Goal: Task Accomplishment & Management: Complete application form

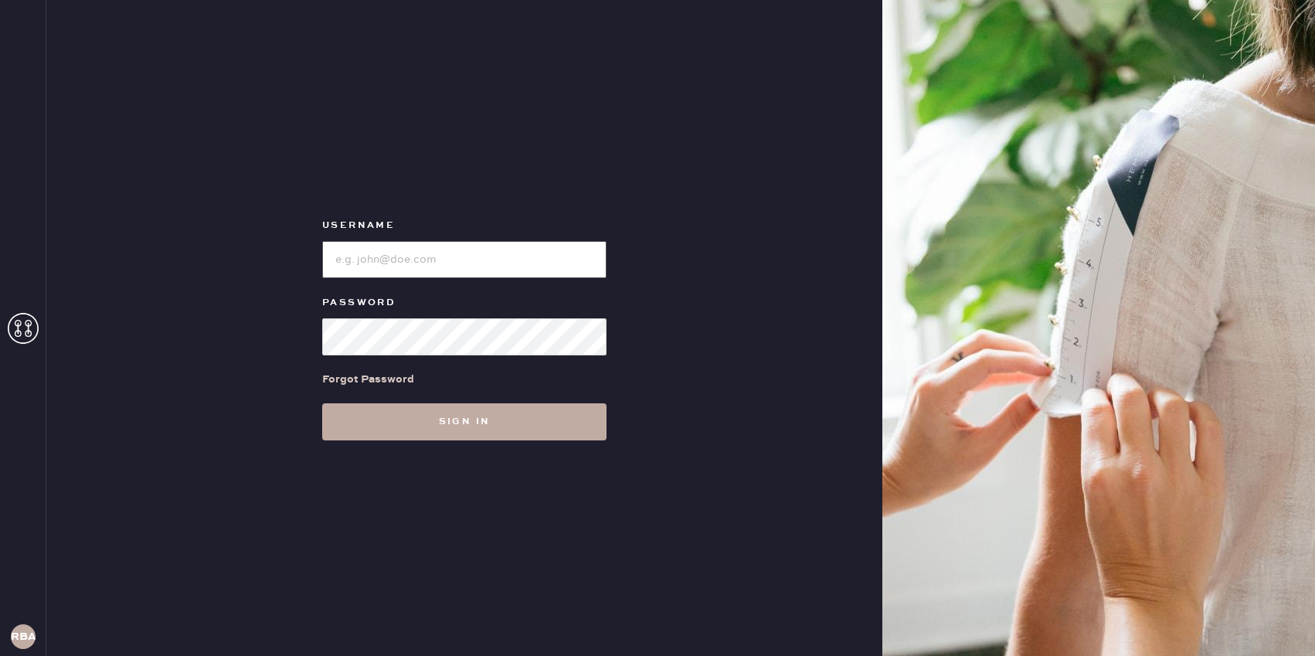
type input "reformationbond"
click at [434, 434] on button "Sign in" at bounding box center [464, 421] width 284 height 37
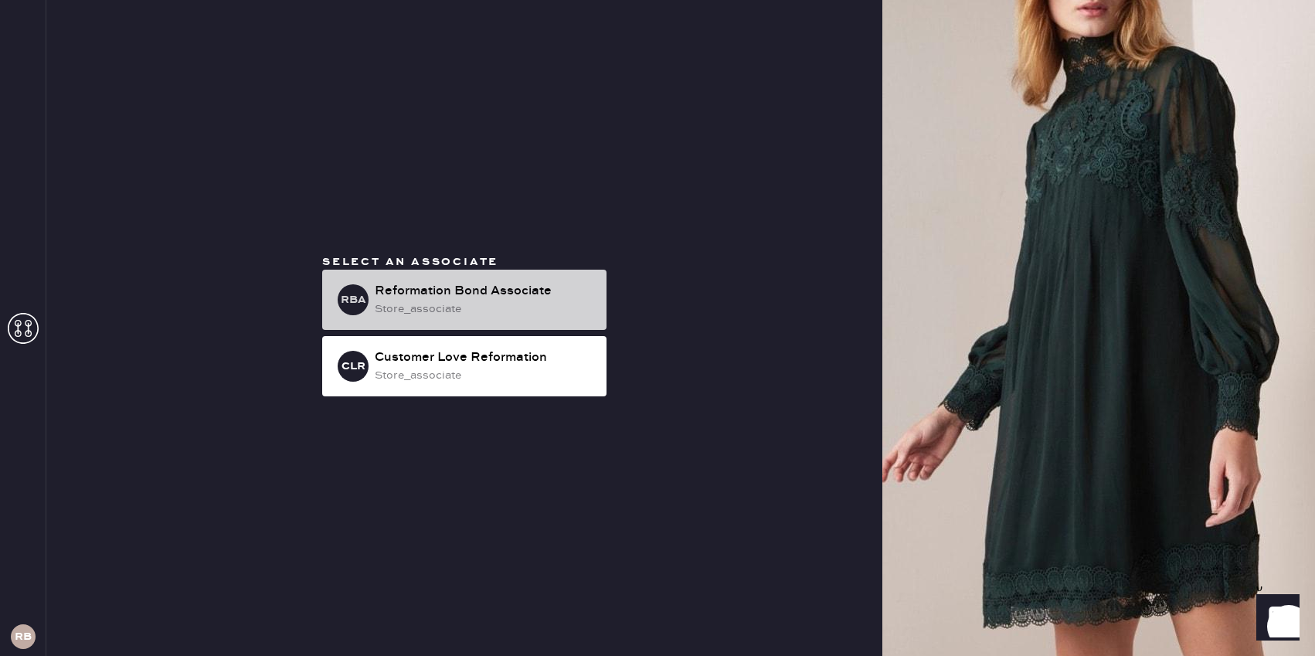
click at [440, 294] on div "Reformation Bond Associate" at bounding box center [484, 291] width 219 height 19
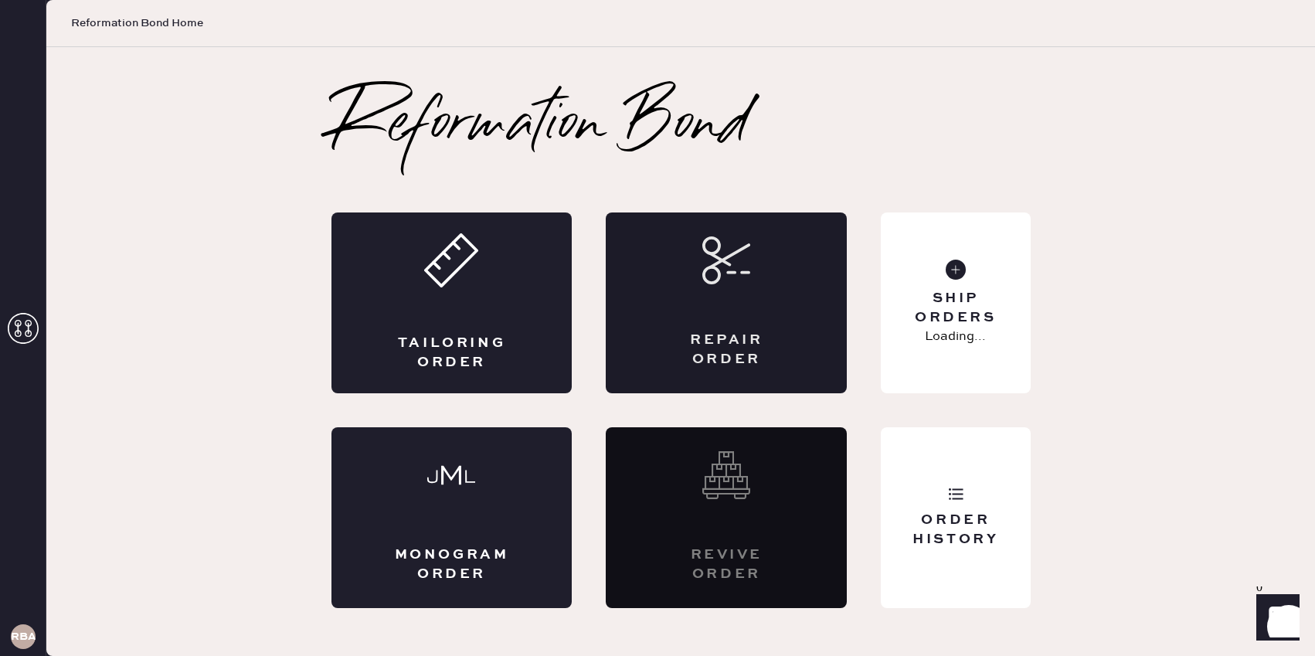
click at [684, 301] on div "Repair Order" at bounding box center [726, 303] width 241 height 181
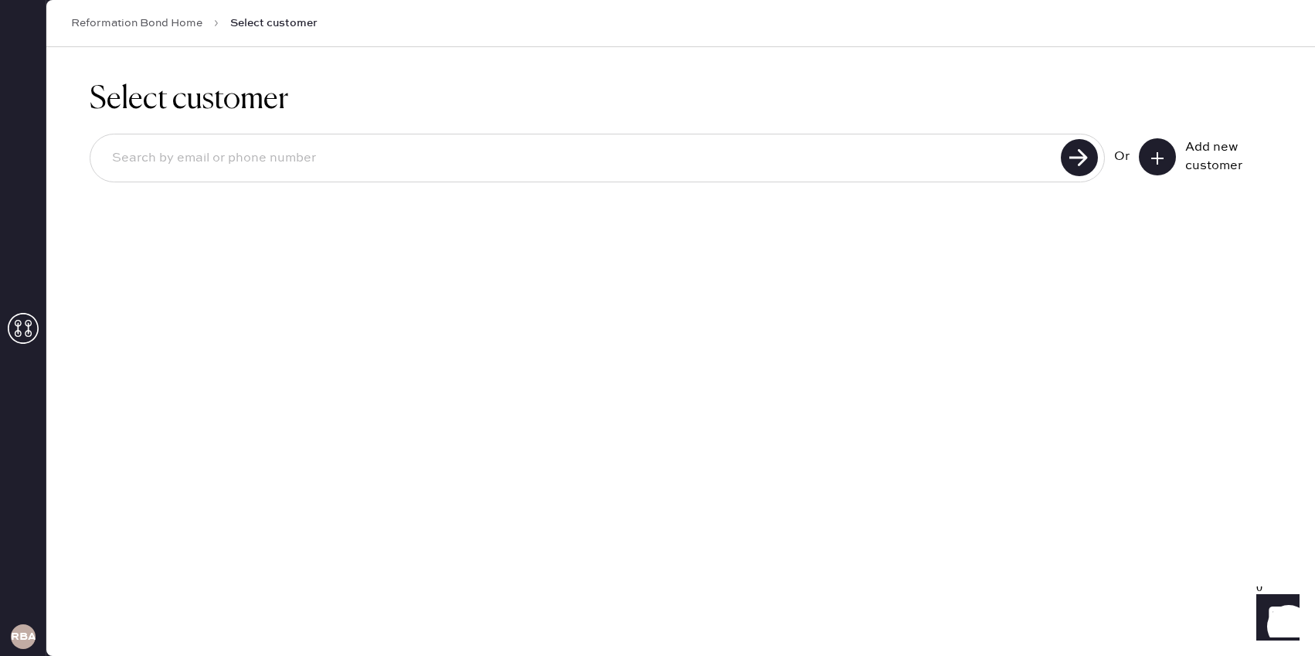
click at [1166, 148] on button at bounding box center [1157, 156] width 37 height 37
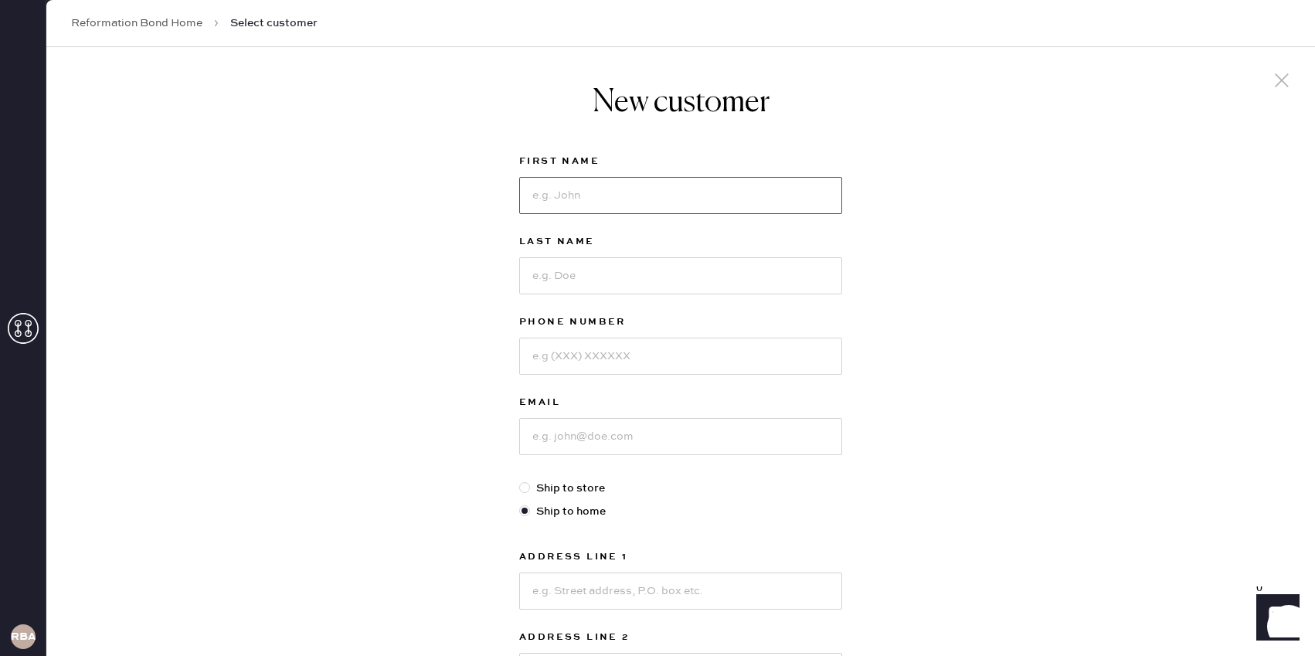
click at [786, 197] on input at bounding box center [680, 195] width 323 height 37
type input "T"
type input "Renee"
click at [704, 264] on input at bounding box center [680, 275] width 323 height 37
type input "Dobrinsky"
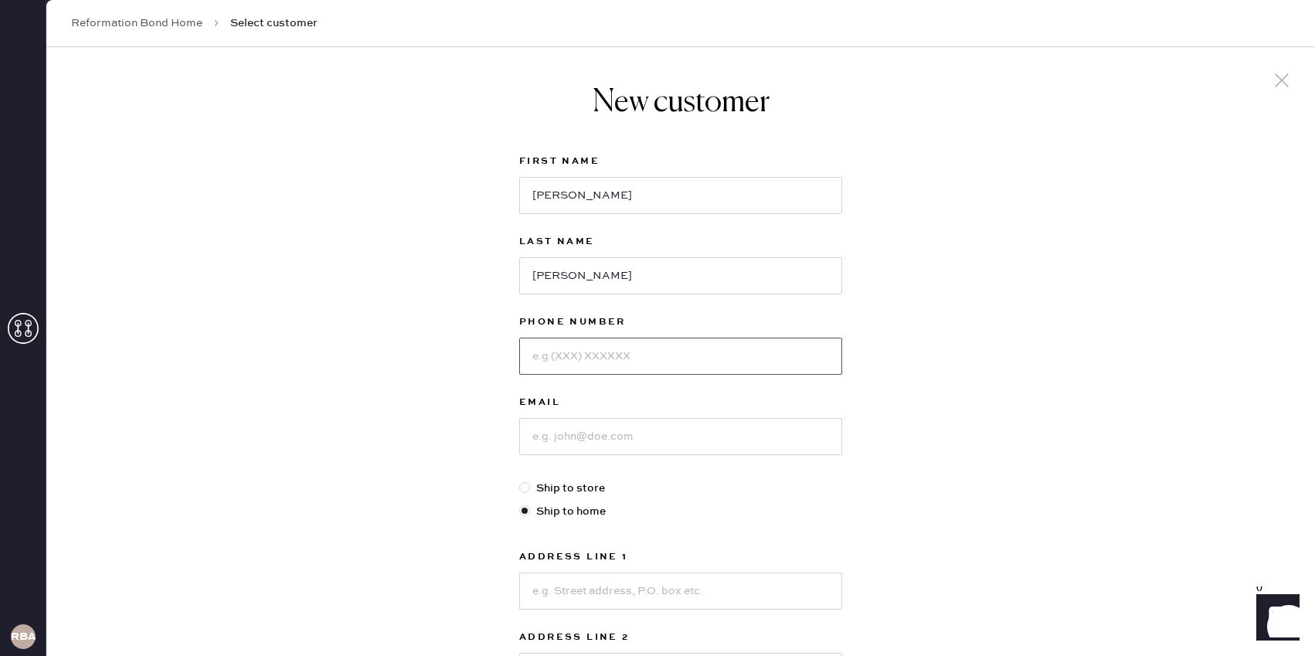
click at [634, 352] on input at bounding box center [680, 356] width 323 height 37
type input "7865644808"
click at [605, 425] on input at bounding box center [680, 436] width 323 height 37
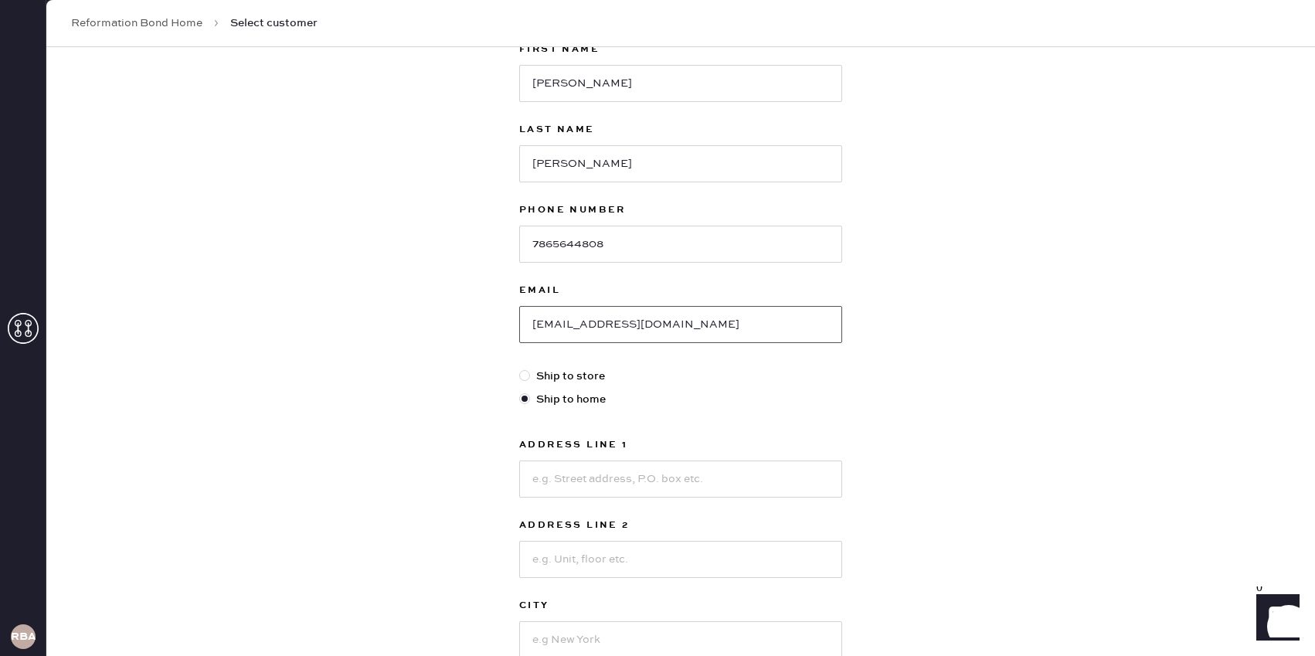
scroll to position [126, 0]
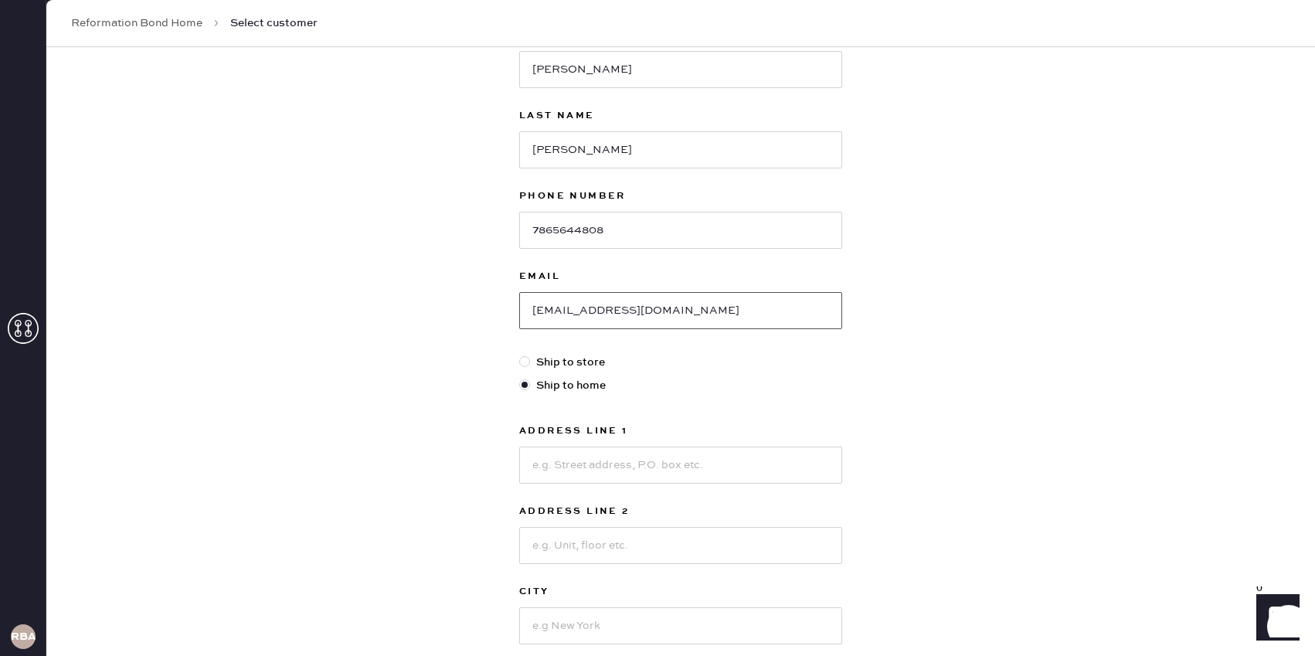
type input "reneedobrinsky@gmail.com"
click at [608, 467] on input at bounding box center [680, 465] width 323 height 37
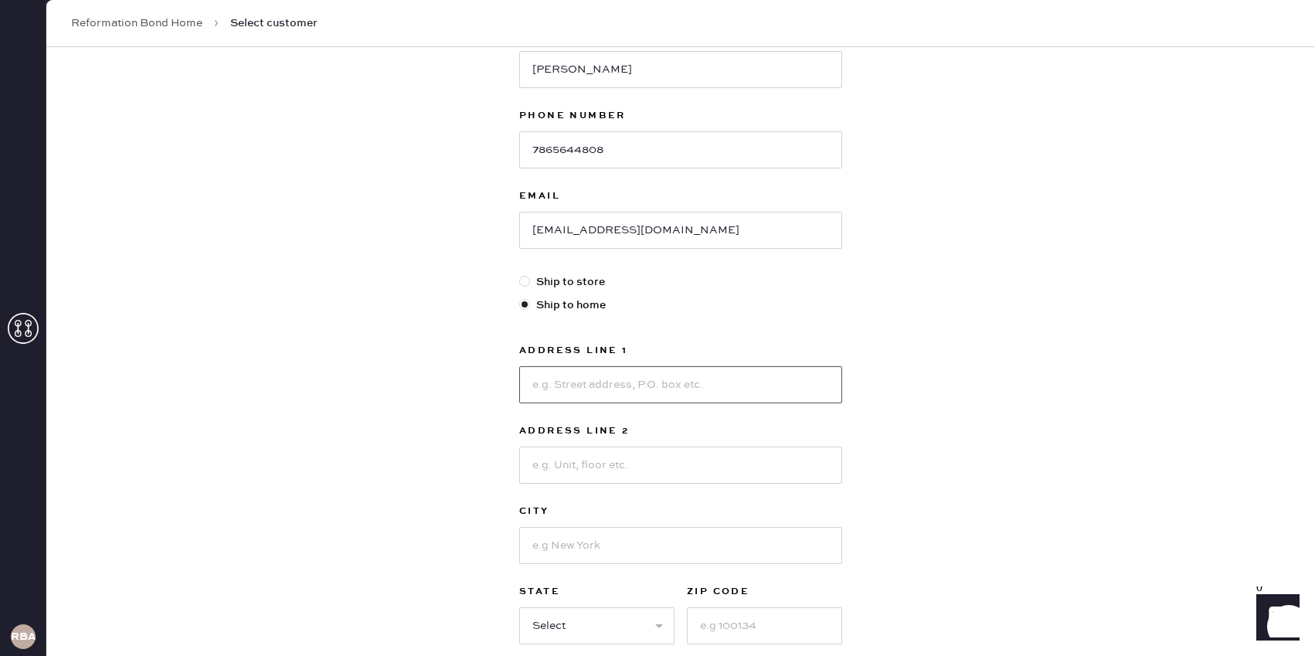
scroll to position [210, 0]
click at [600, 386] on input at bounding box center [680, 380] width 323 height 37
click at [581, 379] on input at bounding box center [680, 380] width 323 height 37
type input "10 Liberty St."
click at [563, 458] on input at bounding box center [680, 461] width 323 height 37
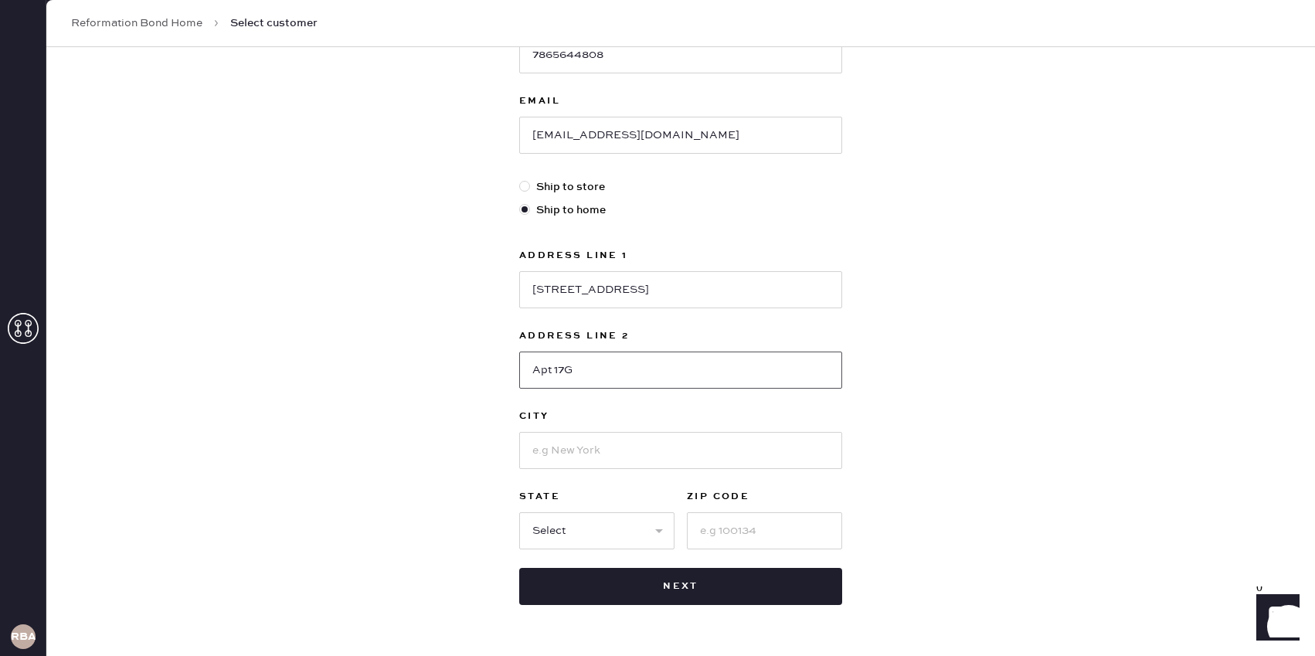
scroll to position [309, 0]
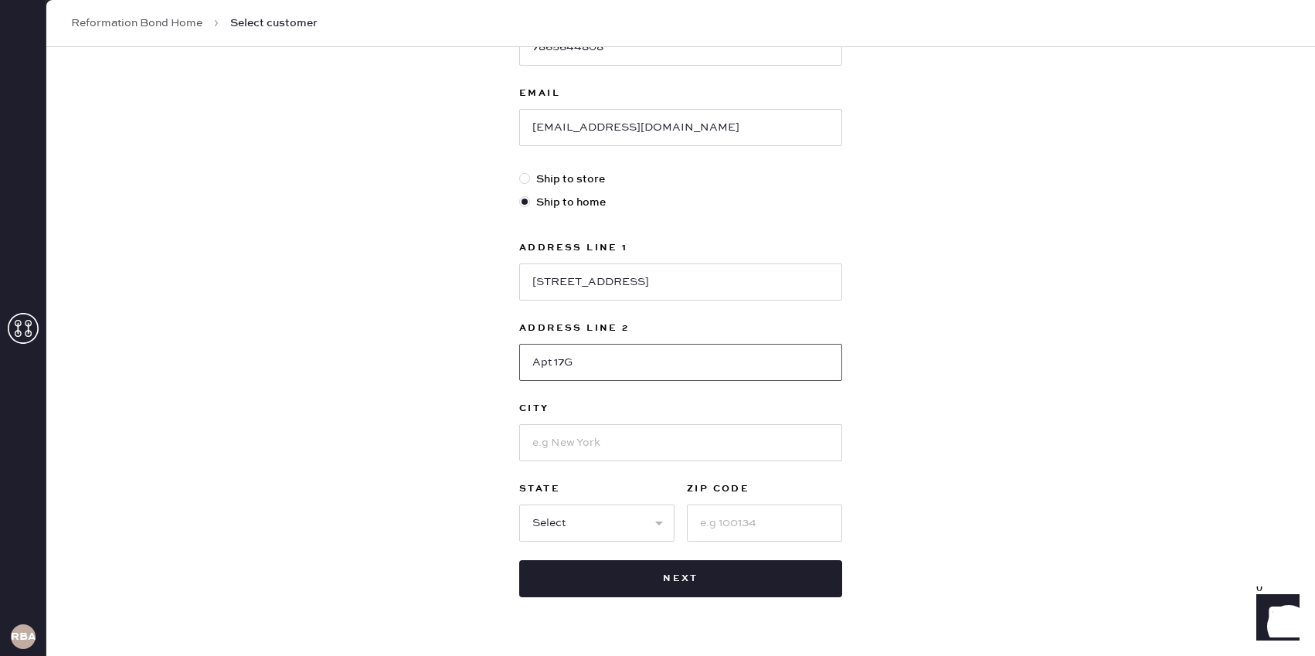
type input "Apt 17G"
click at [556, 447] on input at bounding box center [680, 442] width 323 height 37
type input "New York"
click at [540, 513] on select "Select AK AL AR AZ CA CO CT DC DE FL GA HI IA ID IL IN KS KY LA MA MD ME MI MN …" at bounding box center [596, 523] width 155 height 37
select select "NY"
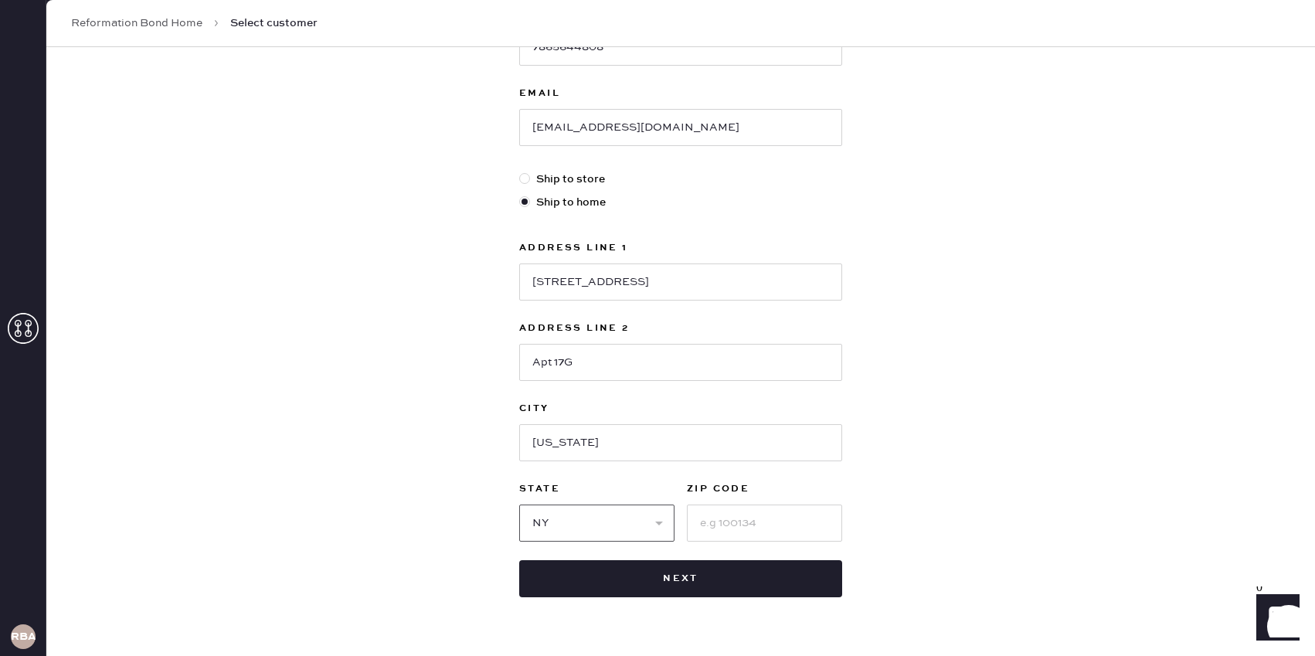
click at [519, 505] on select "Select AK AL AR AZ CA CO CT DC DE FL GA HI IA ID IL IN KS KY LA MA MD ME MI MN …" at bounding box center [596, 523] width 155 height 37
click at [707, 528] on input at bounding box center [764, 523] width 155 height 37
drag, startPoint x: 726, startPoint y: 527, endPoint x: 704, endPoint y: 526, distance: 22.5
click at [704, 526] on input "10005" at bounding box center [764, 523] width 155 height 37
type input "10005"
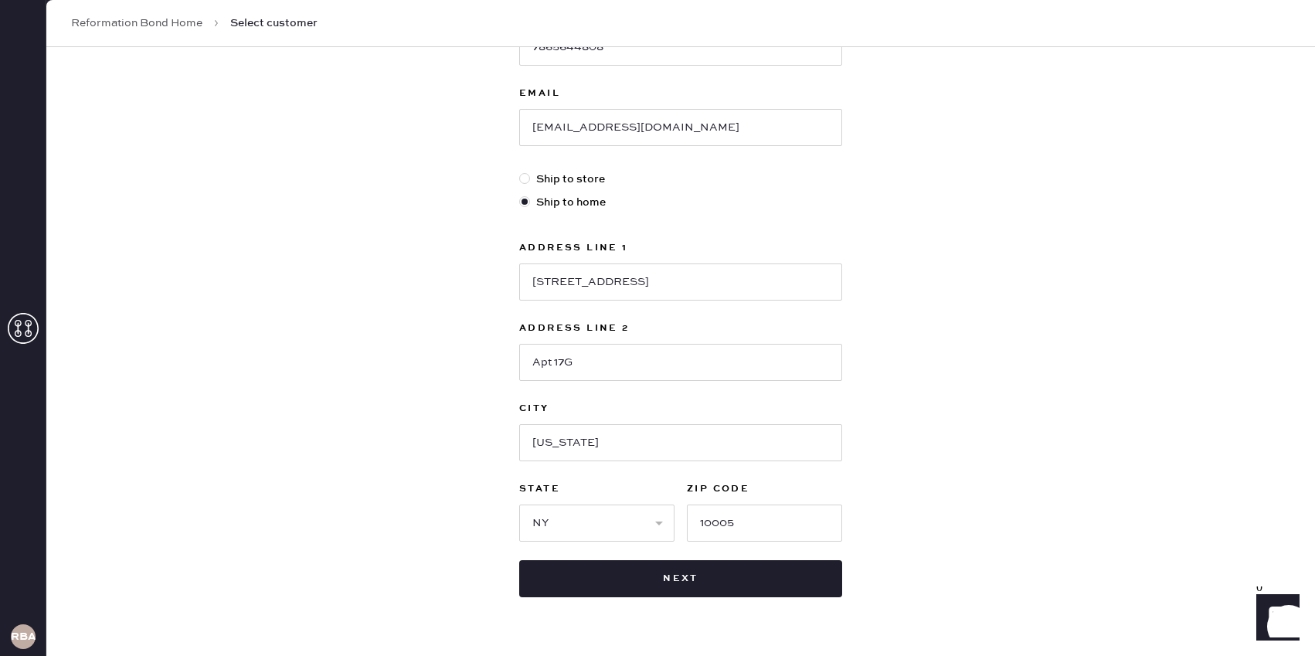
click at [900, 461] on div "New customer First Name Renee Last Name Dobrinsky Phone Number 7865644808 Email…" at bounding box center [680, 217] width 1269 height 958
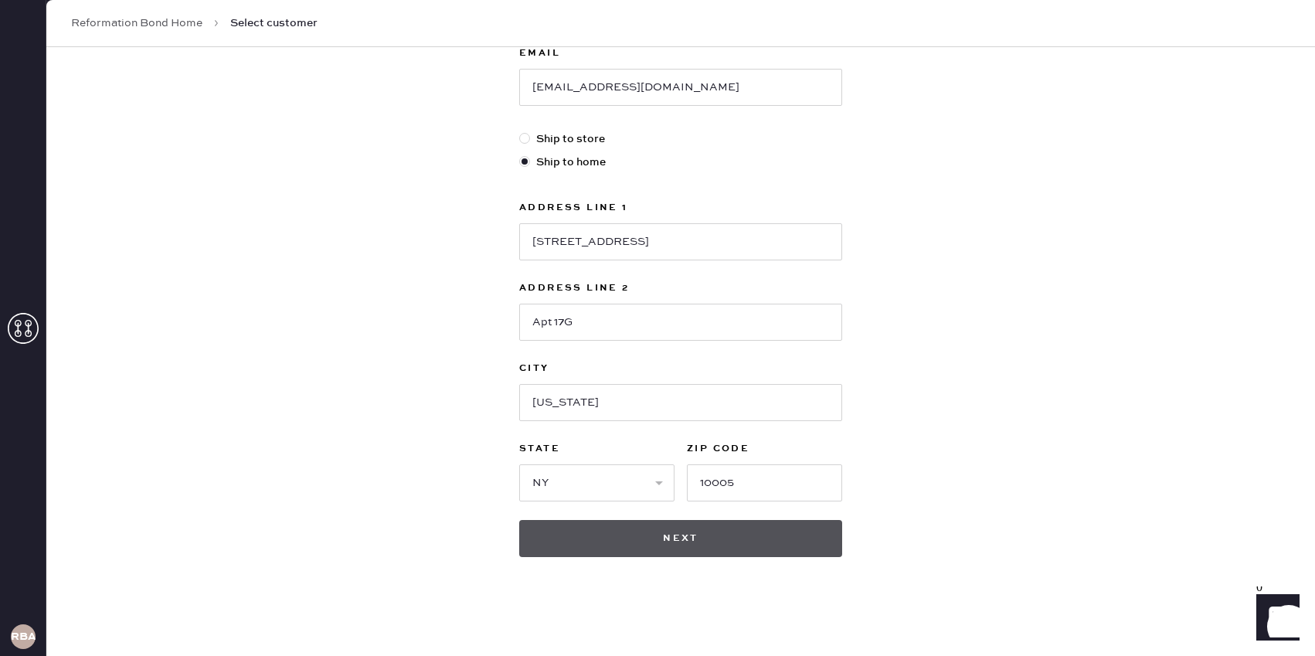
click at [746, 529] on button "Next" at bounding box center [680, 538] width 323 height 37
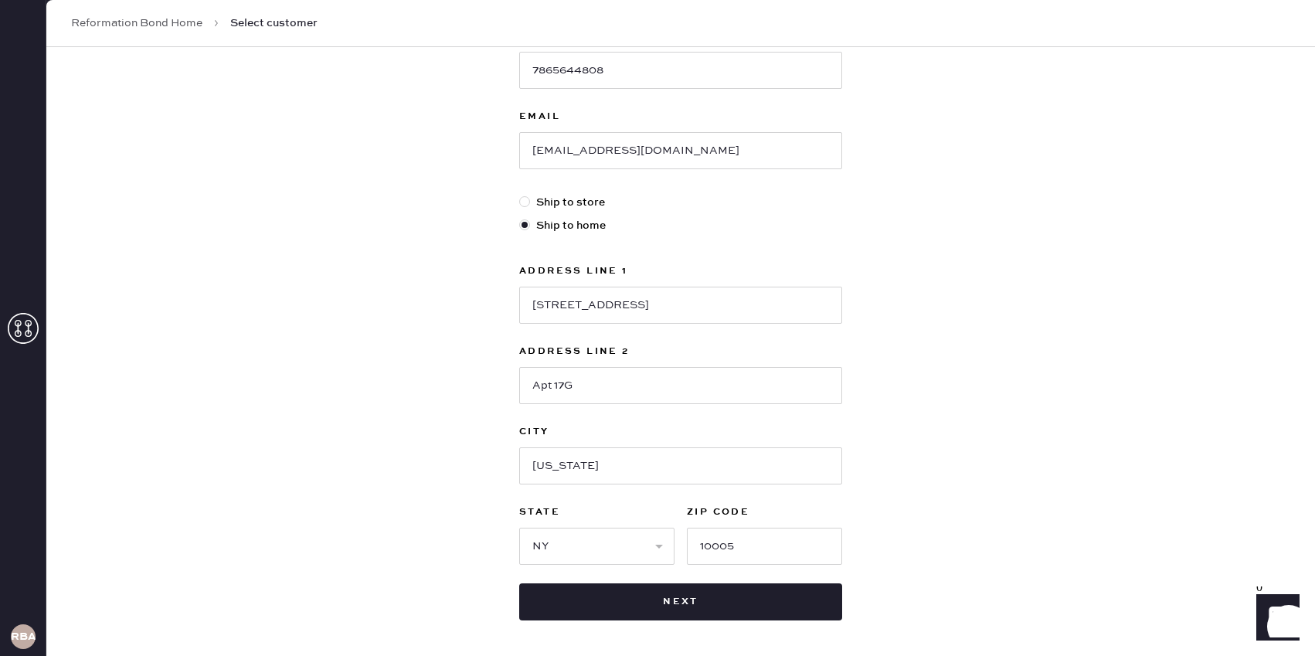
scroll to position [298, 0]
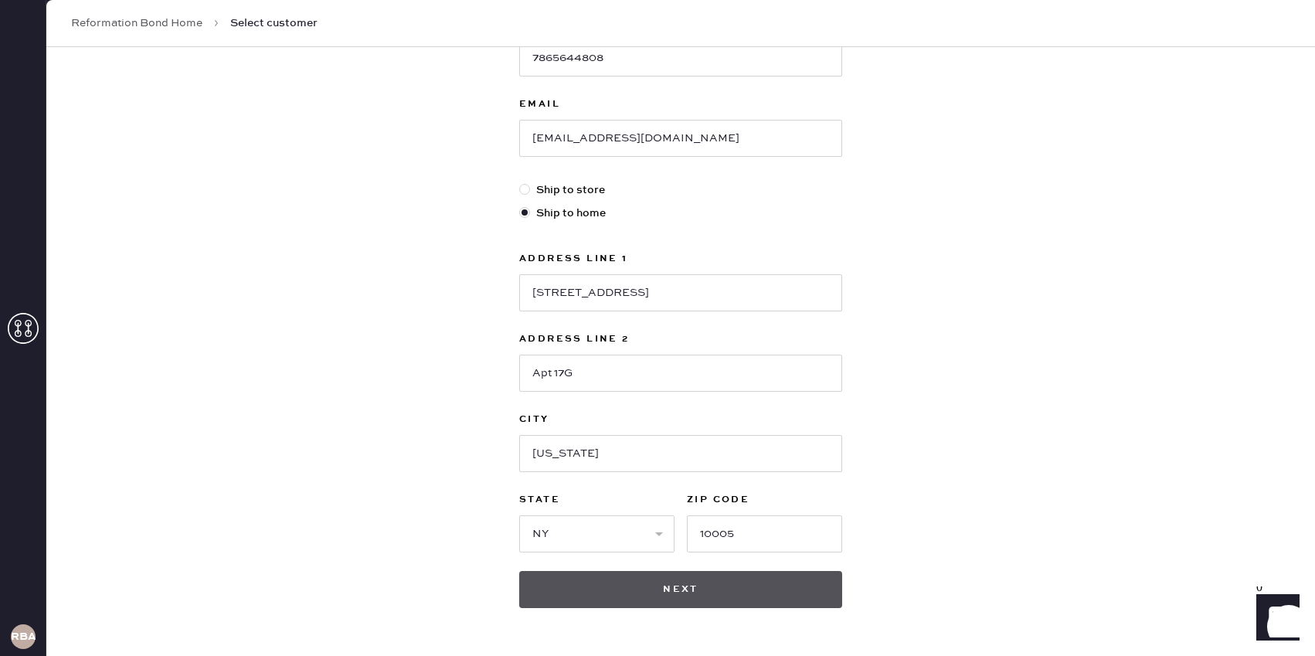
click at [703, 580] on button "Next" at bounding box center [680, 589] width 323 height 37
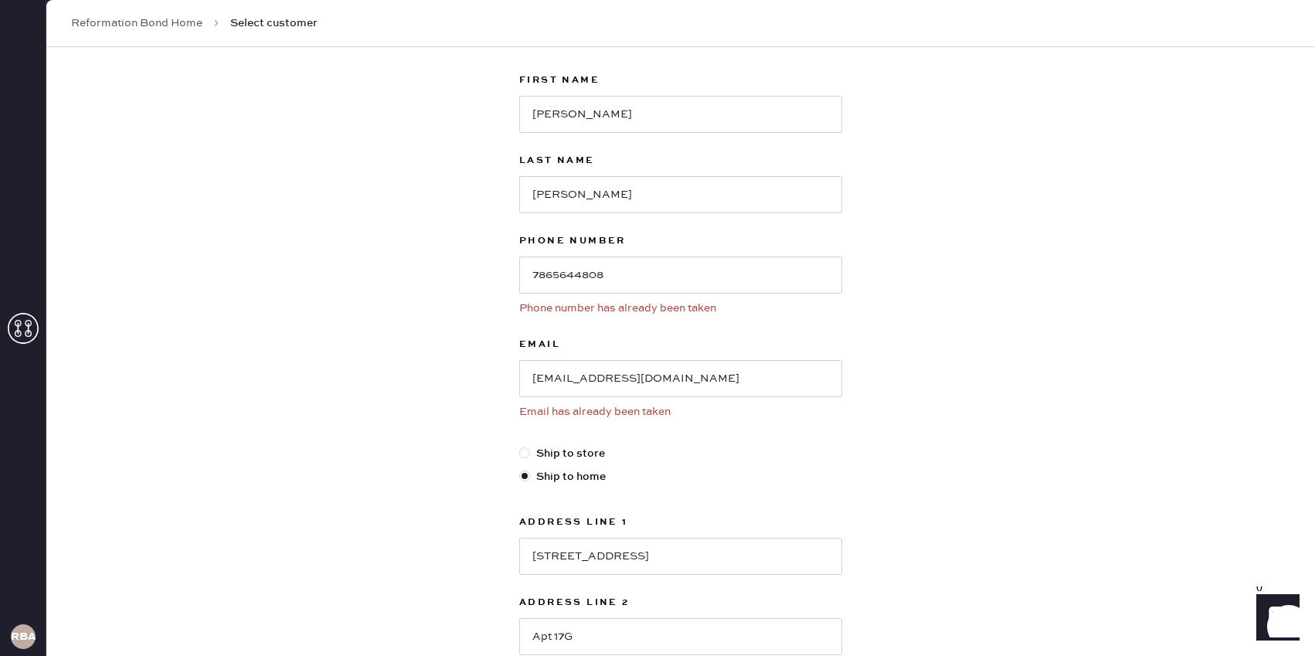
scroll to position [71, 0]
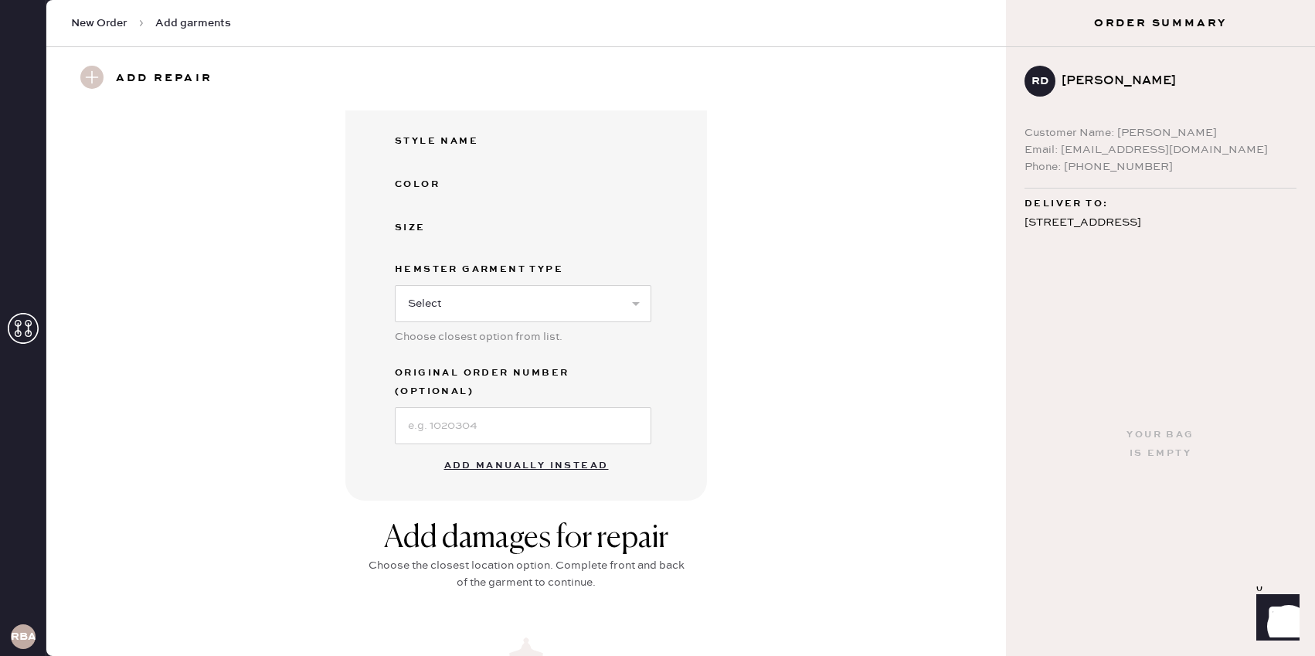
click at [552, 451] on button "Add manually instead" at bounding box center [526, 466] width 183 height 31
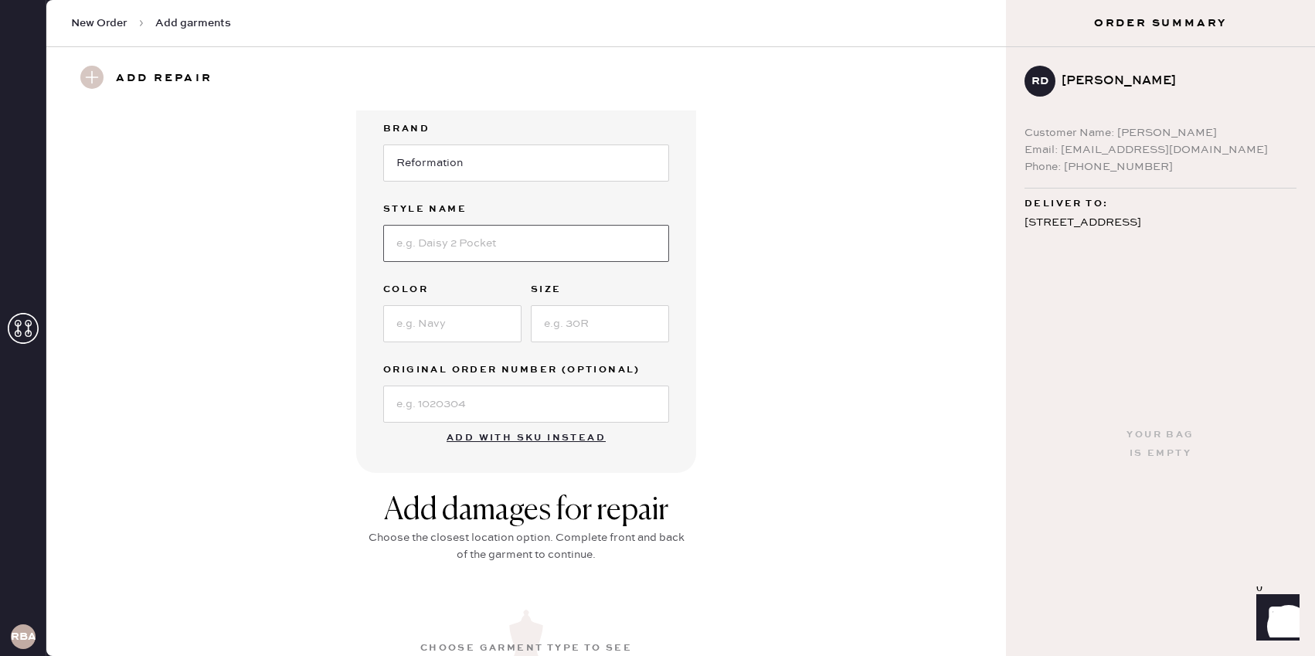
click at [451, 239] on input at bounding box center [526, 243] width 286 height 37
type input "Bailey High Rise Utility Pant"
click at [423, 321] on input at bounding box center [452, 323] width 138 height 37
type input "green"
click at [549, 317] on input at bounding box center [600, 323] width 138 height 37
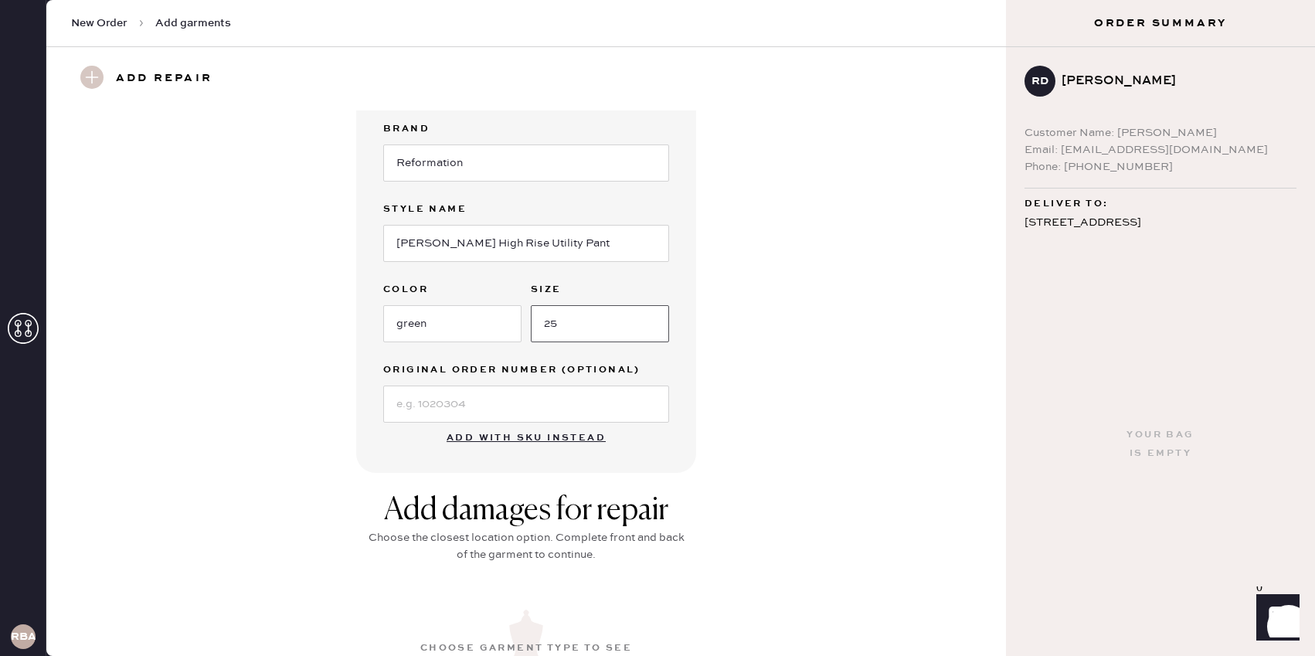
type input "25"
click at [505, 389] on input at bounding box center [526, 404] width 286 height 37
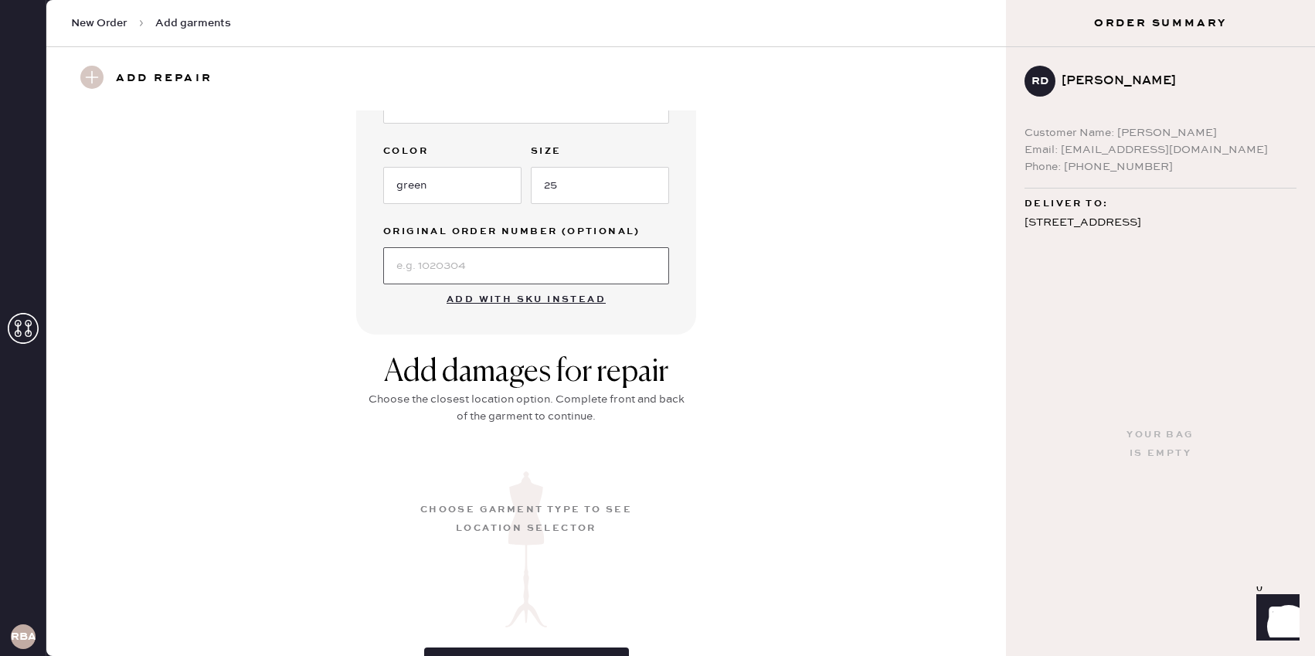
scroll to position [442, 0]
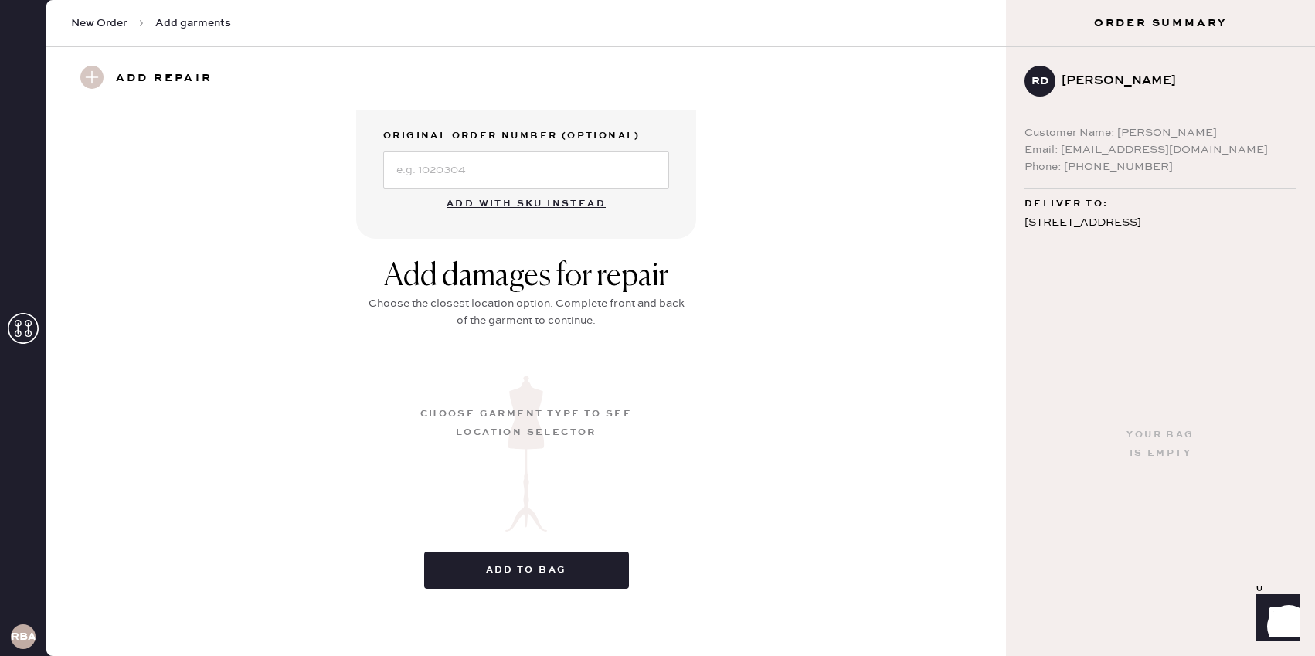
click at [688, 344] on div "Add damages for repair Choose the closest location option. Complete front and b…" at bounding box center [526, 305] width 325 height 94
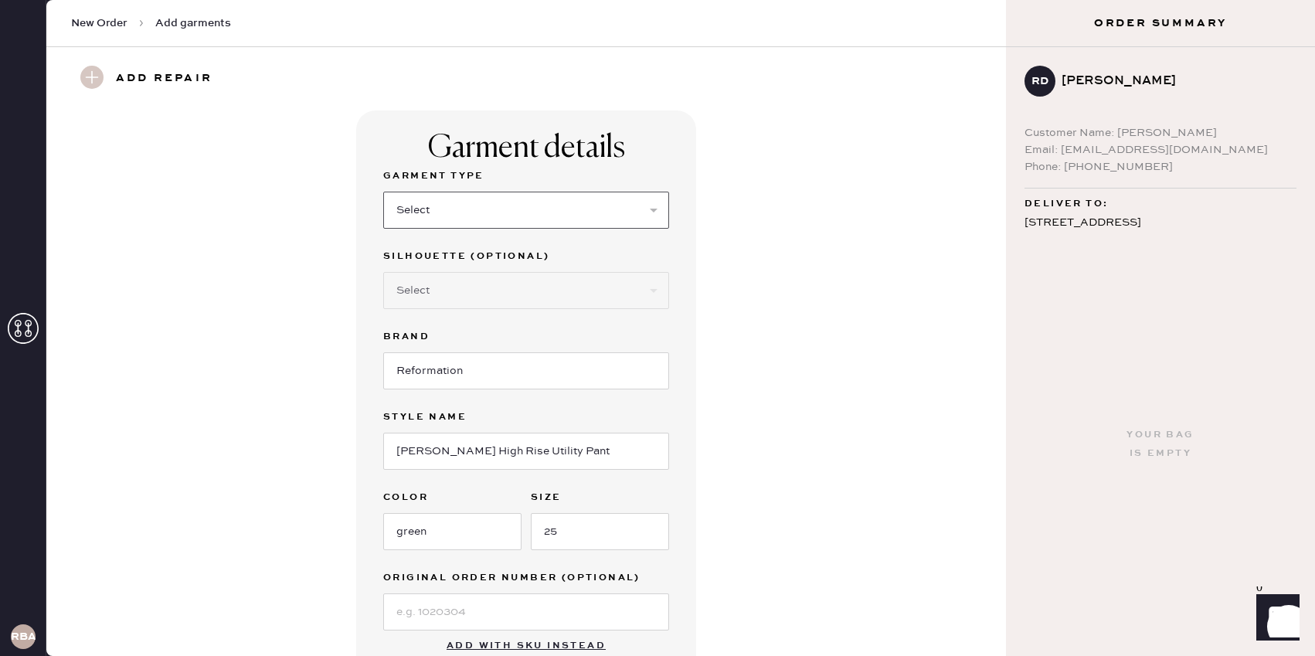
click at [410, 216] on select "Select Basic Skirt Jeans Leggings Pants Shorts Basic Sleeved Dress Basic Sleeve…" at bounding box center [526, 210] width 286 height 37
select select "4"
click at [383, 192] on select "Select Basic Skirt Jeans Leggings Pants Shorts Basic Sleeved Dress Basic Sleeve…" at bounding box center [526, 210] width 286 height 37
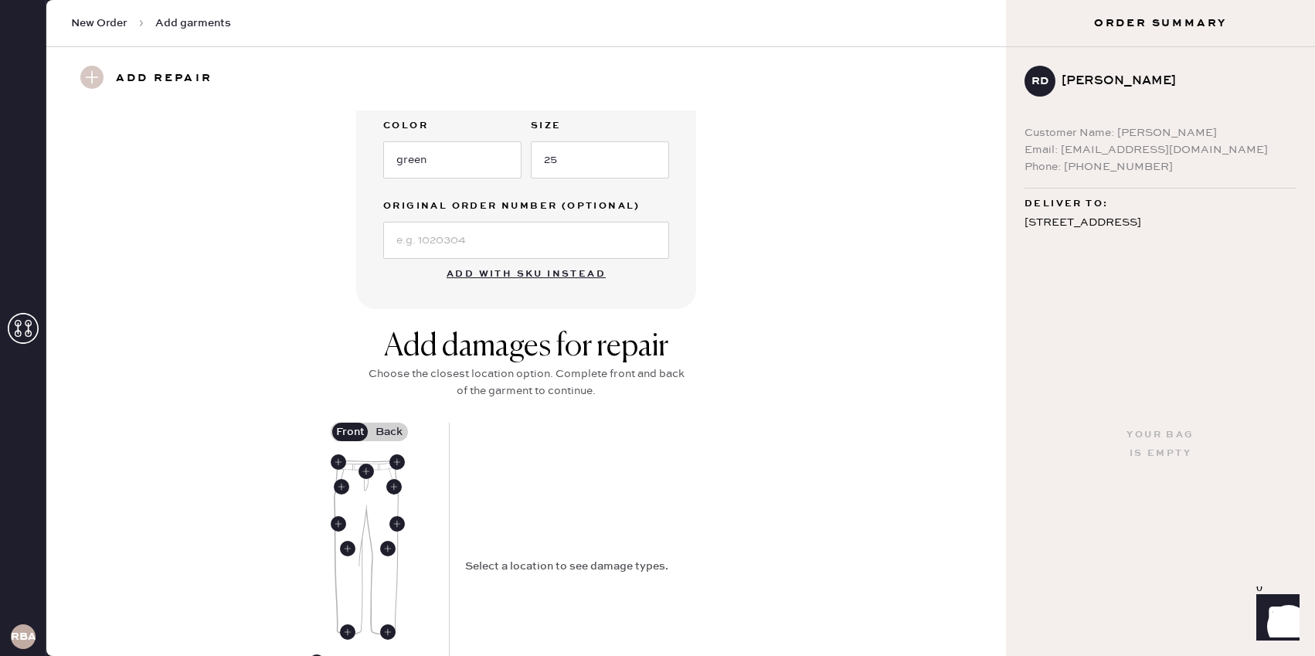
scroll to position [388, 0]
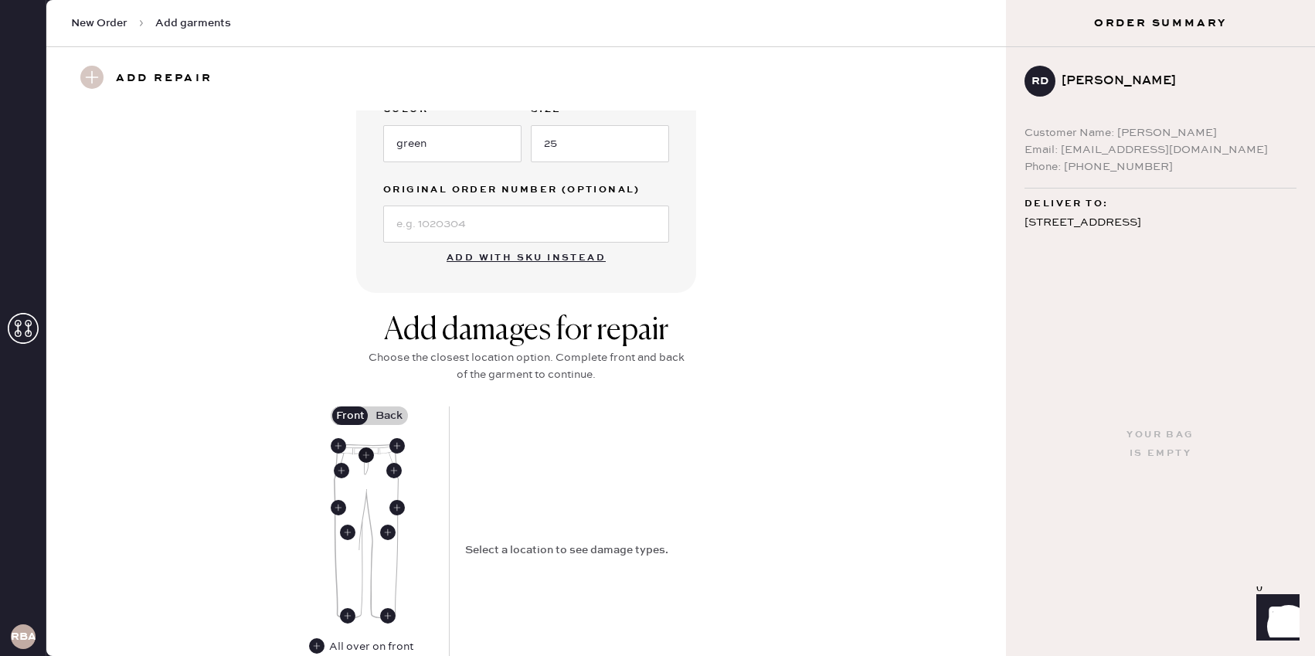
click at [365, 456] on use at bounding box center [366, 454] width 15 height 15
click at [623, 481] on select "Select Broken / Ripped Hem Broken Beads Broken Belt Loop Broken Button Broken E…" at bounding box center [604, 486] width 278 height 37
select select "1698"
click at [465, 468] on select "Select Broken / Ripped Hem Broken Beads Broken Belt Loop Broken Button Broken E…" at bounding box center [604, 486] width 278 height 37
select select
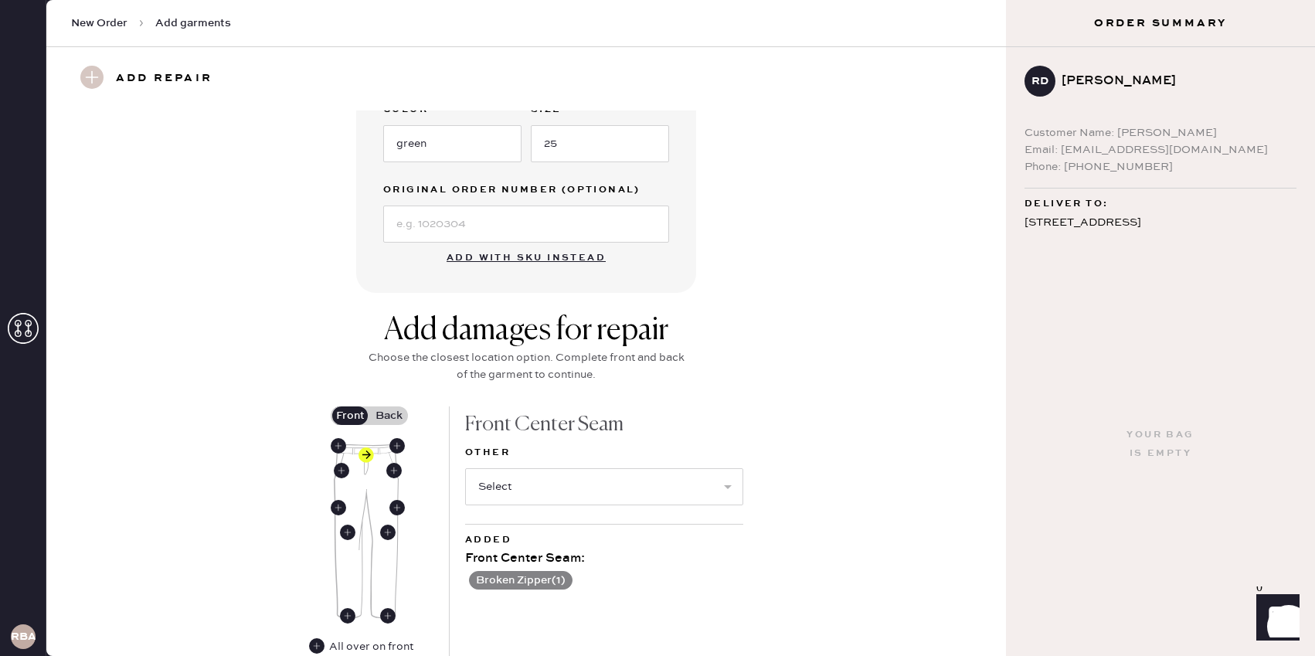
click at [388, 422] on label "Back" at bounding box center [388, 415] width 39 height 19
click at [389, 416] on input "Back" at bounding box center [389, 416] width 0 height 0
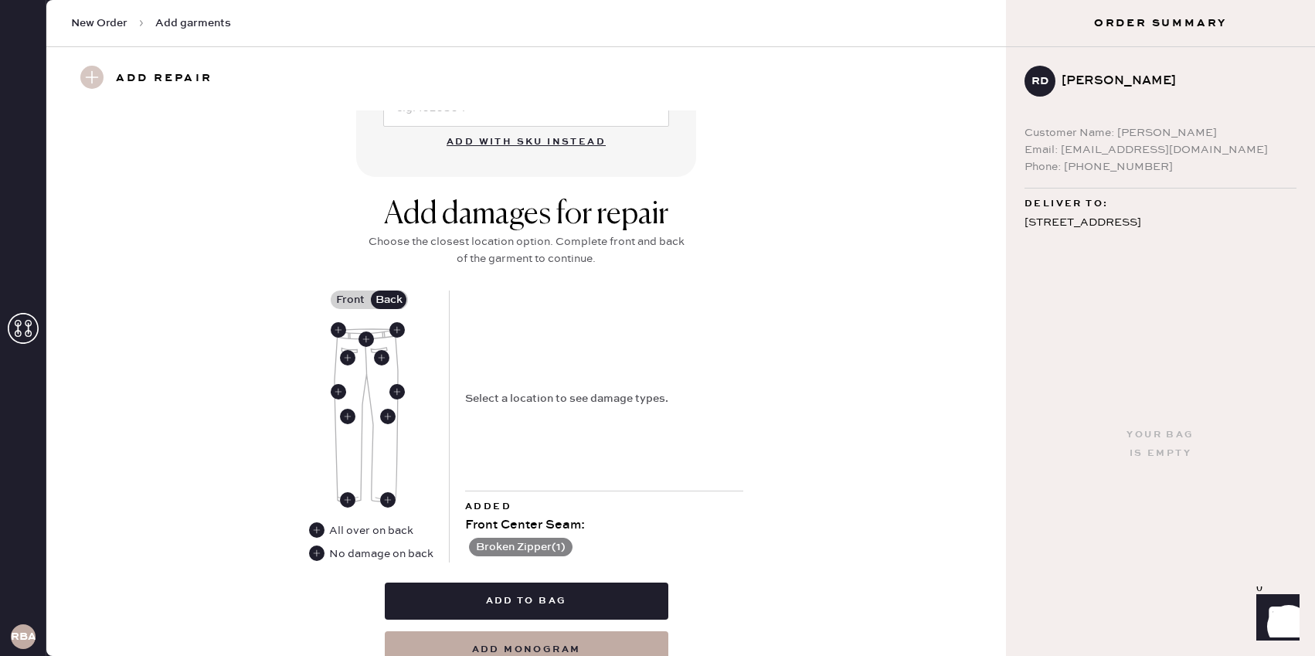
scroll to position [519, 0]
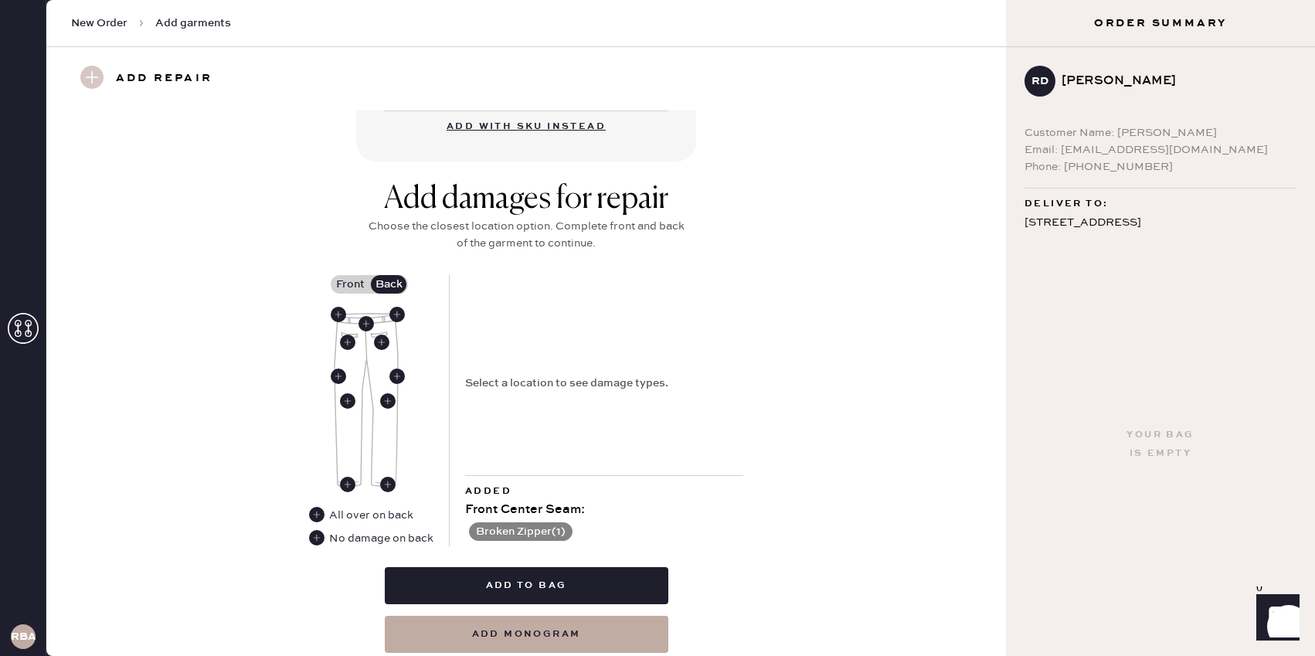
click at [343, 539] on div "No damage on back" at bounding box center [381, 538] width 104 height 17
click at [320, 539] on use at bounding box center [316, 537] width 15 height 15
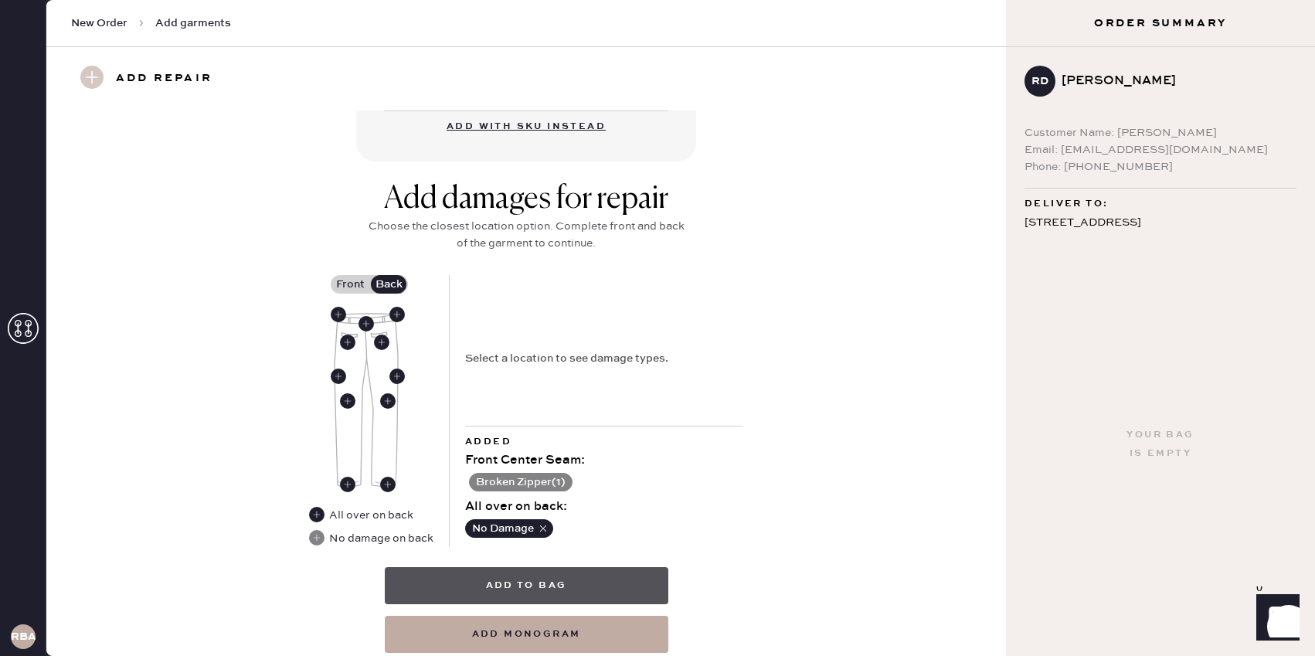
click at [505, 579] on button "Add to bag" at bounding box center [527, 585] width 284 height 37
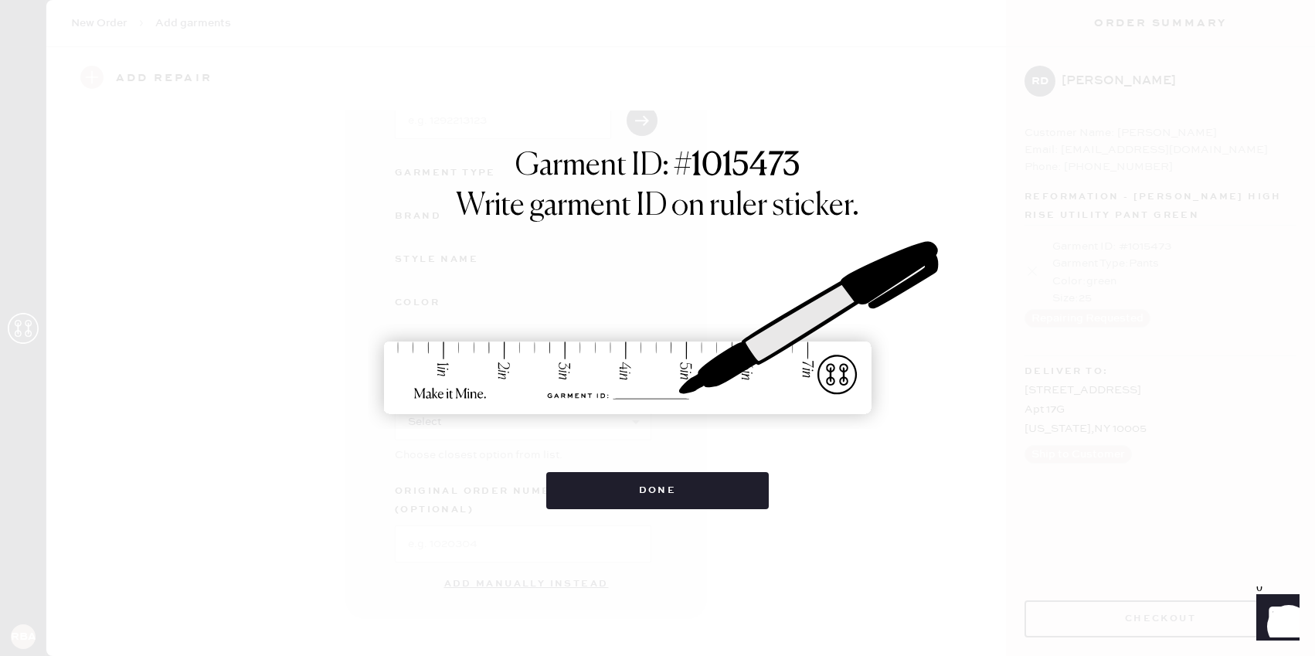
scroll to position [104, 0]
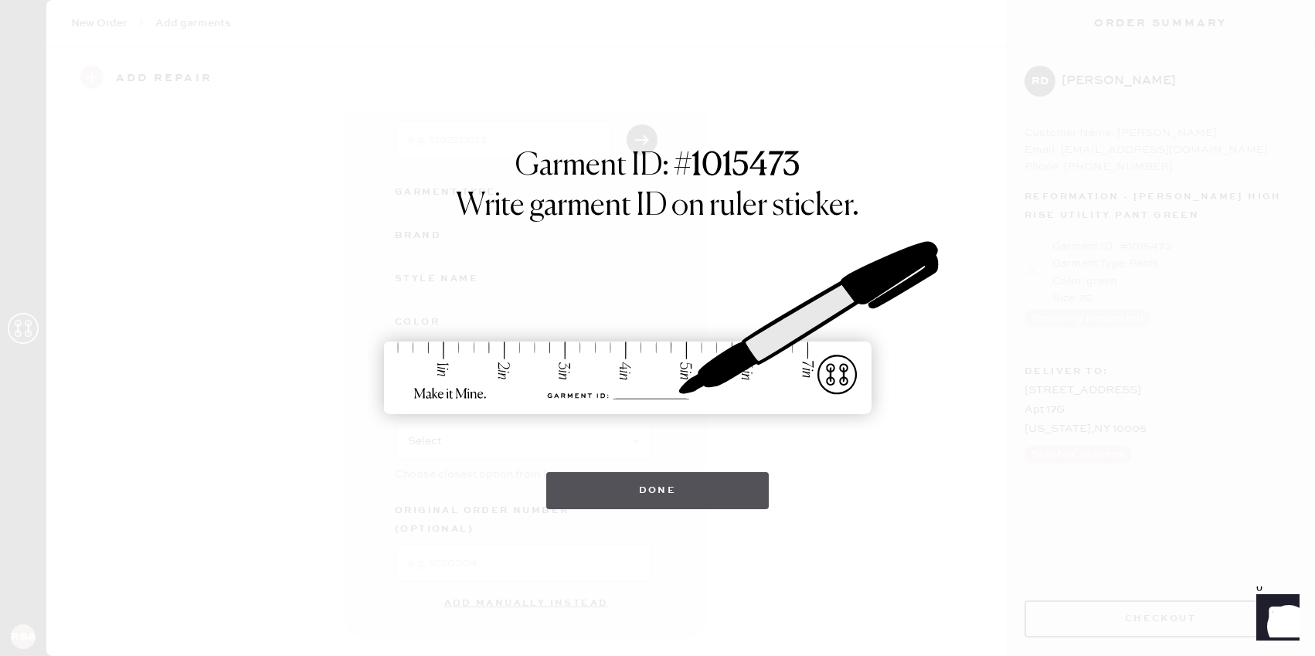
click at [671, 501] on button "Done" at bounding box center [657, 490] width 223 height 37
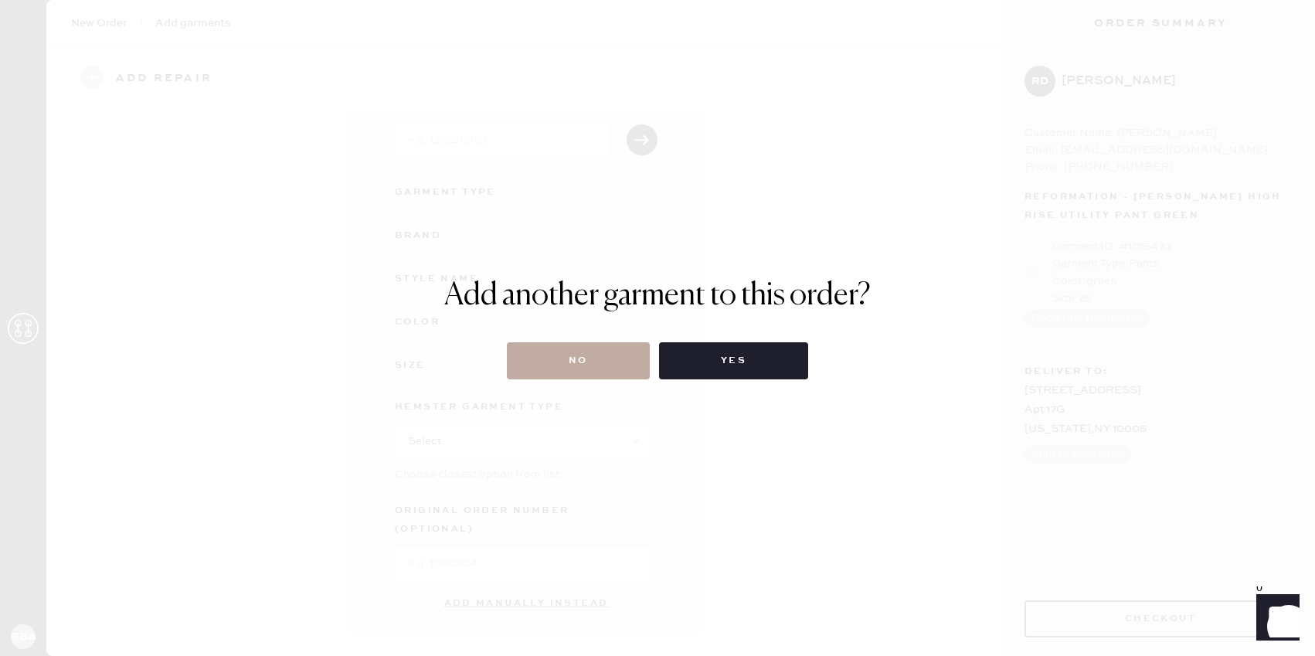
click at [619, 356] on button "No" at bounding box center [578, 360] width 143 height 37
click at [571, 359] on button "No" at bounding box center [578, 360] width 143 height 37
click at [635, 276] on div "Add another garment to this order? No Yes" at bounding box center [657, 328] width 1315 height 656
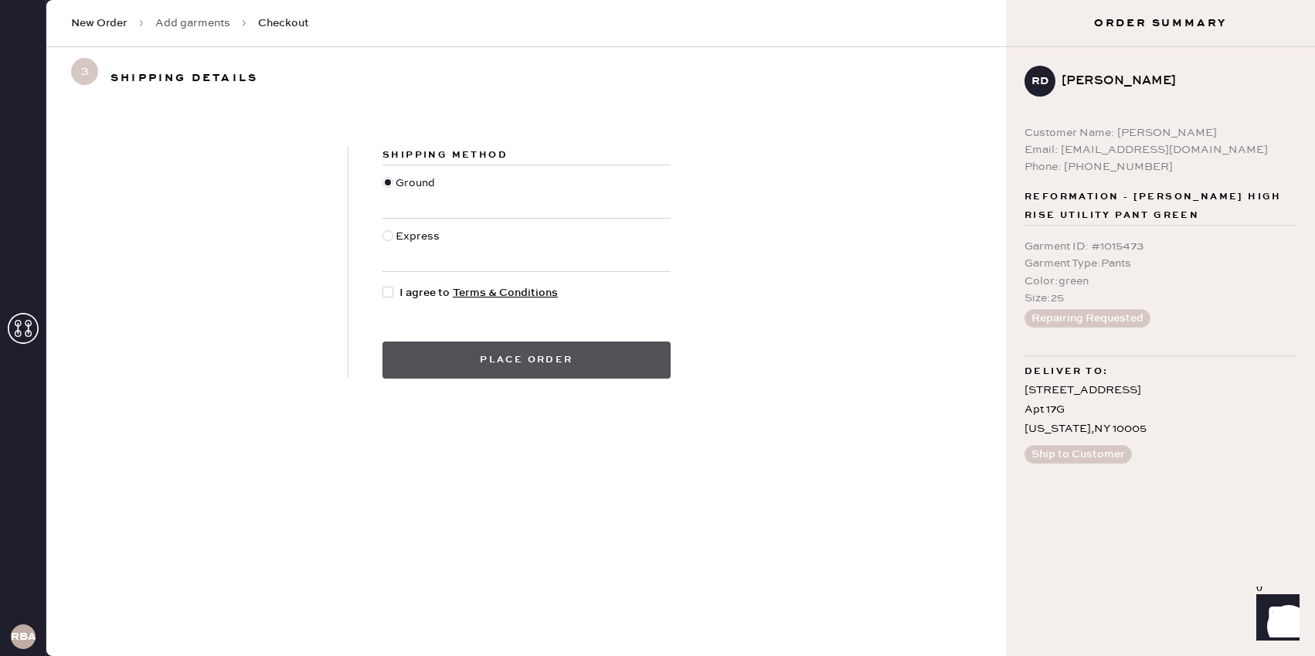
click at [563, 359] on button "Place order" at bounding box center [527, 360] width 288 height 37
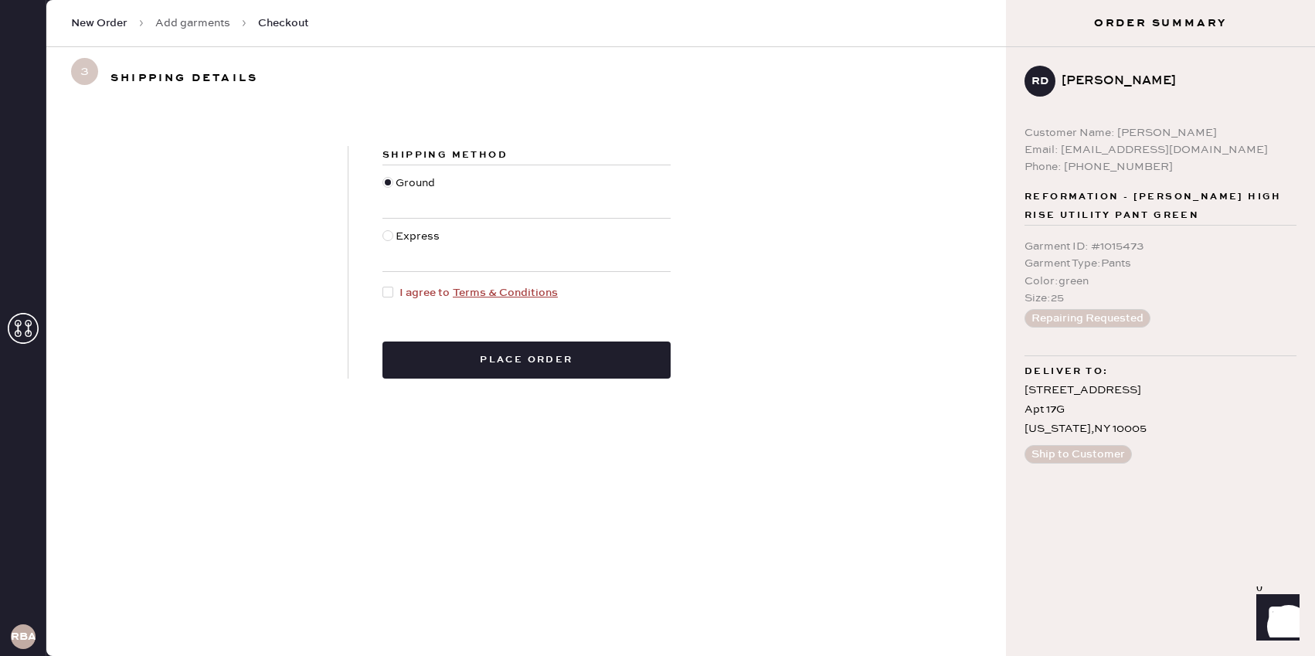
click at [393, 284] on div at bounding box center [391, 292] width 17 height 17
click at [383, 284] on input "I agree to Terms & Conditions" at bounding box center [383, 284] width 1 height 1
checkbox input "true"
click at [423, 373] on button "Place order" at bounding box center [527, 360] width 288 height 37
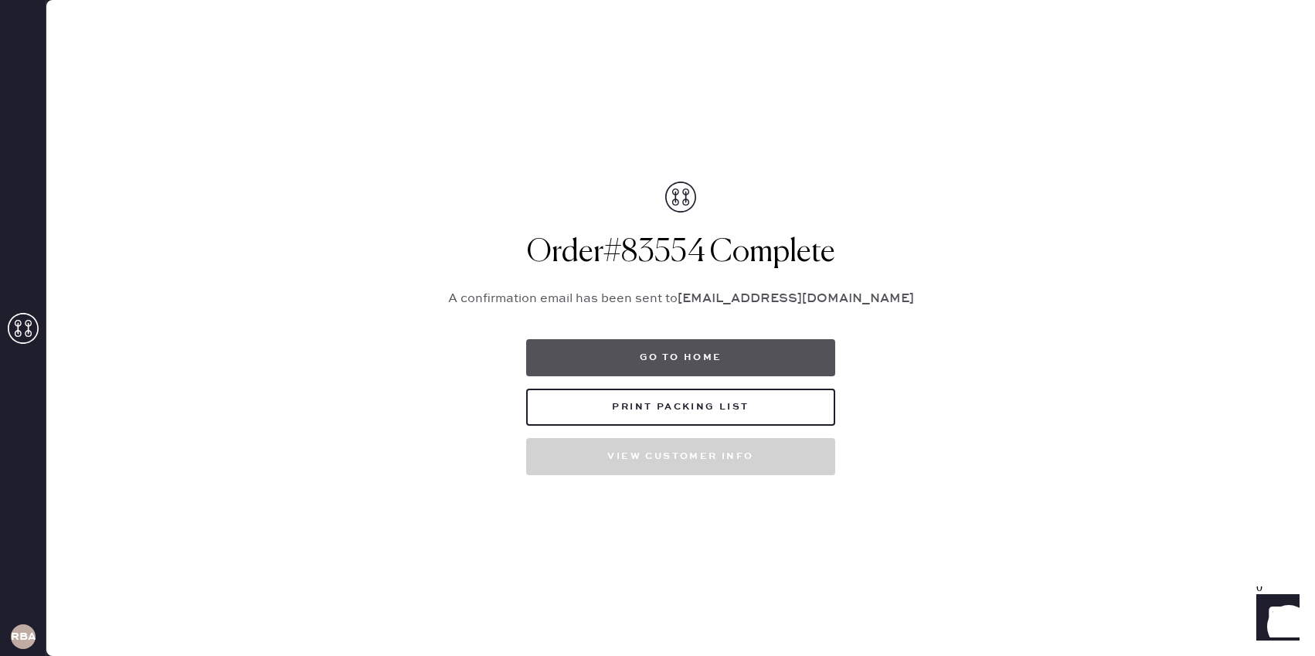
click at [676, 346] on button "Go to home" at bounding box center [680, 357] width 309 height 37
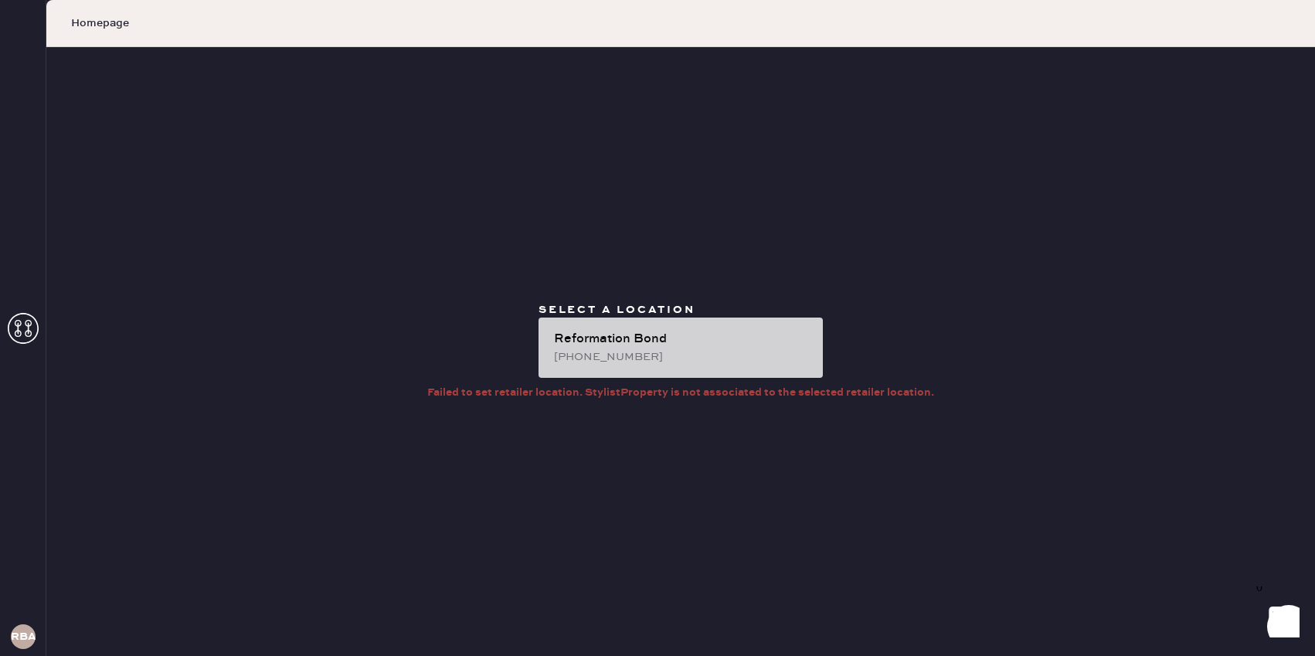
click at [627, 330] on div "Reformation Bond" at bounding box center [682, 339] width 257 height 19
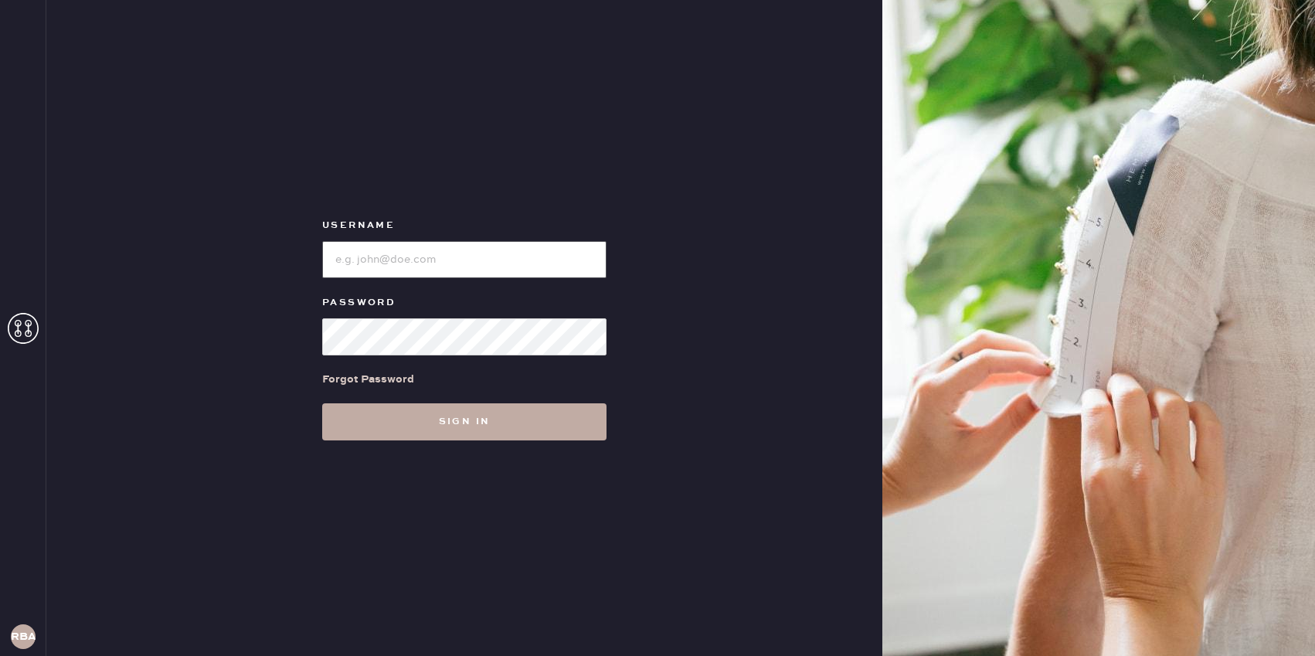
type input "reformationbond"
click at [406, 411] on button "Sign in" at bounding box center [464, 421] width 284 height 37
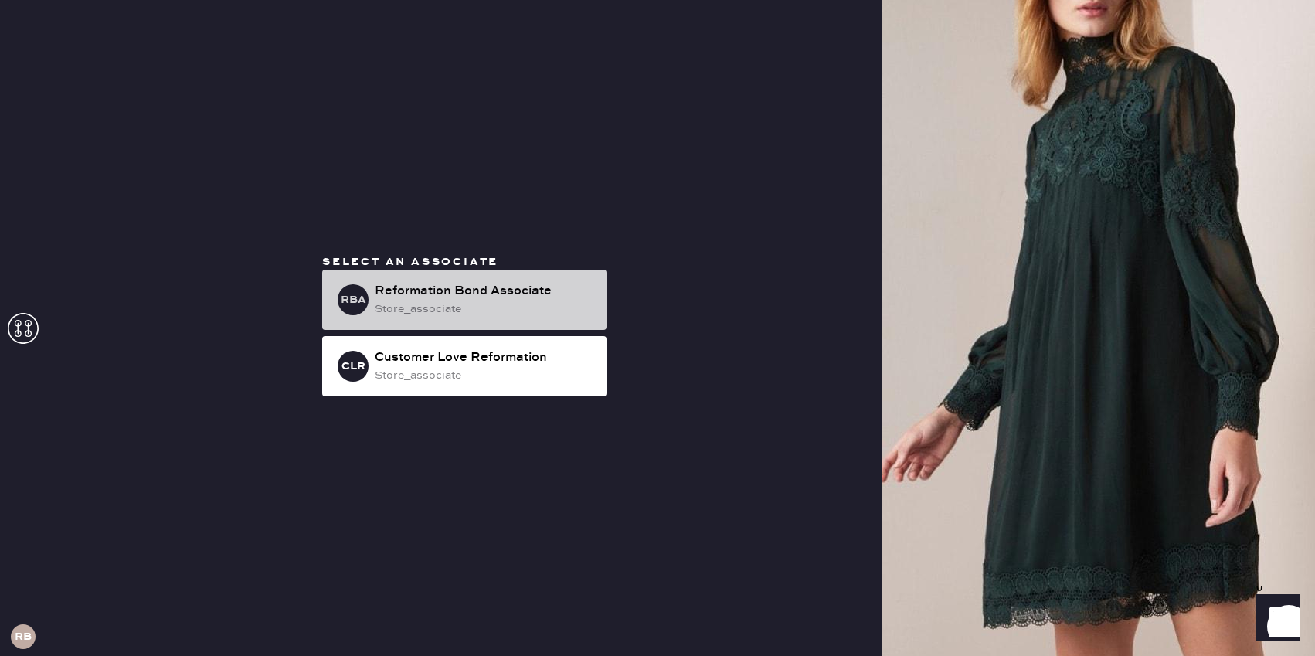
click at [409, 296] on div "Reformation Bond Associate" at bounding box center [484, 291] width 219 height 19
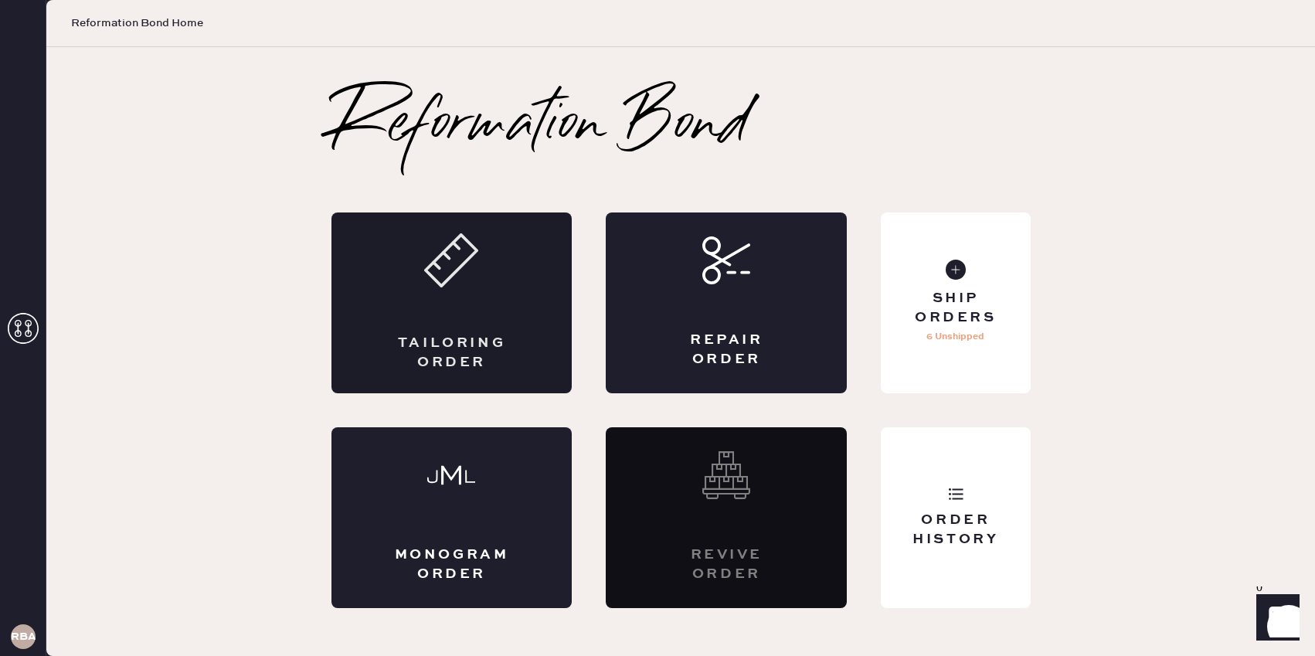
click at [526, 333] on div "Tailoring Order" at bounding box center [452, 303] width 241 height 181
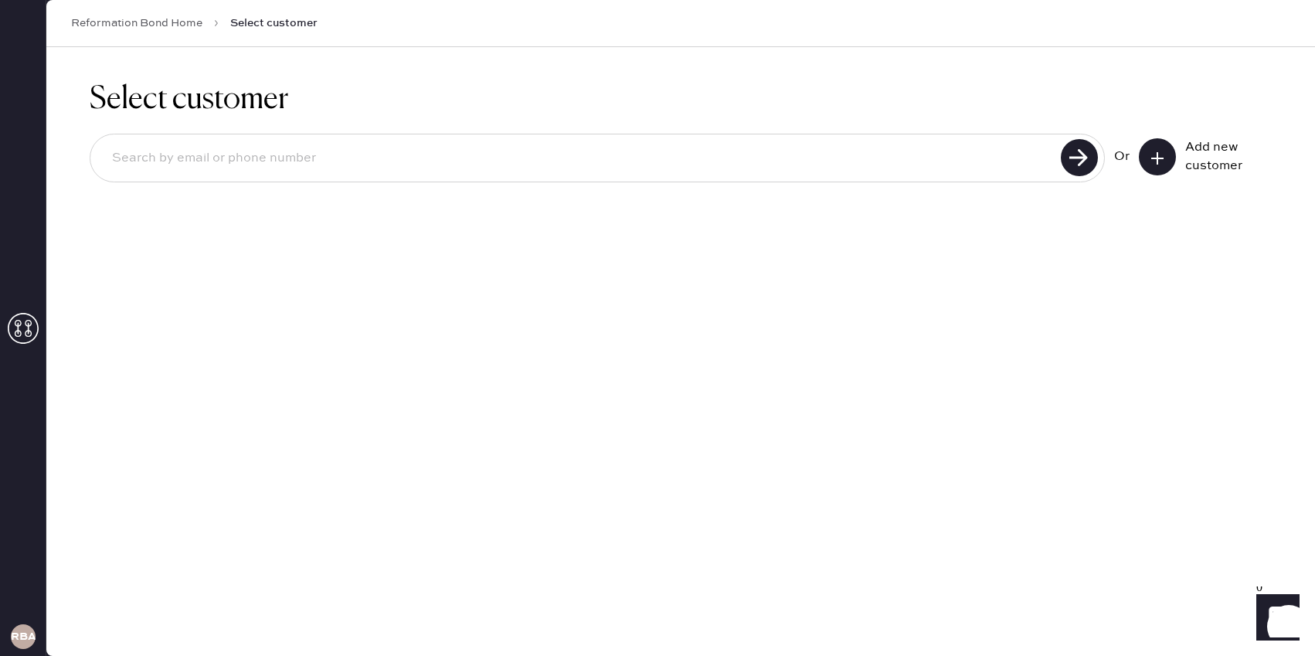
click at [718, 148] on input at bounding box center [578, 159] width 957 height 36
type input "[EMAIL_ADDRESS][DOMAIN_NAME]"
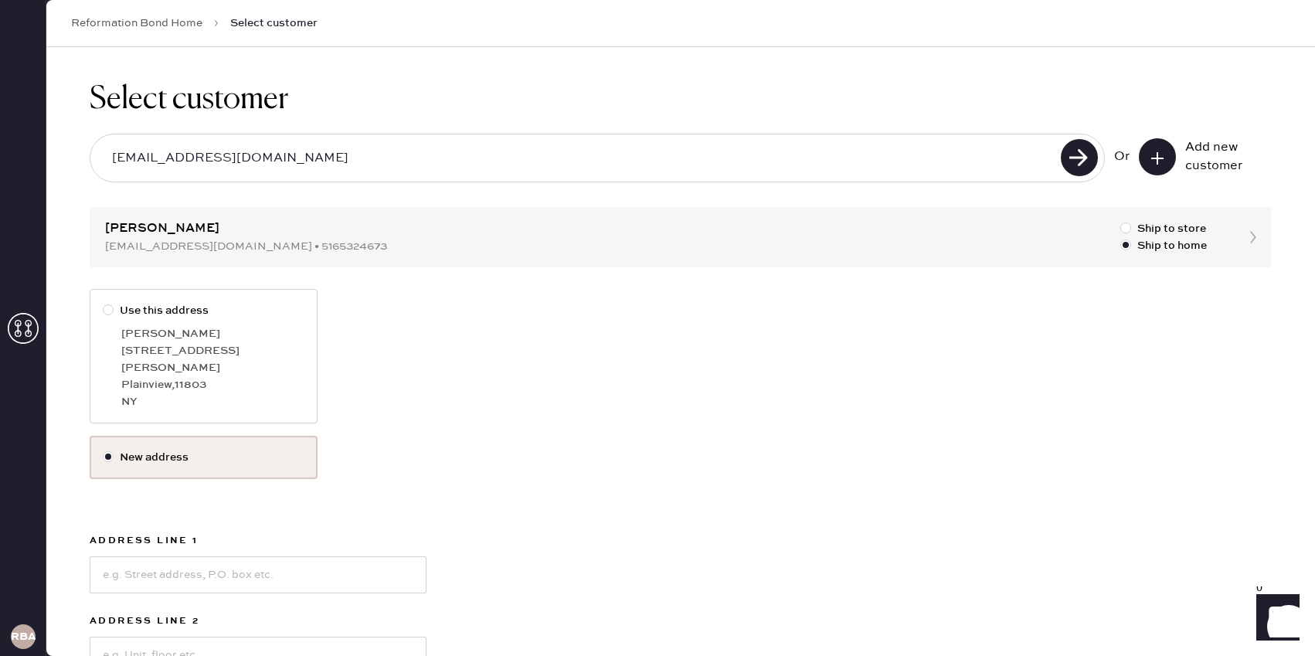
click at [109, 306] on div at bounding box center [108, 309] width 11 height 11
click at [104, 303] on input "Use this address" at bounding box center [103, 302] width 1 height 1
radio input "true"
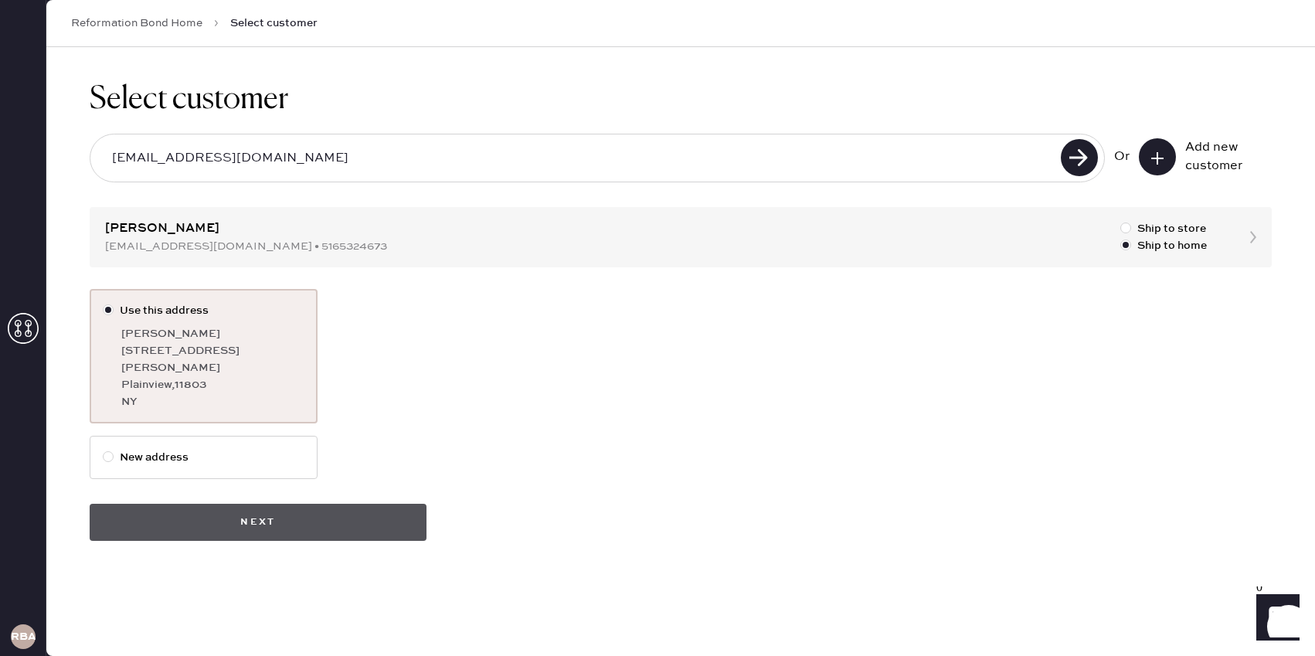
click at [288, 504] on button "Next" at bounding box center [258, 522] width 337 height 37
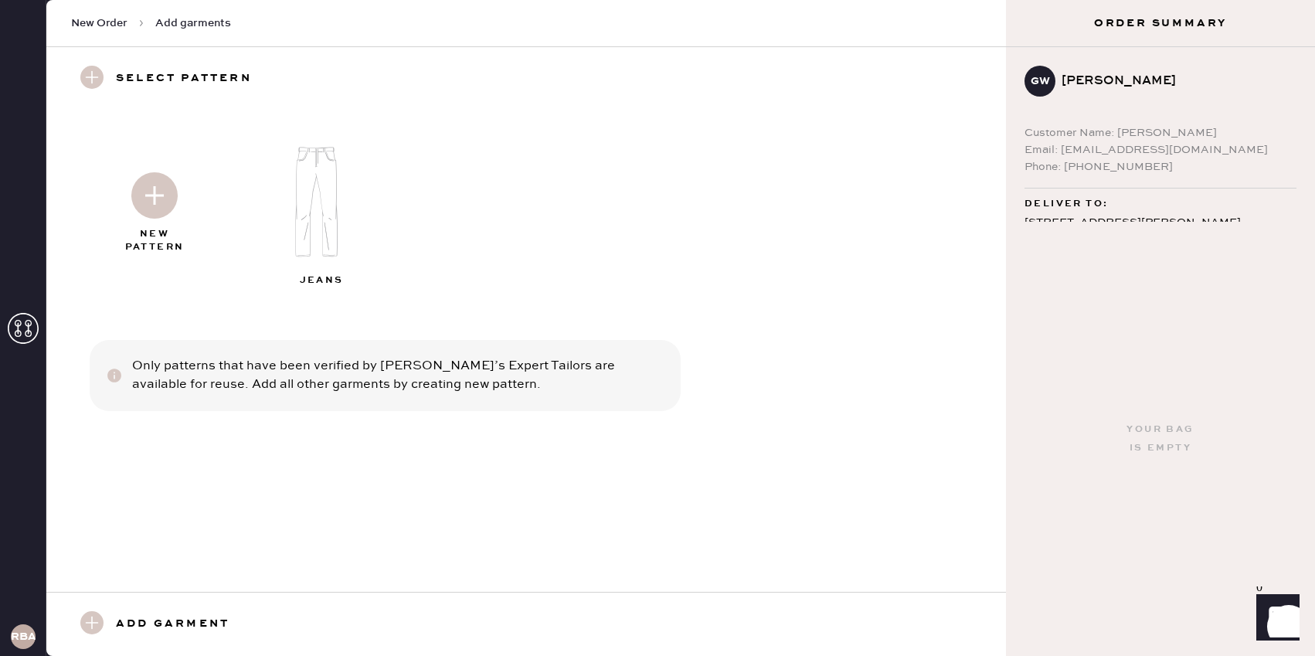
click at [308, 216] on img at bounding box center [323, 202] width 167 height 134
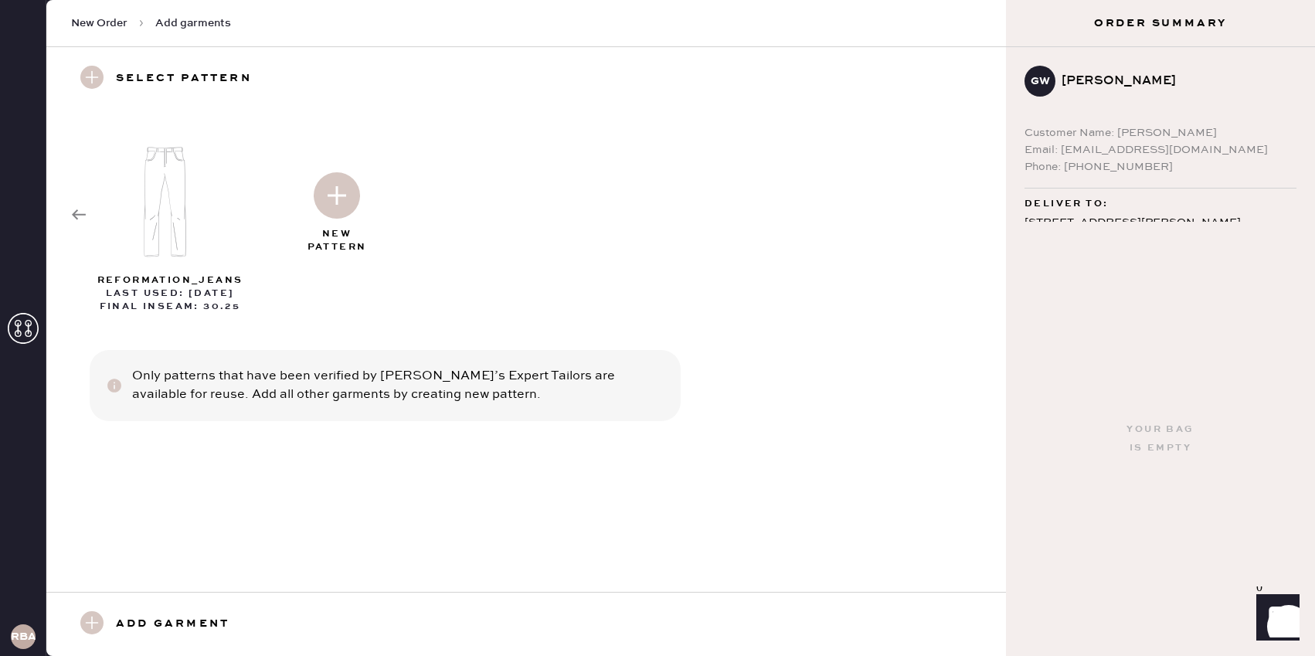
click at [334, 209] on img at bounding box center [337, 195] width 46 height 46
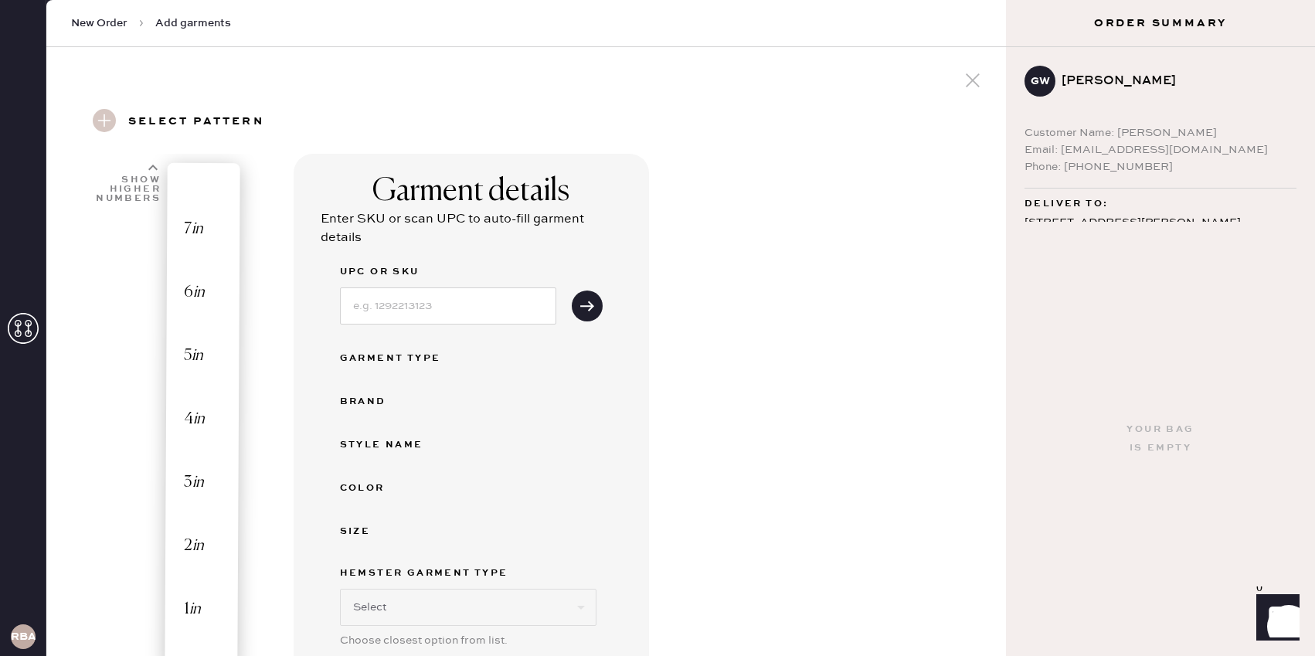
select select "2"
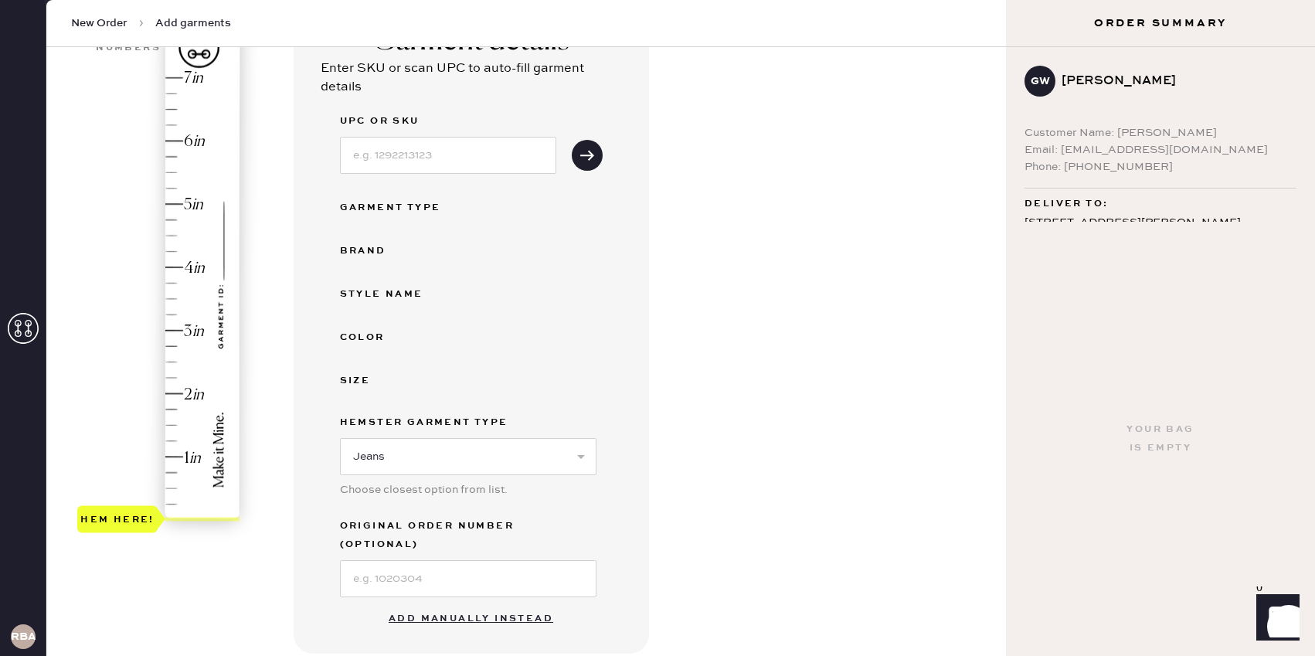
scroll to position [155, 0]
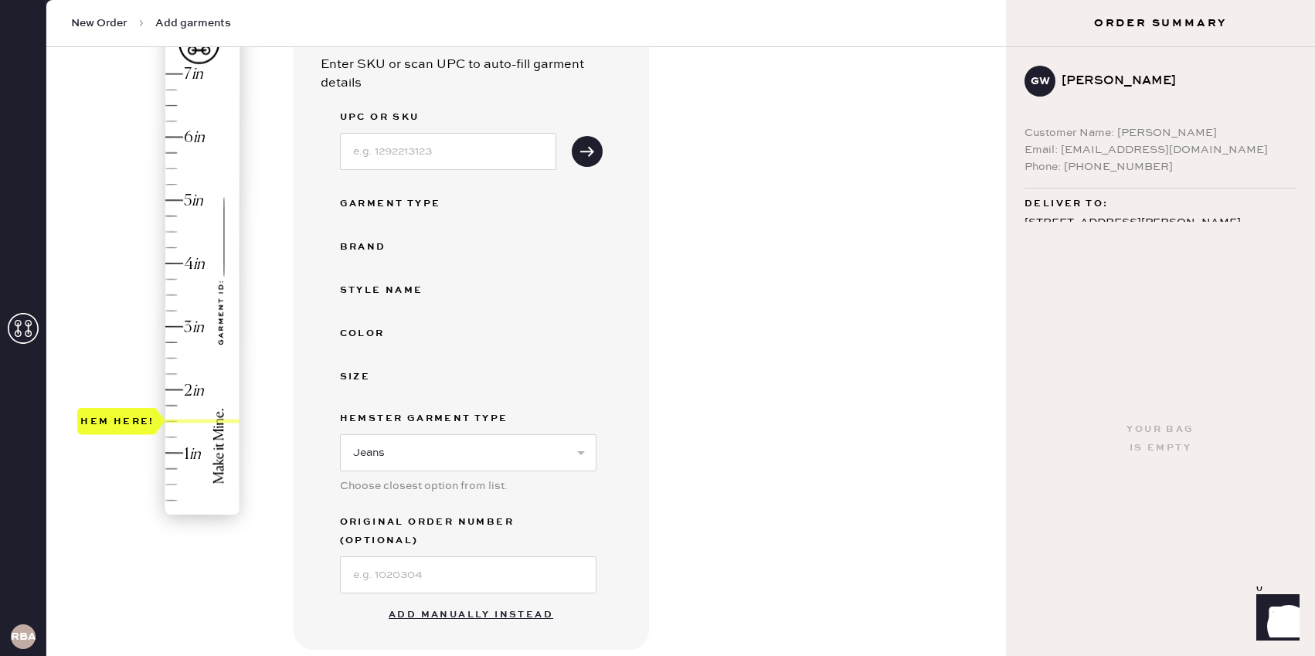
type input "2"
drag, startPoint x: 145, startPoint y: 509, endPoint x: 145, endPoint y: 393, distance: 115.9
click at [145, 393] on div "Hem here!" at bounding box center [117, 389] width 74 height 19
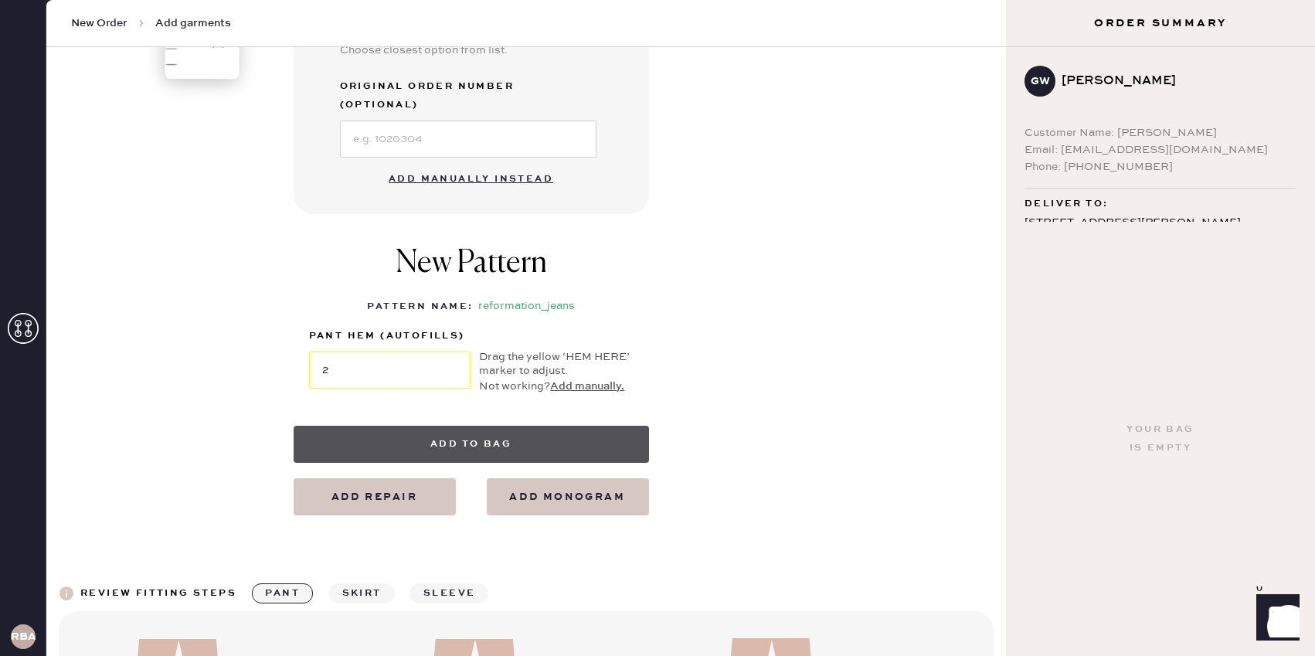
scroll to position [571, 0]
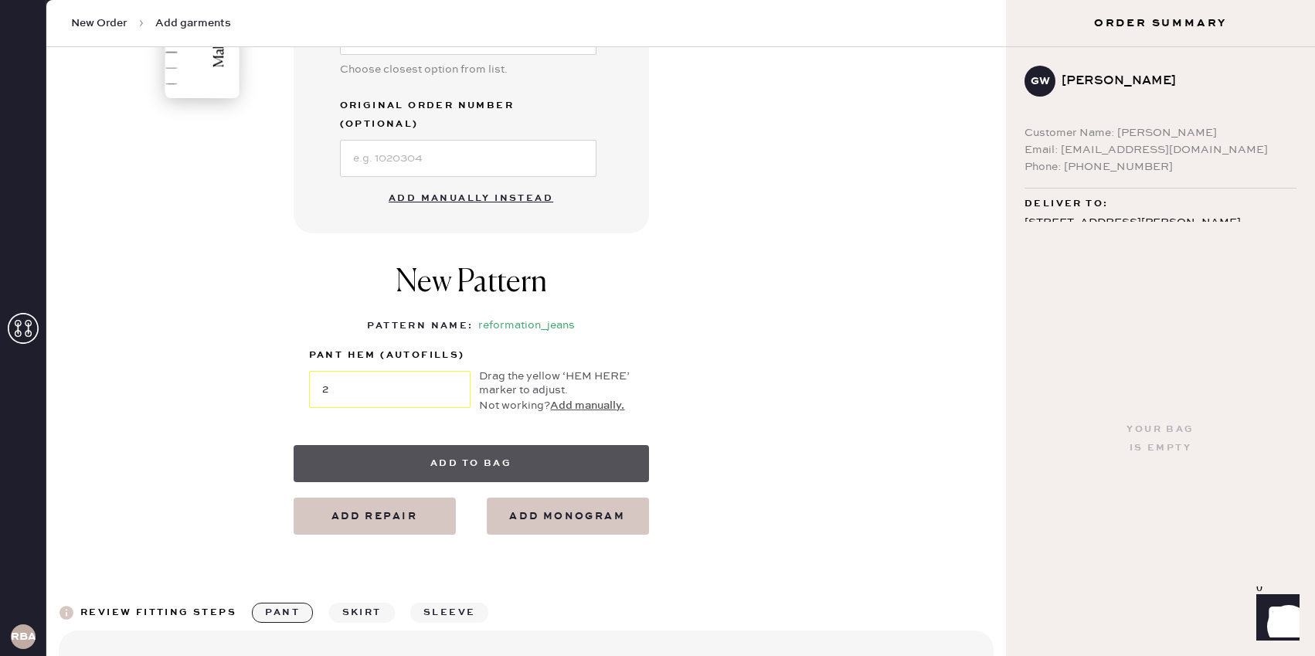
click at [444, 445] on button "Add to bag" at bounding box center [471, 463] width 355 height 37
click at [480, 445] on button "Add to bag" at bounding box center [471, 463] width 355 height 37
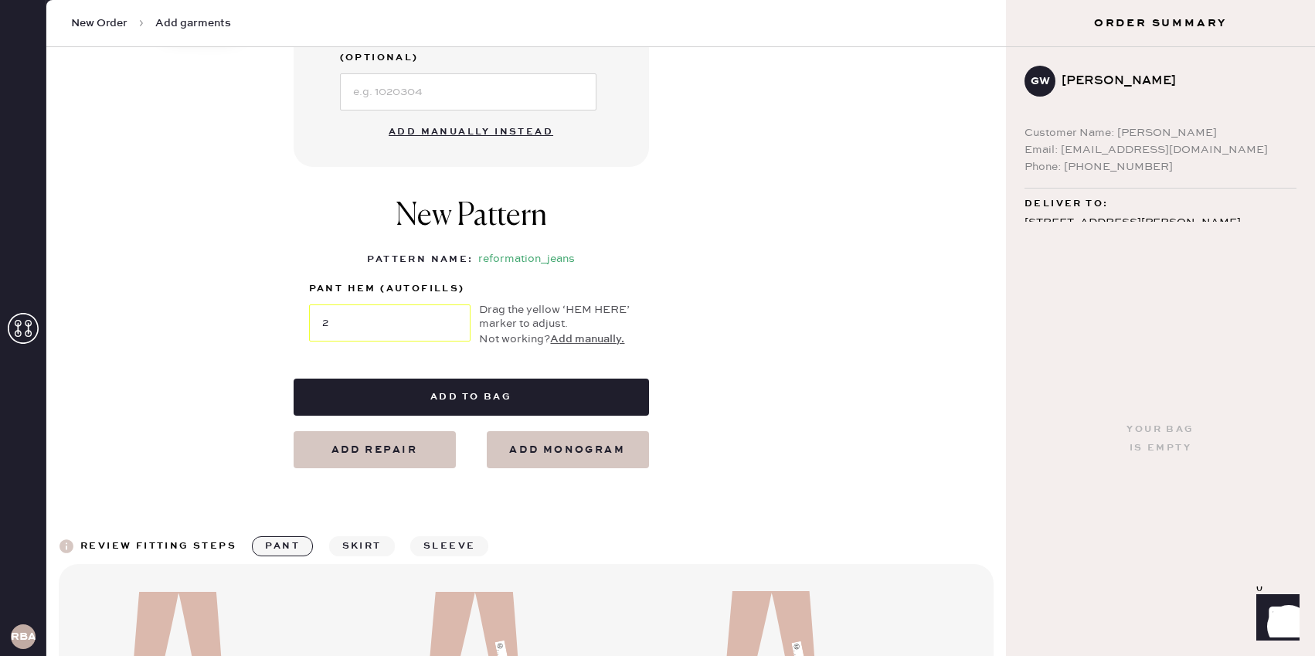
scroll to position [642, 0]
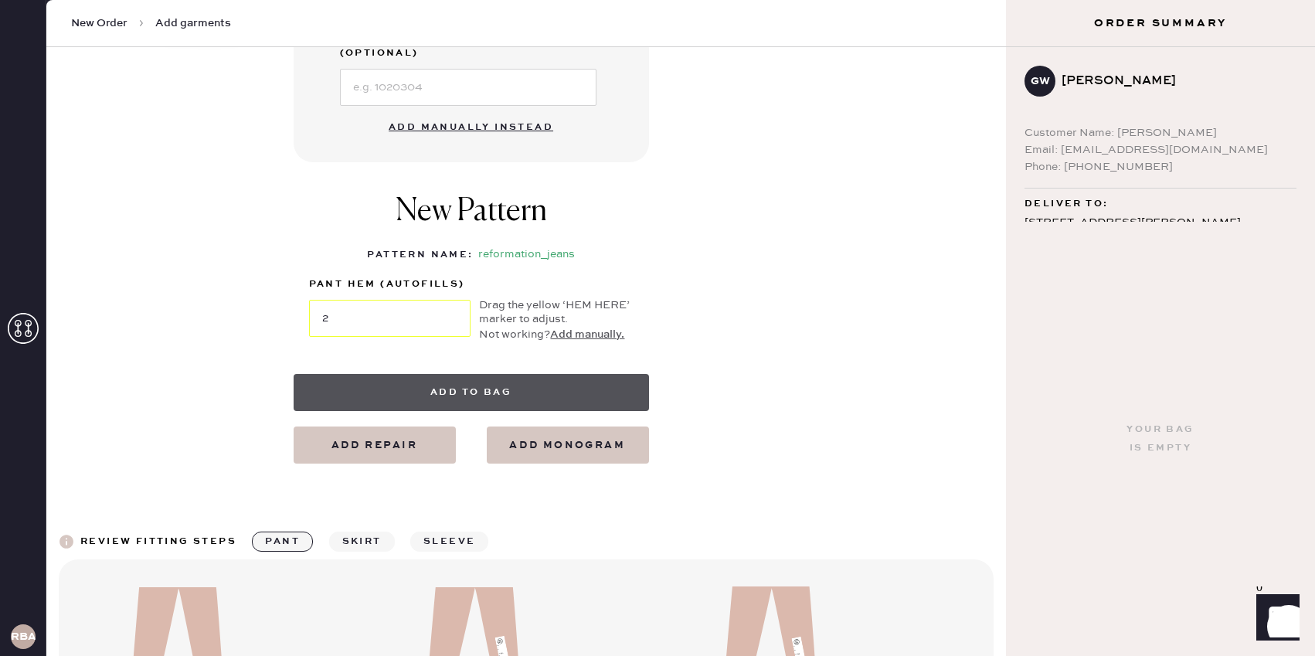
click at [615, 374] on button "Add to bag" at bounding box center [471, 392] width 355 height 37
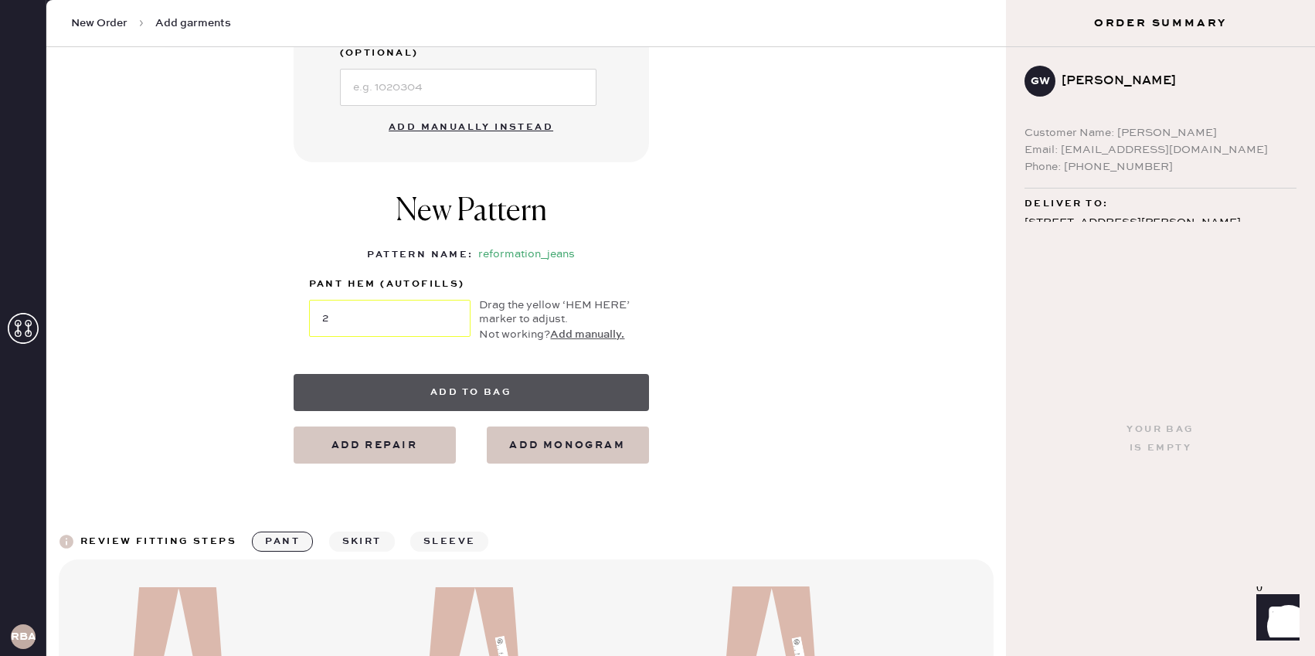
click at [570, 374] on button "Add to bag" at bounding box center [471, 392] width 355 height 37
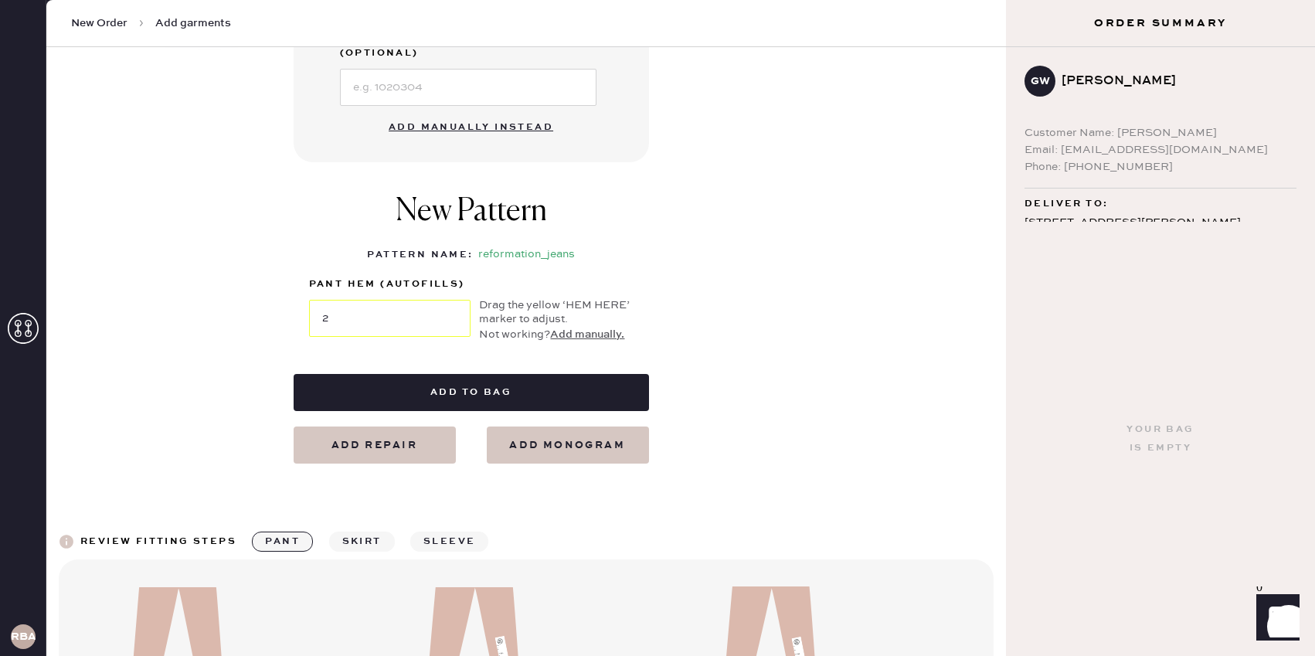
click at [574, 326] on button "Add manually." at bounding box center [587, 334] width 74 height 17
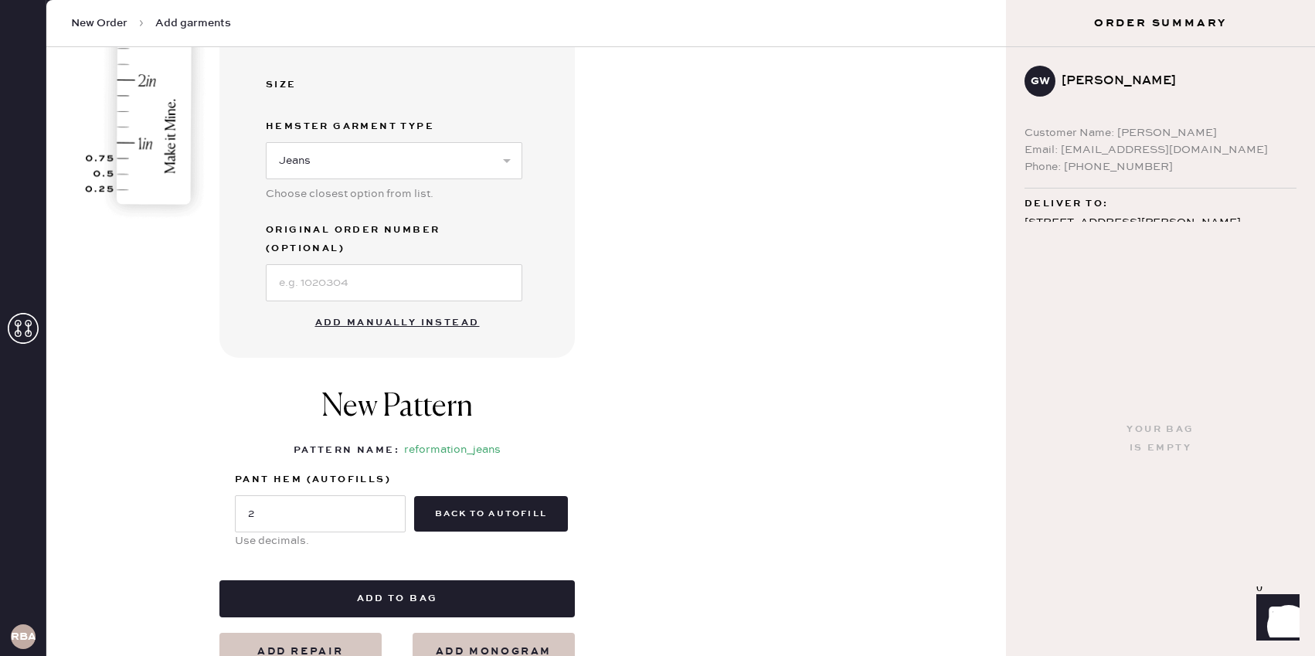
scroll to position [468, 0]
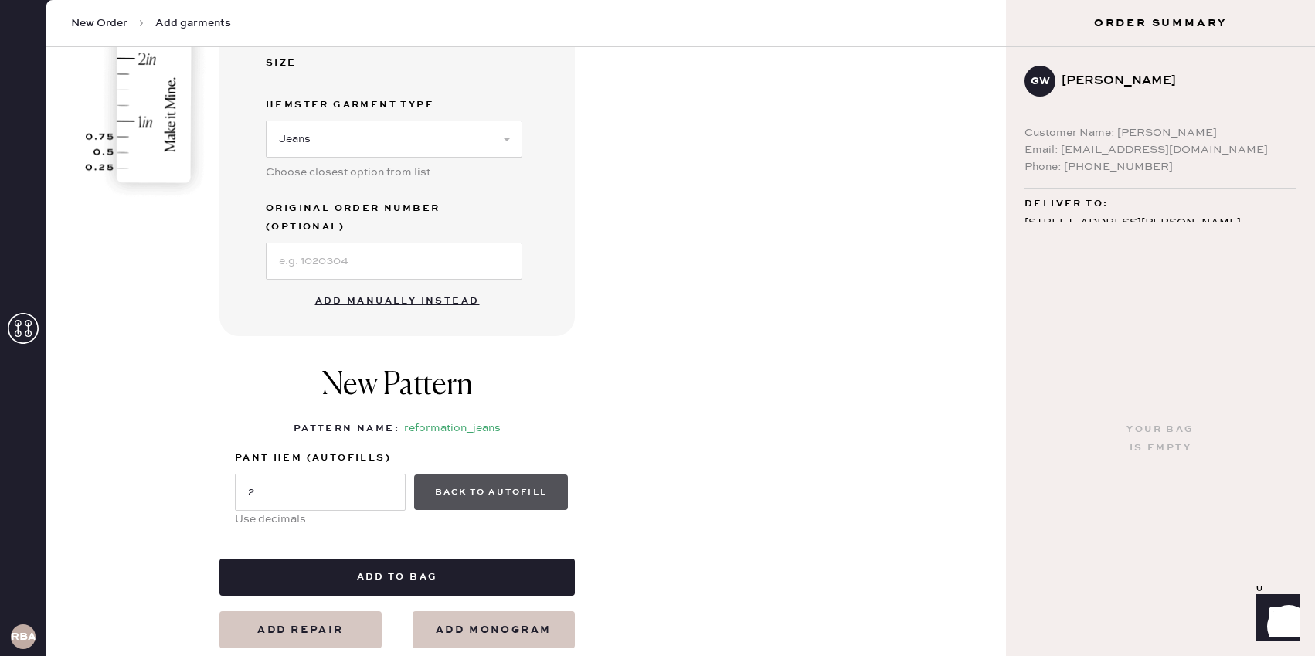
click at [497, 484] on button "back to autofill" at bounding box center [491, 493] width 154 height 36
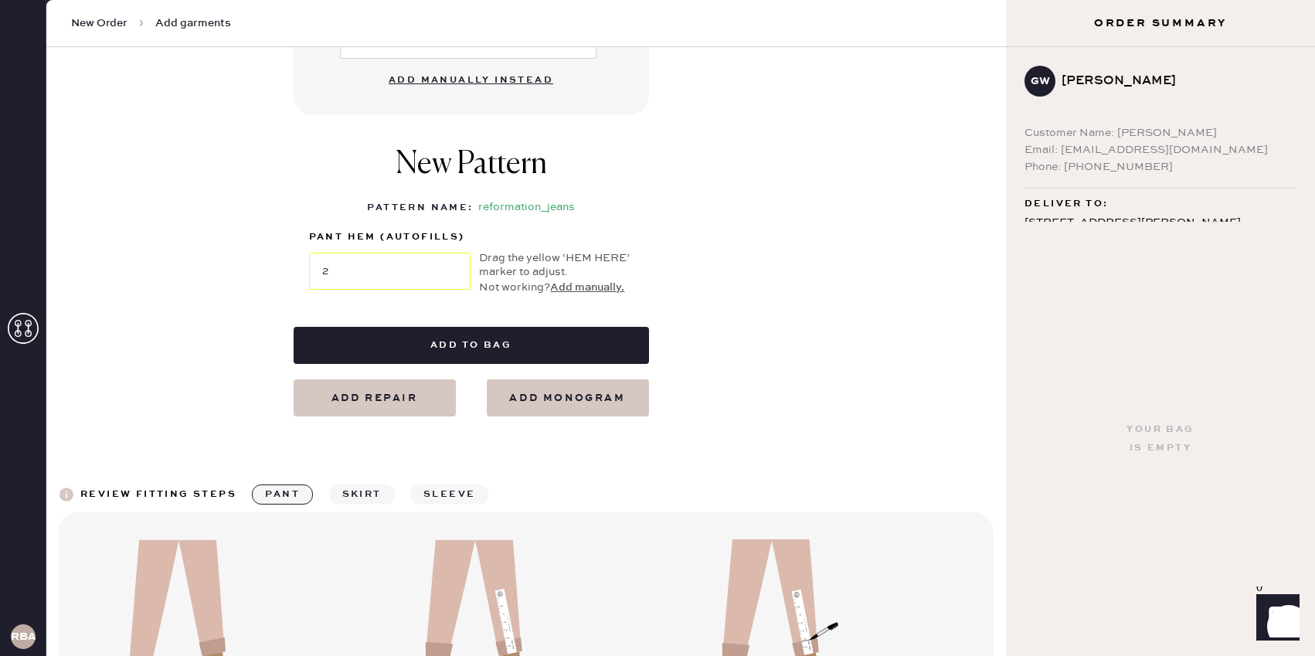
scroll to position [690, 0]
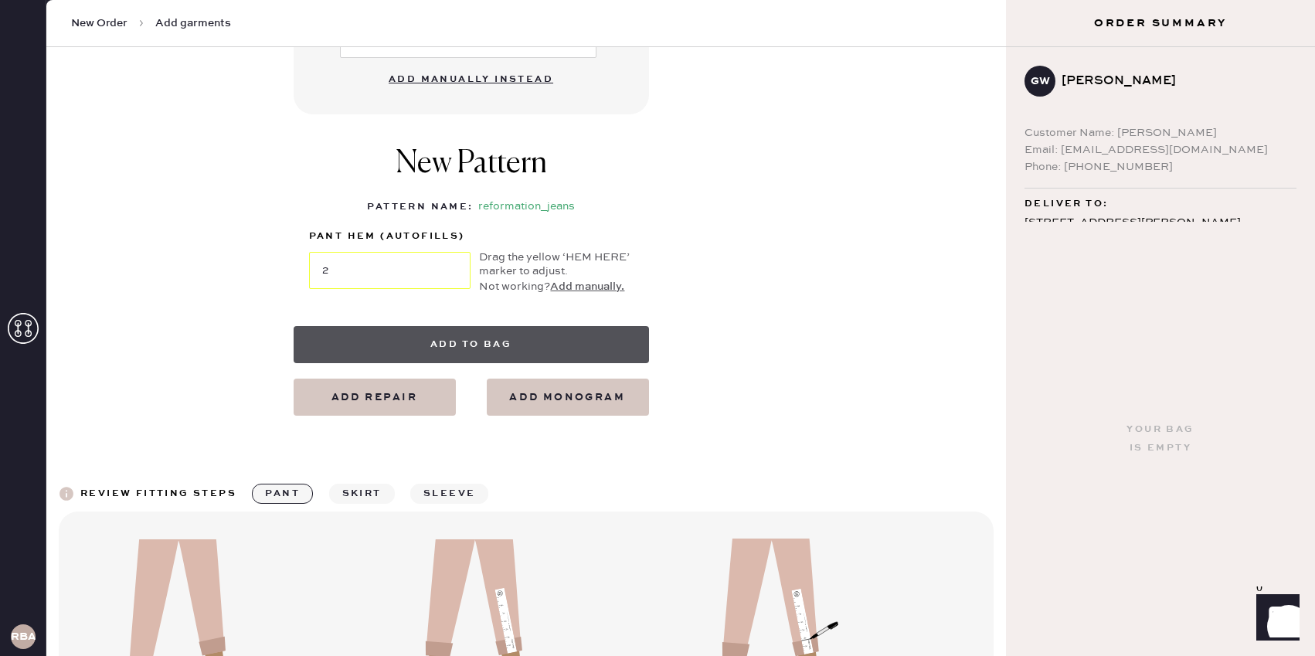
click at [392, 333] on button "Add to bag" at bounding box center [471, 344] width 355 height 37
click at [566, 326] on button "Add to bag" at bounding box center [471, 344] width 355 height 37
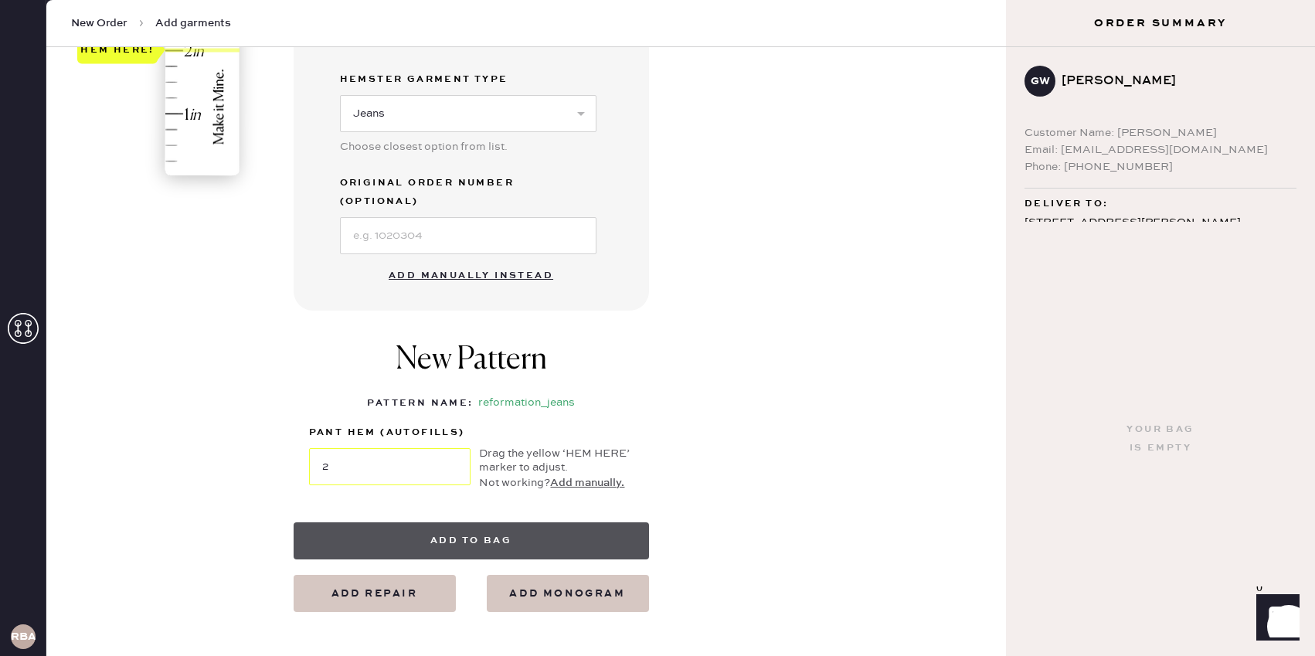
scroll to position [495, 0]
click at [522, 522] on button "Add to bag" at bounding box center [471, 540] width 355 height 37
click at [583, 525] on button "Add to bag" at bounding box center [471, 540] width 355 height 37
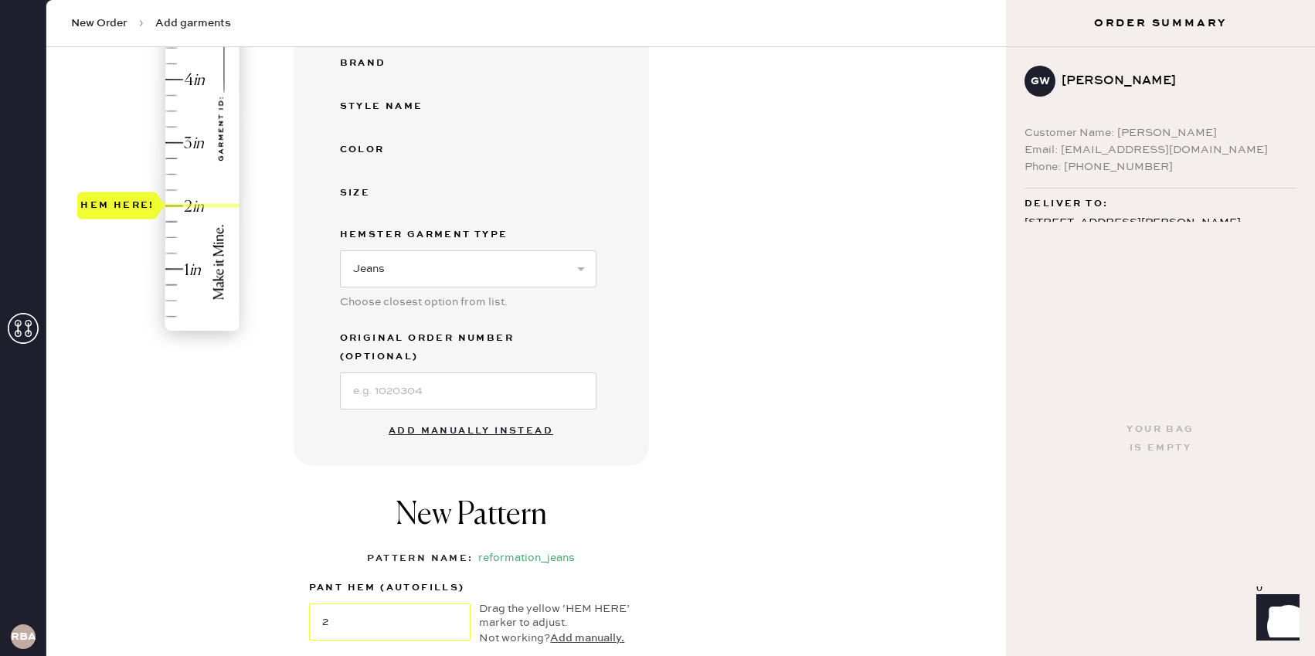
scroll to position [342, 0]
click at [505, 413] on button "Add manually instead" at bounding box center [470, 428] width 183 height 31
select select "2"
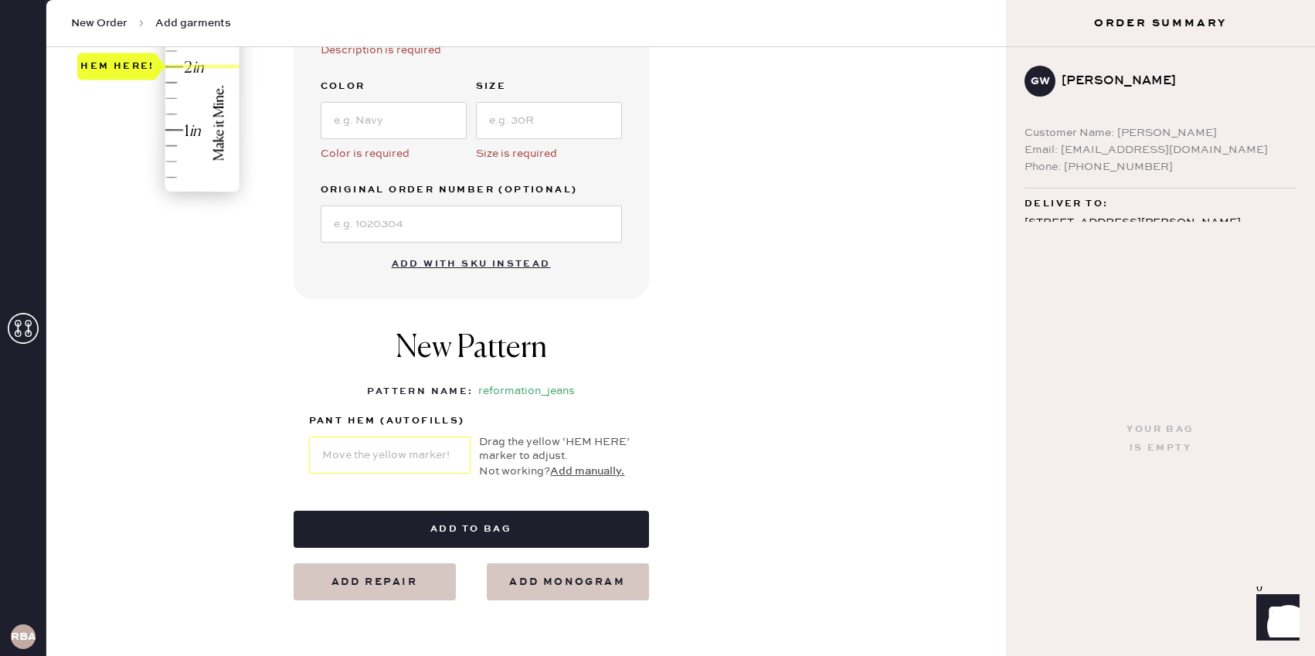
scroll to position [479, 0]
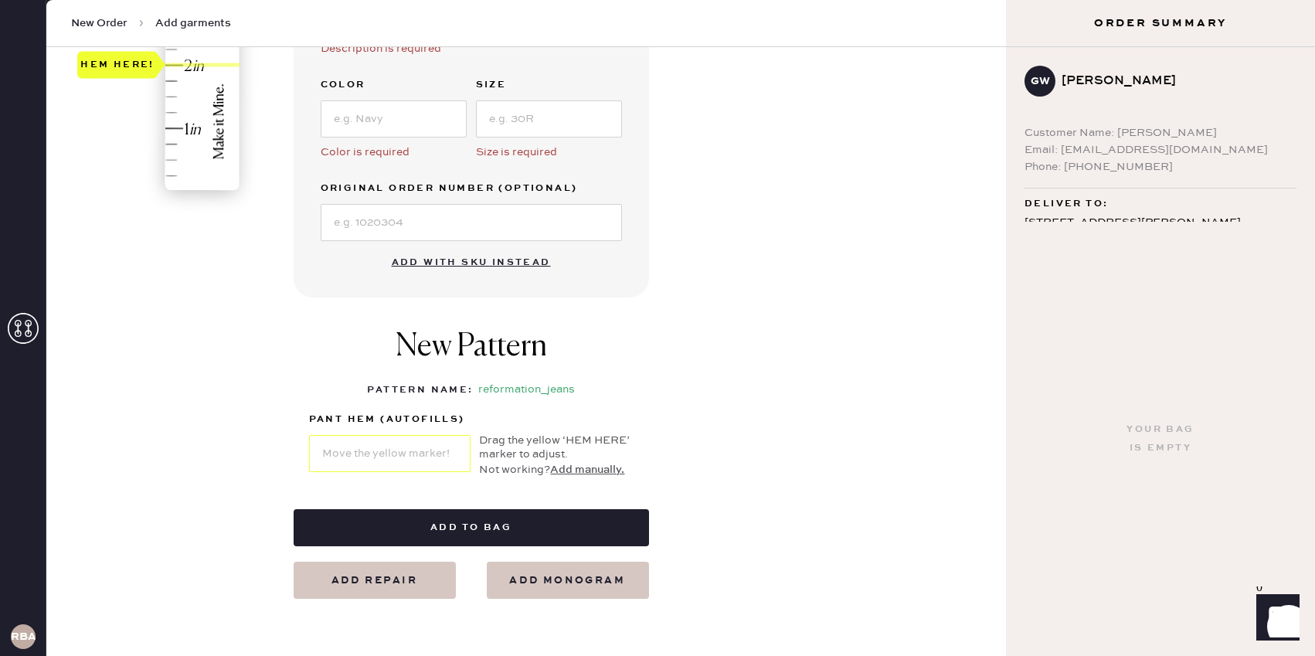
click at [579, 471] on button "Add manually." at bounding box center [587, 469] width 74 height 17
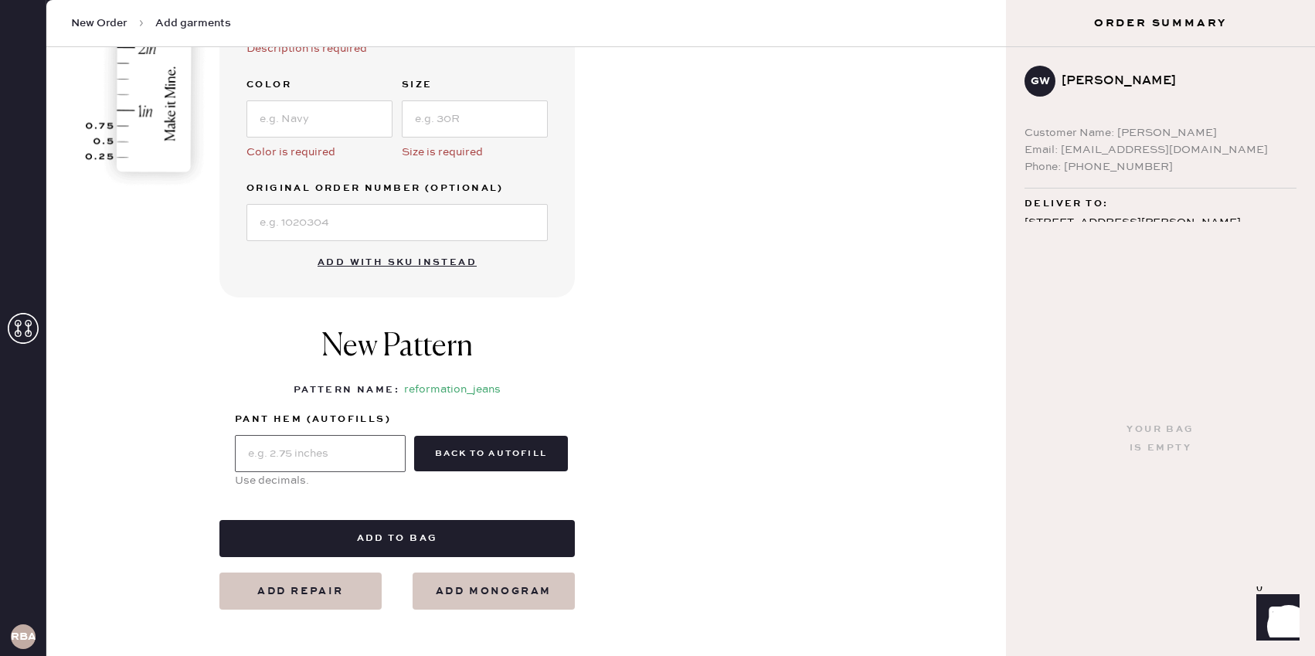
click at [354, 448] on input "text" at bounding box center [320, 453] width 171 height 37
type input "2"
click at [641, 369] on div "Garment details Garment Type Select Basic Skirt Jeans Leggings Pants Shorts Bas…" at bounding box center [606, 142] width 774 height 935
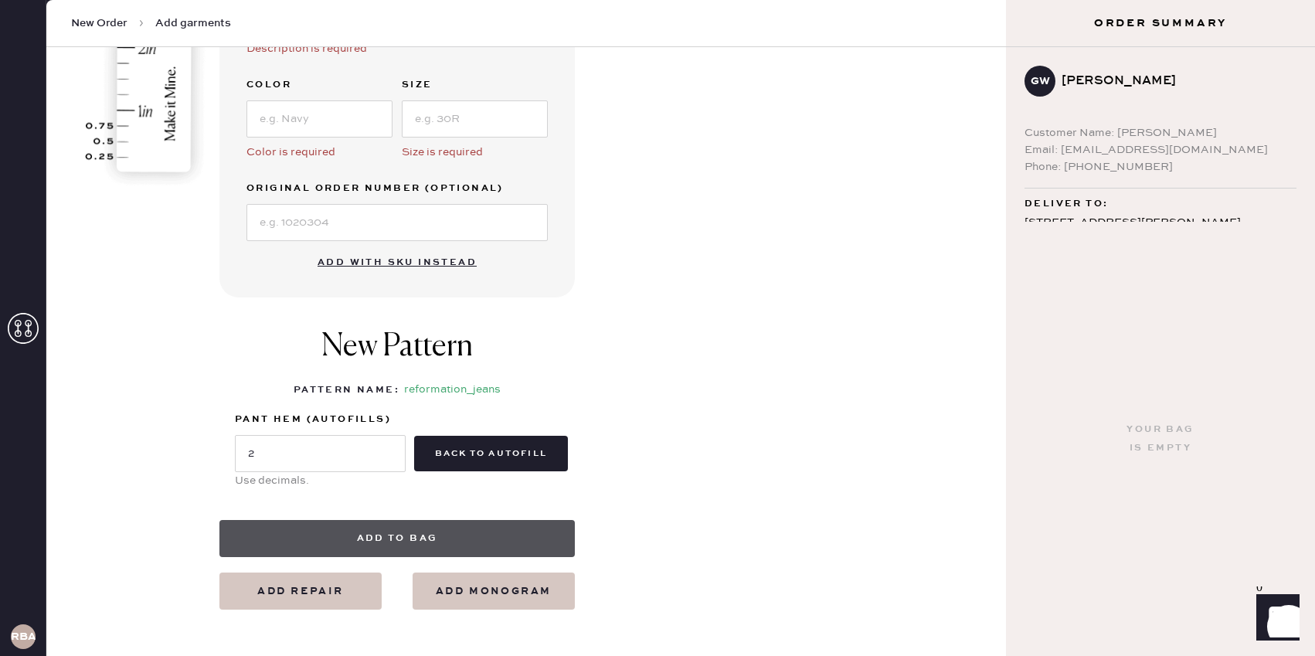
click at [427, 536] on button "Add to bag" at bounding box center [396, 538] width 355 height 37
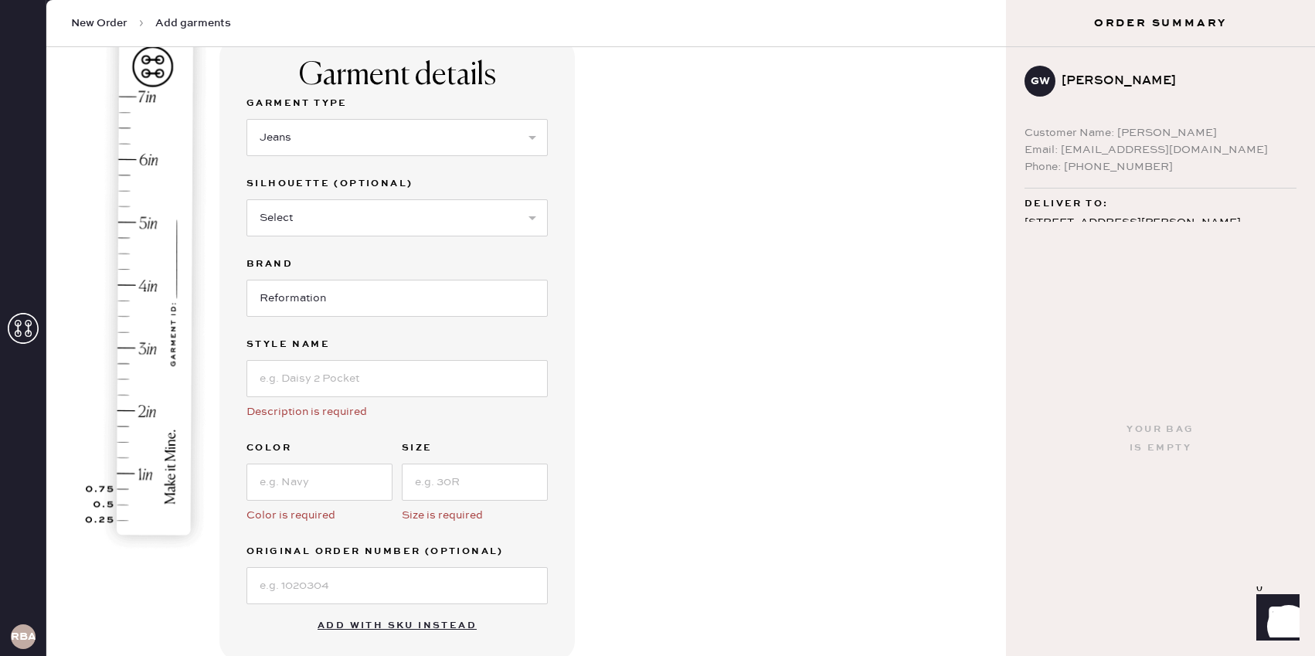
scroll to position [117, 0]
click at [352, 378] on input at bounding box center [397, 377] width 301 height 37
type input "[PERSON_NAME] studded"
drag, startPoint x: 666, startPoint y: 420, endPoint x: 648, endPoint y: 418, distance: 17.9
click at [666, 421] on div "Garment details Garment Type Select Basic Skirt Jeans Leggings Pants Shorts Bas…" at bounding box center [606, 504] width 774 height 935
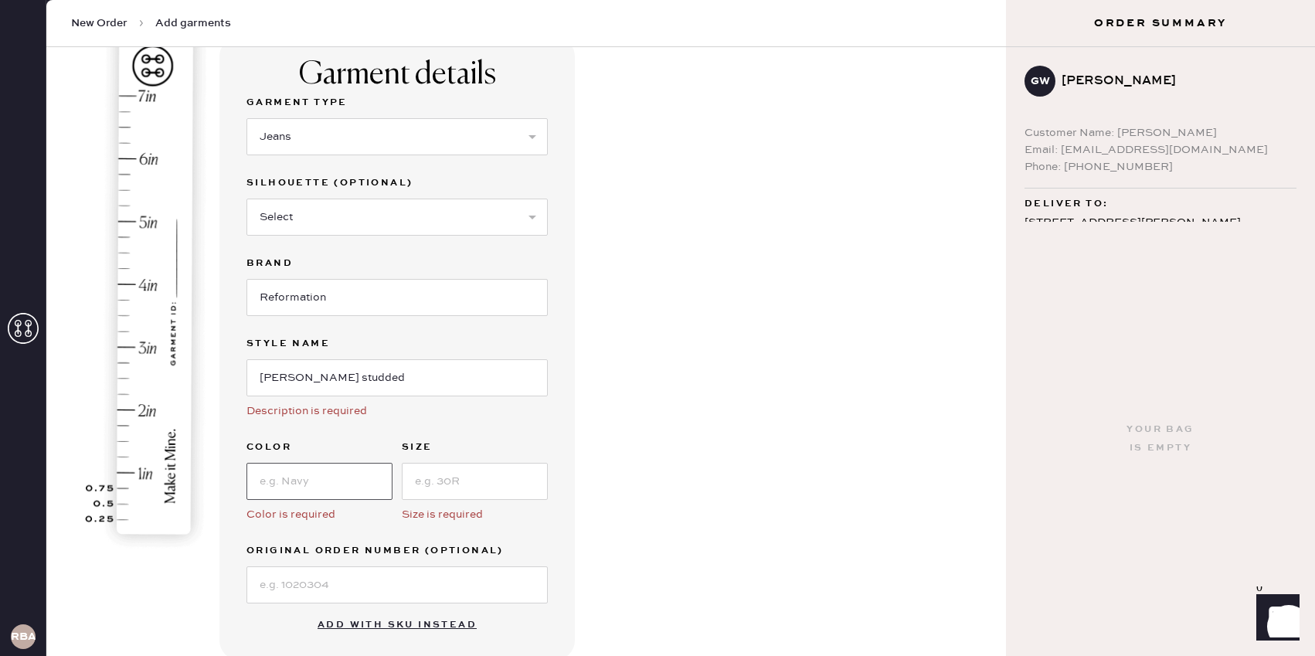
click at [353, 484] on input at bounding box center [320, 481] width 146 height 37
click at [429, 481] on input at bounding box center [475, 481] width 146 height 37
type input "25"
click at [333, 484] on input at bounding box center [320, 481] width 146 height 37
type input "Chesapeake Studded"
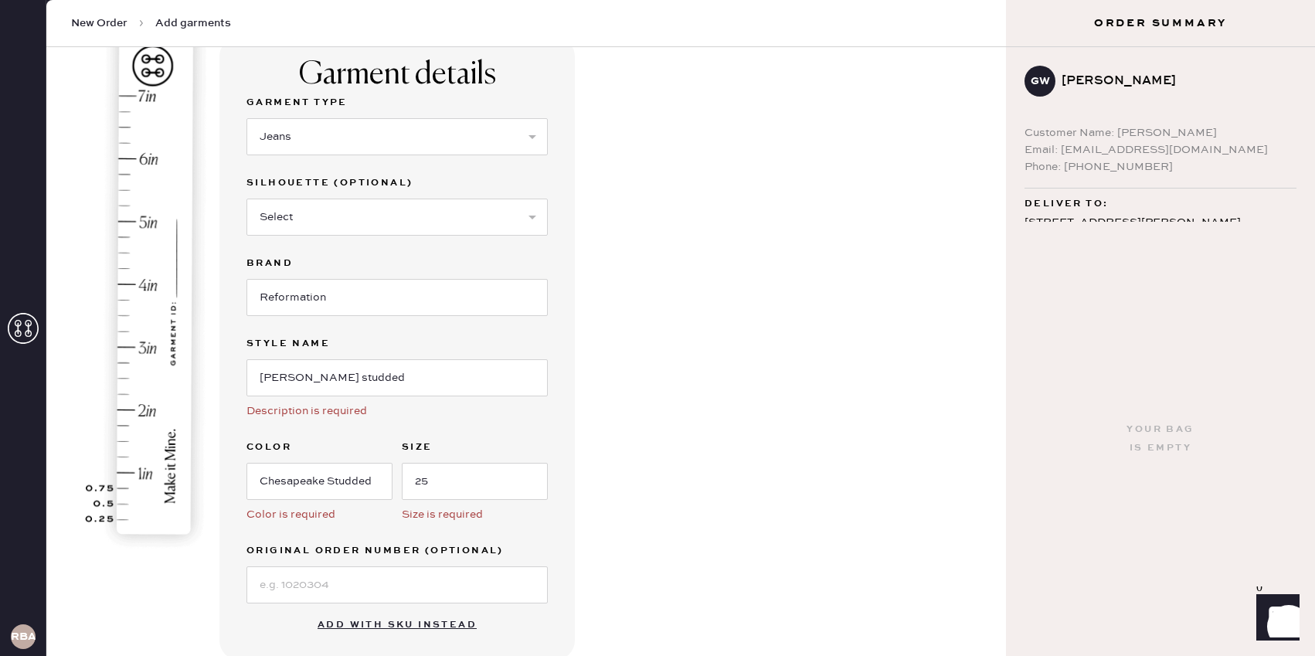
click at [617, 456] on div "Garment details Garment Type Select Basic Skirt Jeans Leggings Pants Shorts Bas…" at bounding box center [606, 504] width 774 height 935
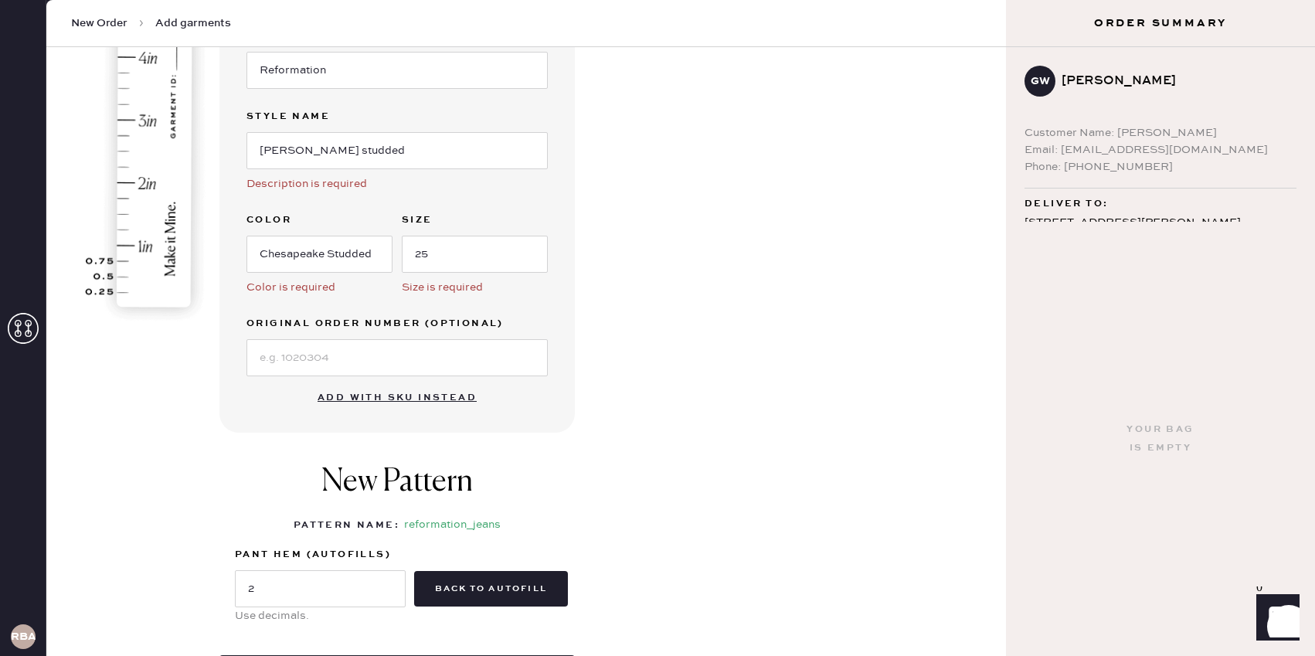
scroll to position [417, 0]
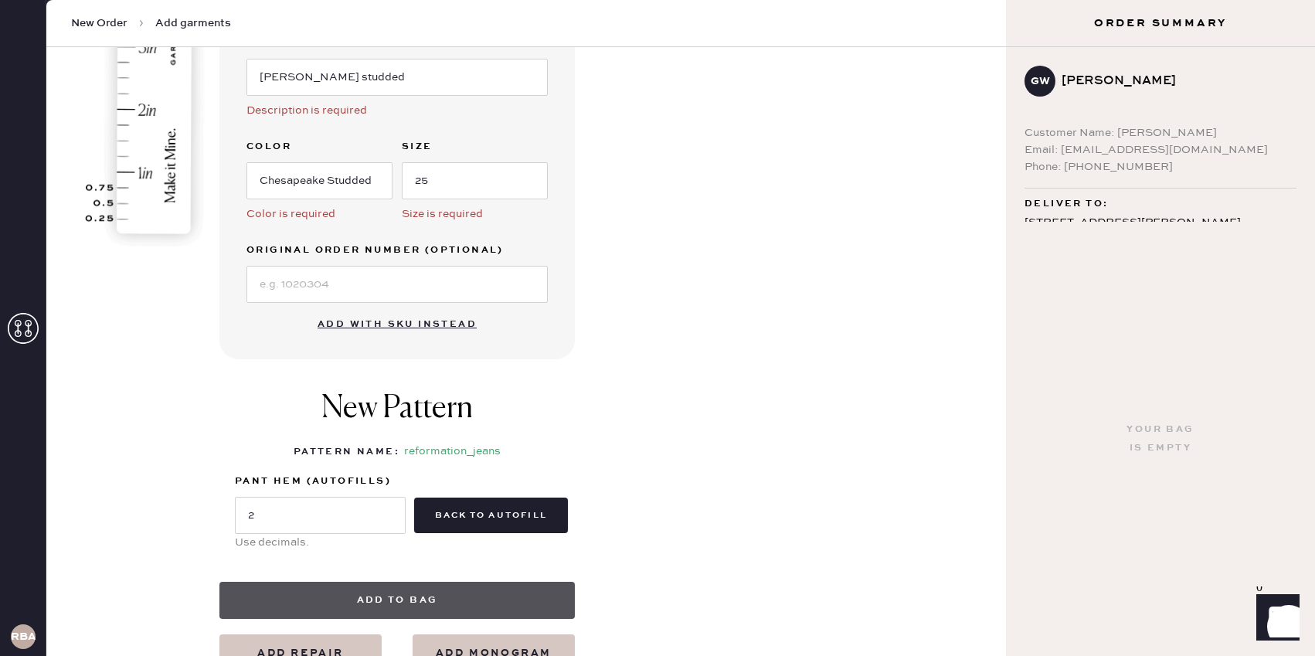
click at [446, 599] on button "Add to bag" at bounding box center [396, 600] width 355 height 37
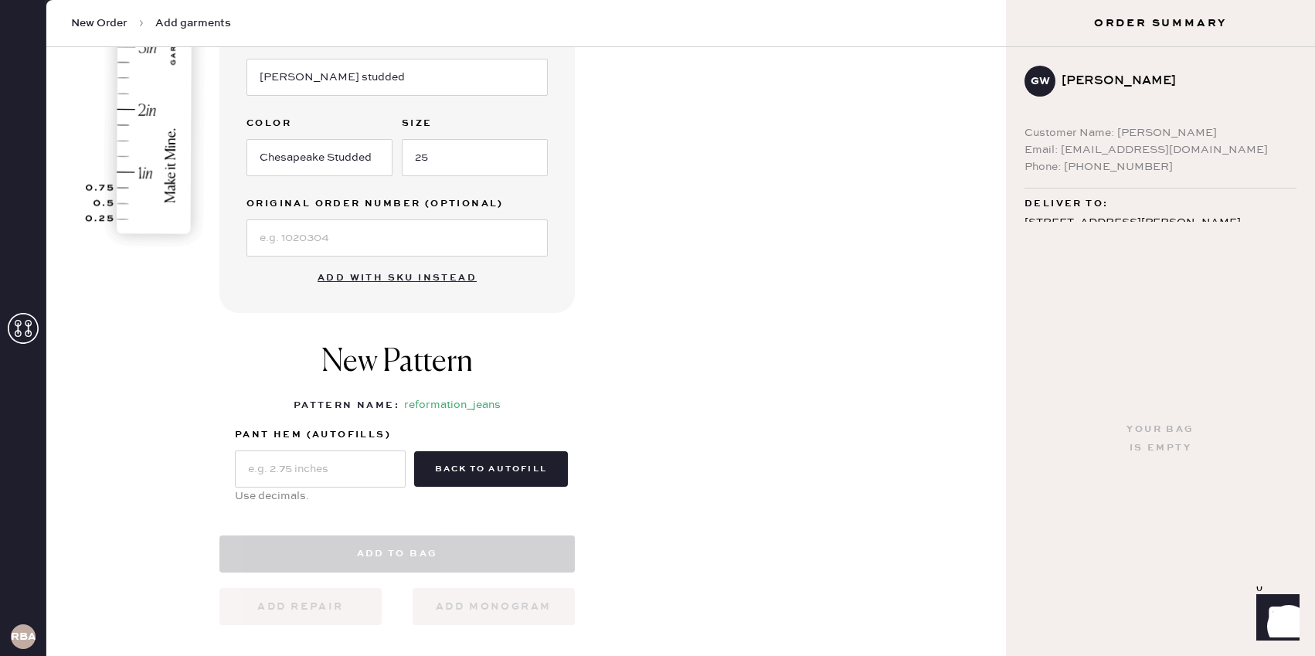
select select "2"
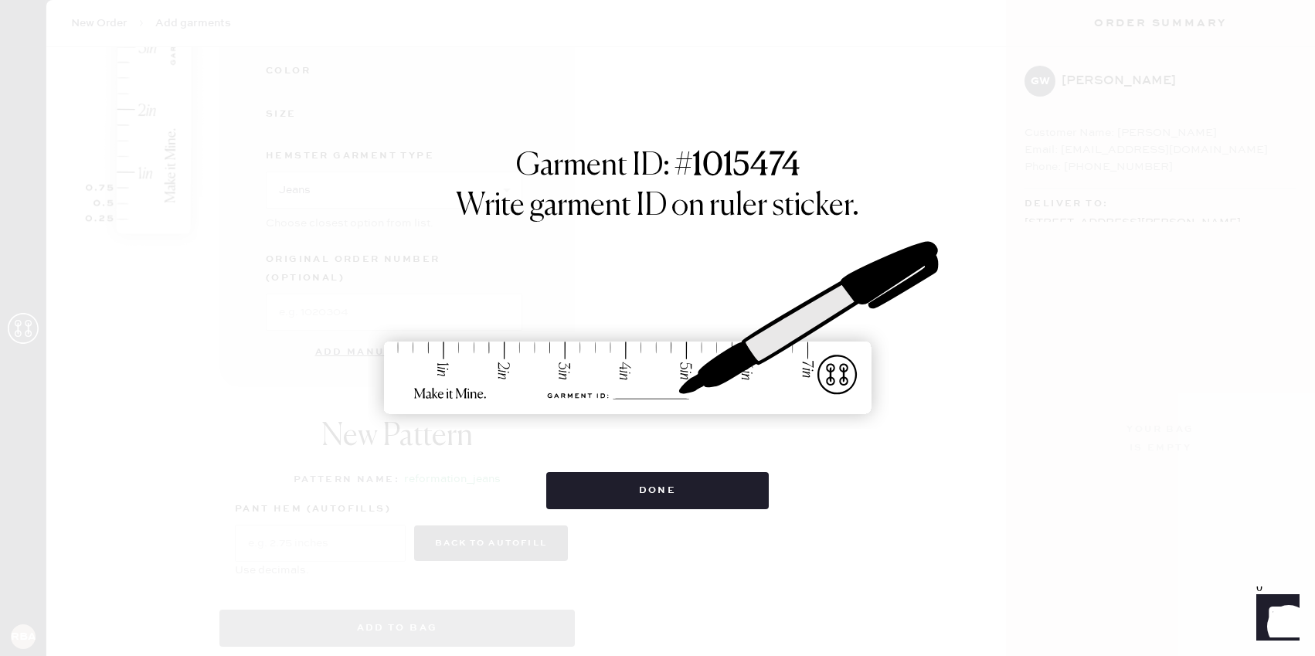
scroll to position [470, 0]
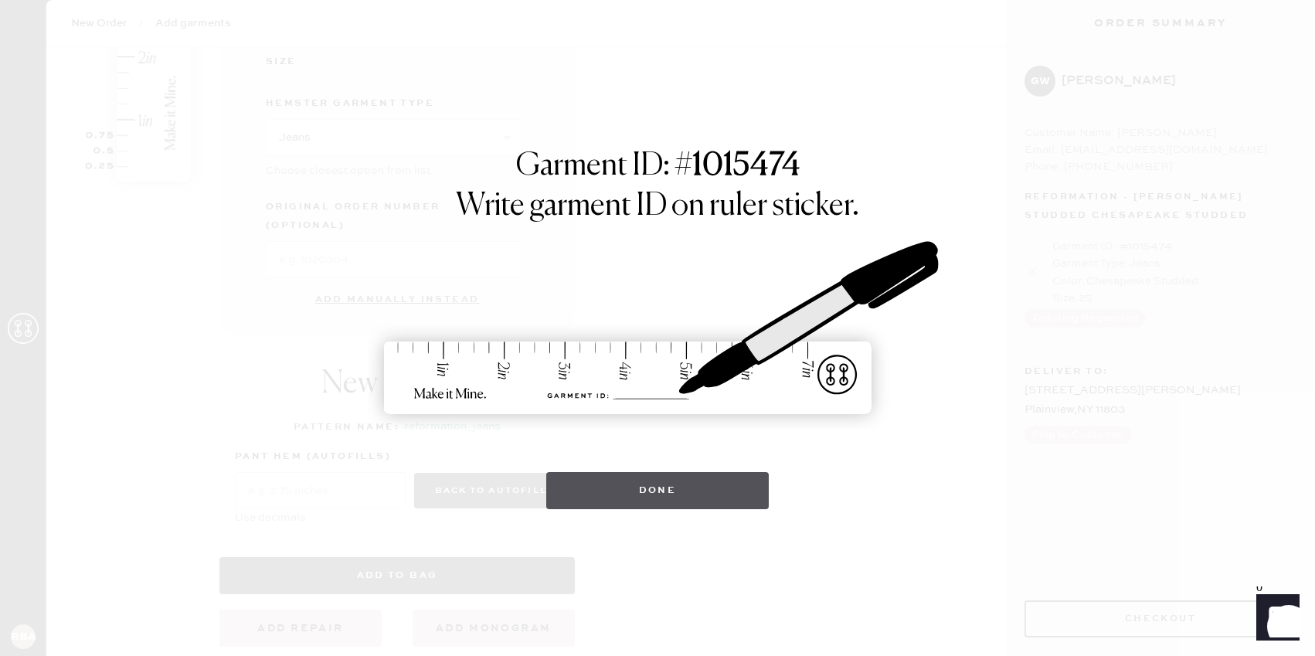
click at [702, 495] on button "Done" at bounding box center [657, 490] width 223 height 37
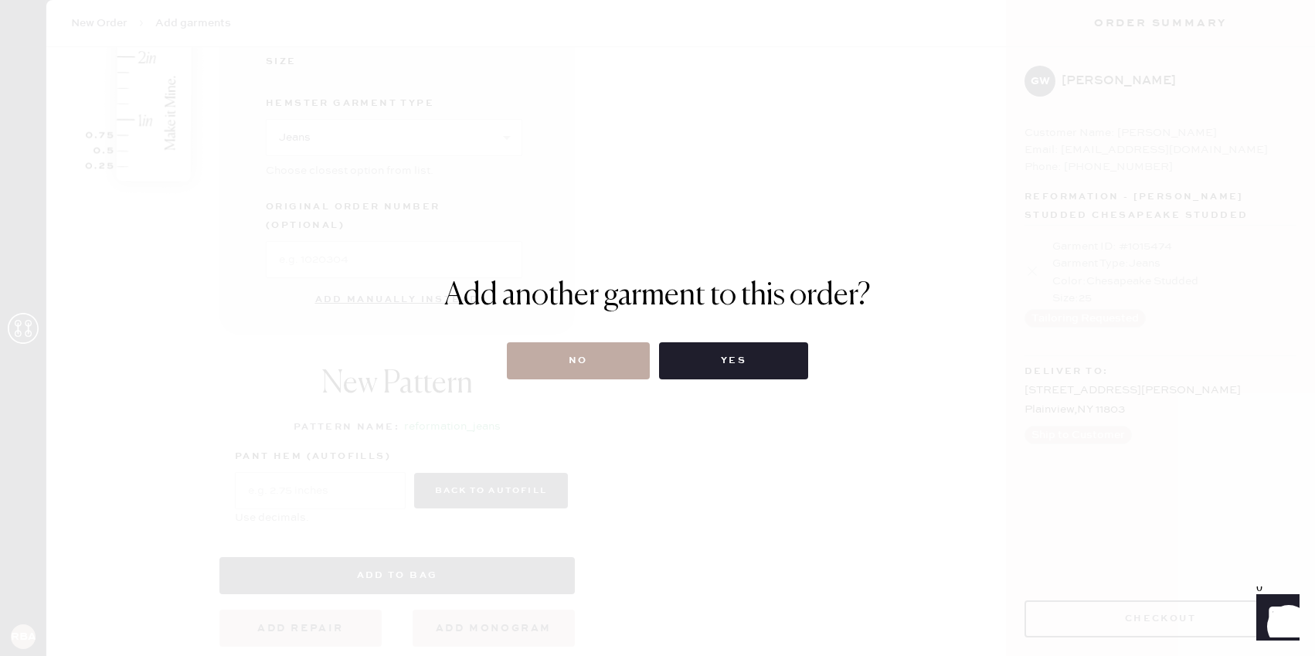
click at [631, 359] on button "No" at bounding box center [578, 360] width 143 height 37
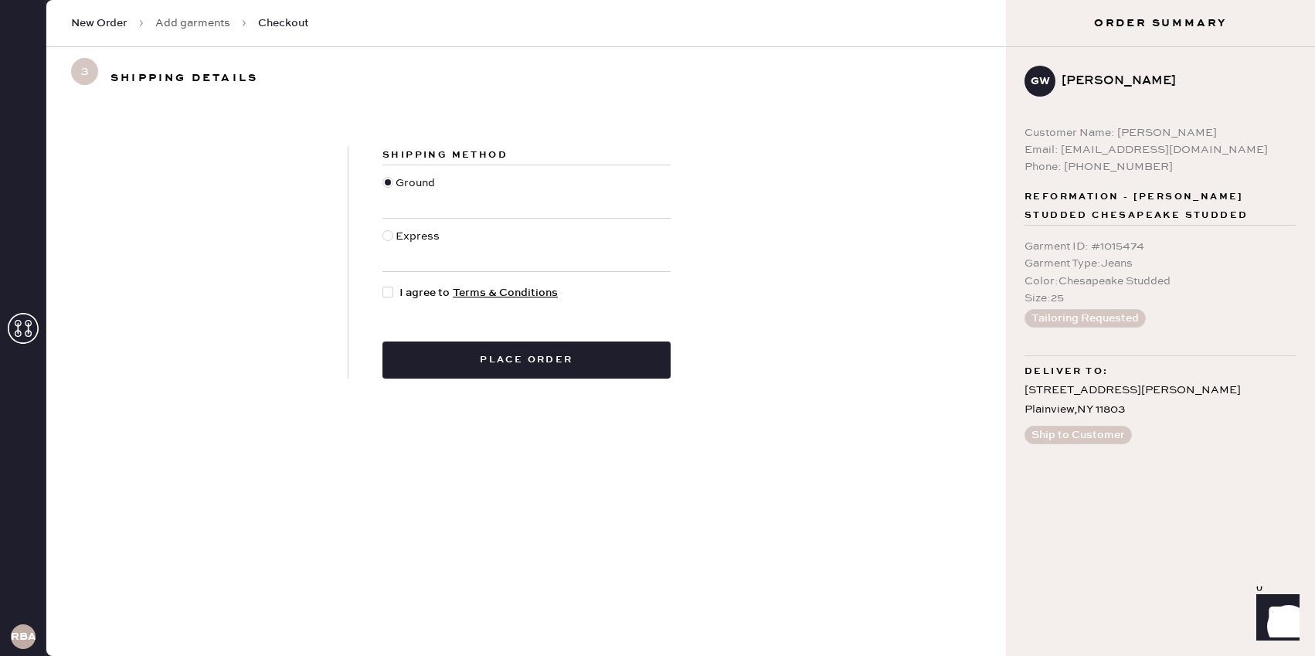
click at [394, 293] on div at bounding box center [391, 292] width 17 height 17
click at [383, 285] on input "I agree to Terms & Conditions" at bounding box center [383, 284] width 1 height 1
checkbox input "true"
click at [1275, 614] on icon "Launch Front Chat" at bounding box center [1278, 615] width 43 height 43
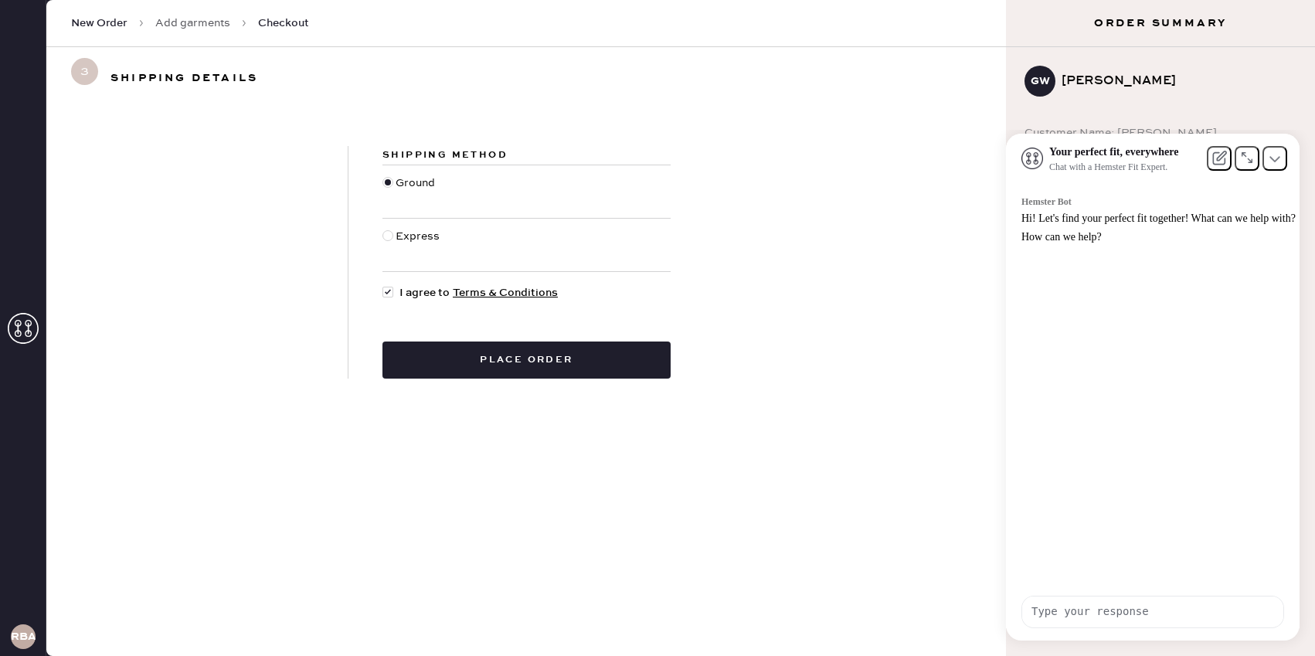
click at [1154, 390] on div "Hemster Bot Hi! Let's find your perfect fit together! What can we help with? Ho…" at bounding box center [1161, 381] width 278 height 397
click at [1087, 610] on textarea at bounding box center [1152, 612] width 261 height 30
type textarea "raw hem"
click at [185, 16] on link "Add garments" at bounding box center [192, 22] width 75 height 15
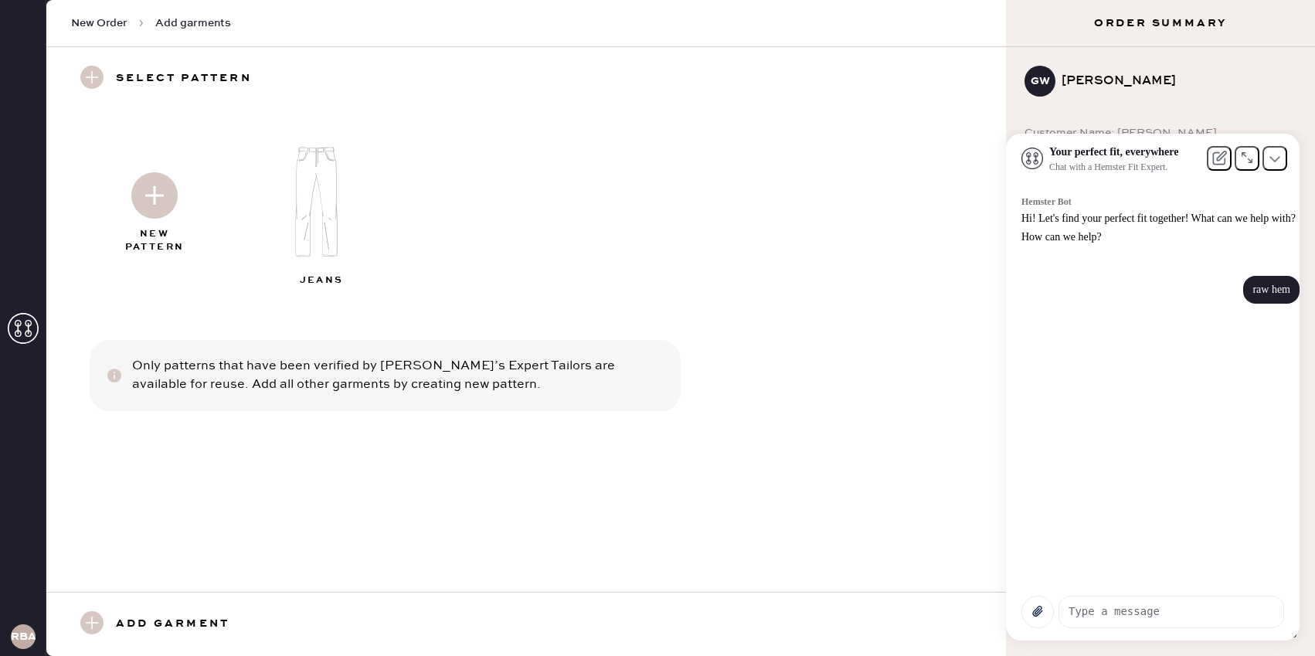
click at [315, 216] on img at bounding box center [323, 202] width 167 height 134
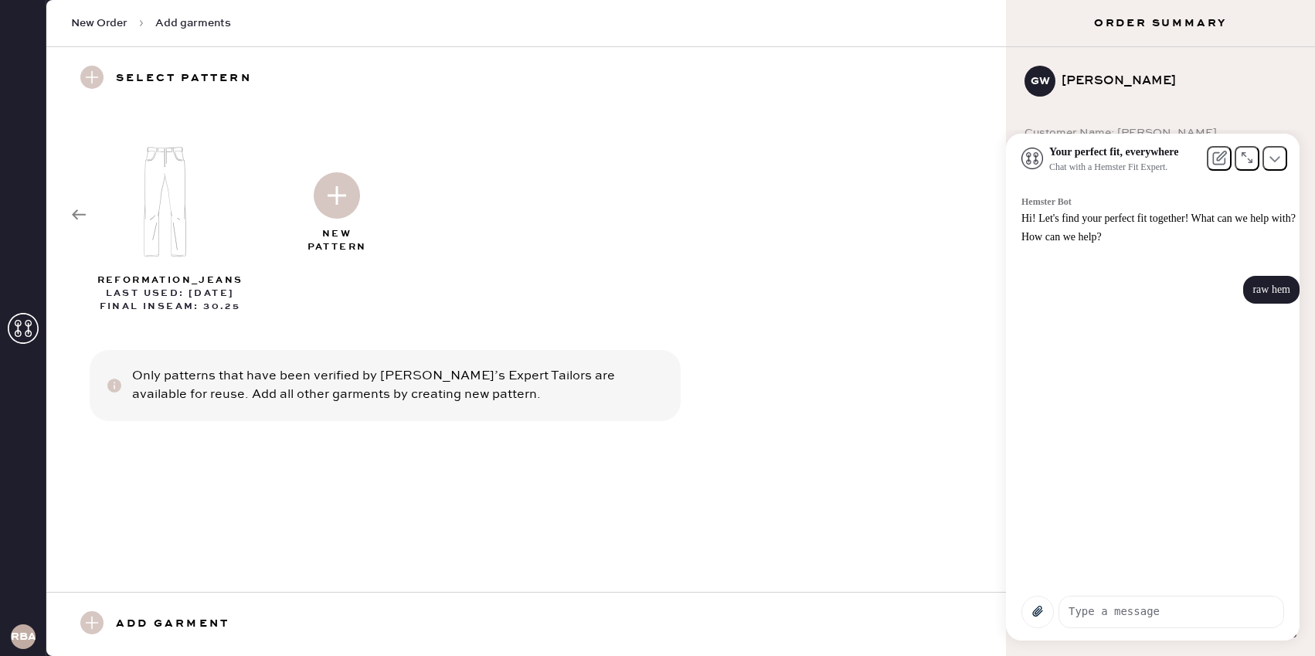
click at [337, 202] on img at bounding box center [337, 195] width 46 height 46
select select "2"
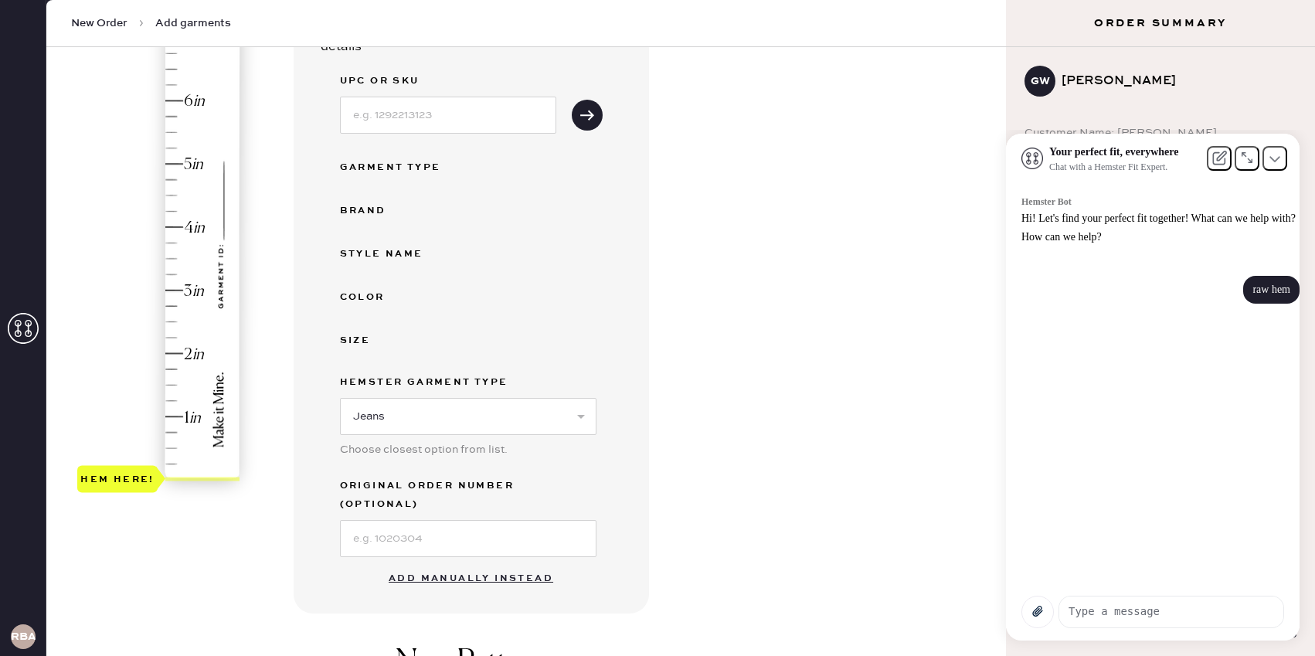
scroll to position [202, 0]
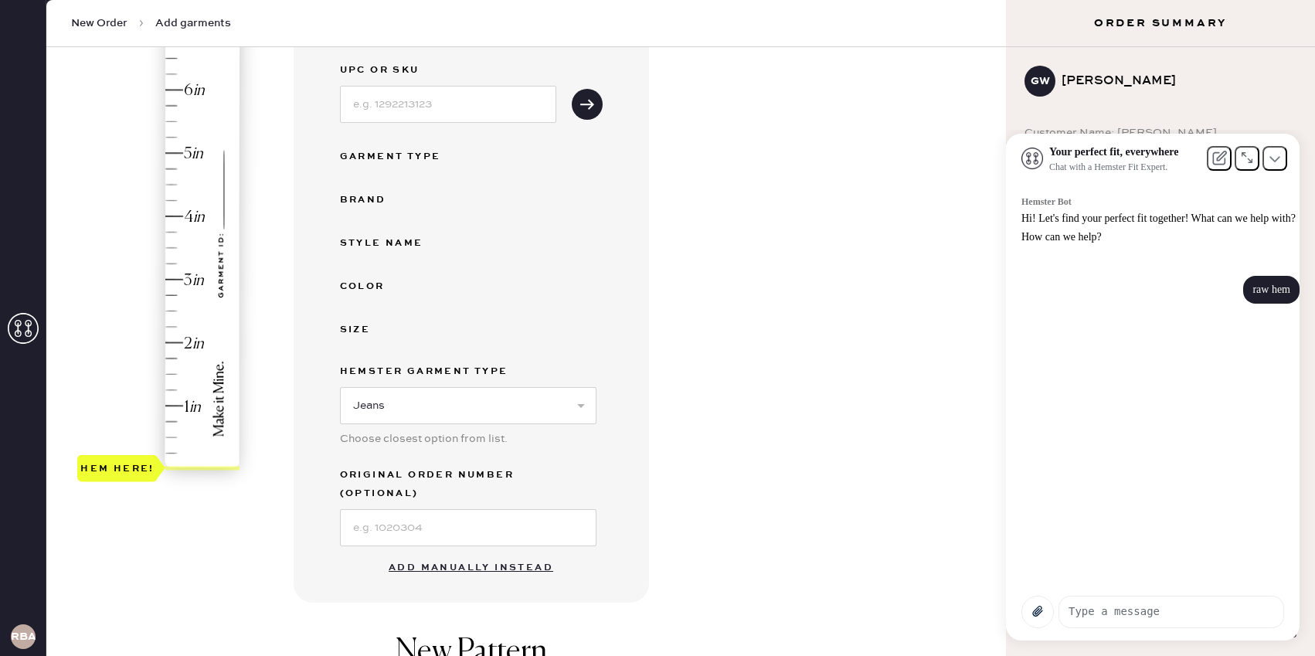
type input "2"
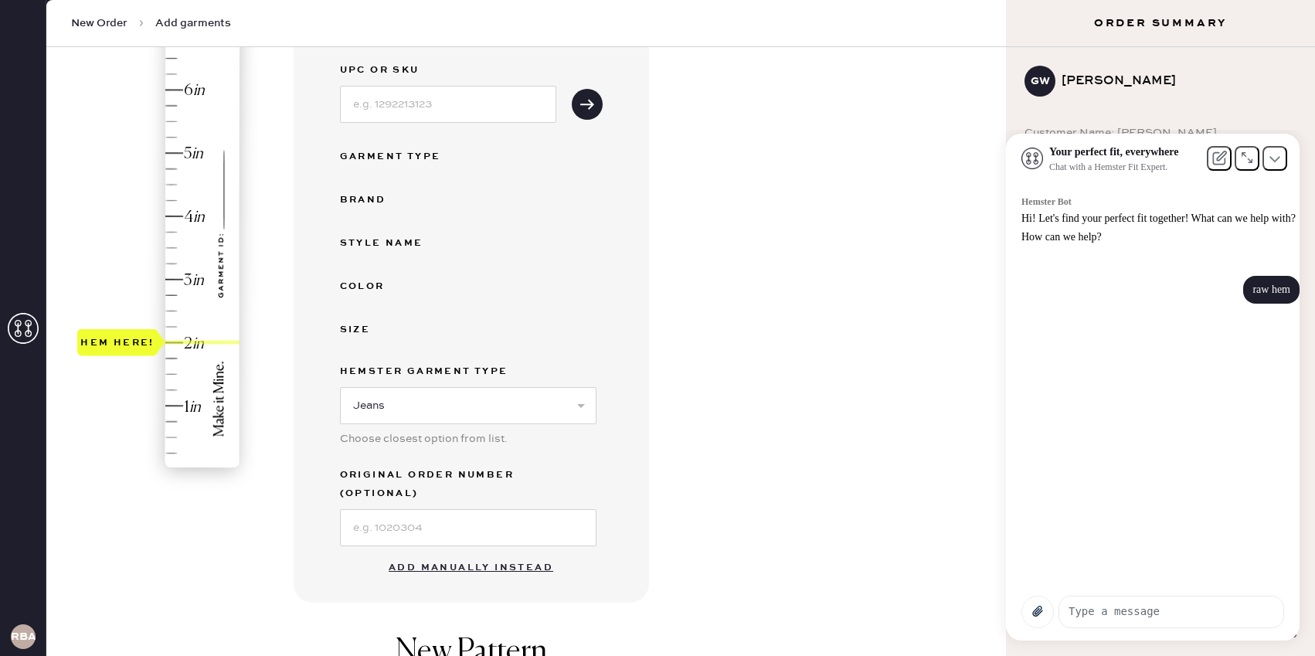
drag, startPoint x: 145, startPoint y: 464, endPoint x: 155, endPoint y: 336, distance: 127.8
click at [155, 336] on div "Hem here!" at bounding box center [117, 341] width 80 height 27
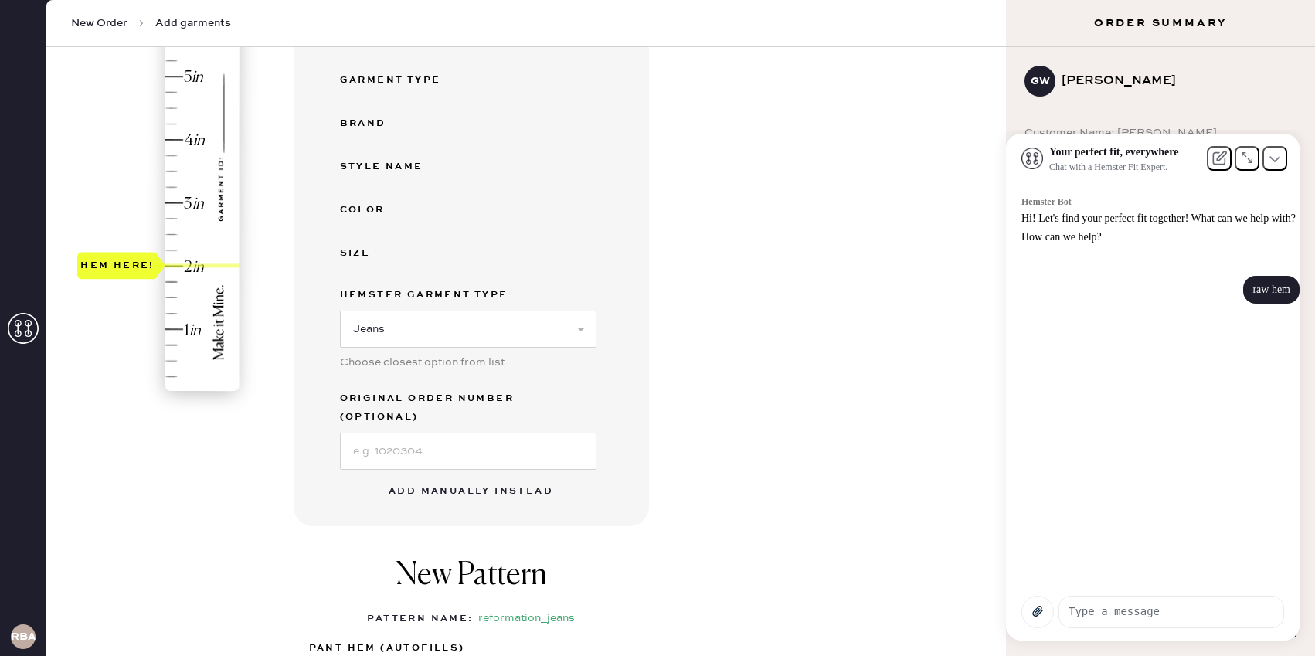
scroll to position [296, 0]
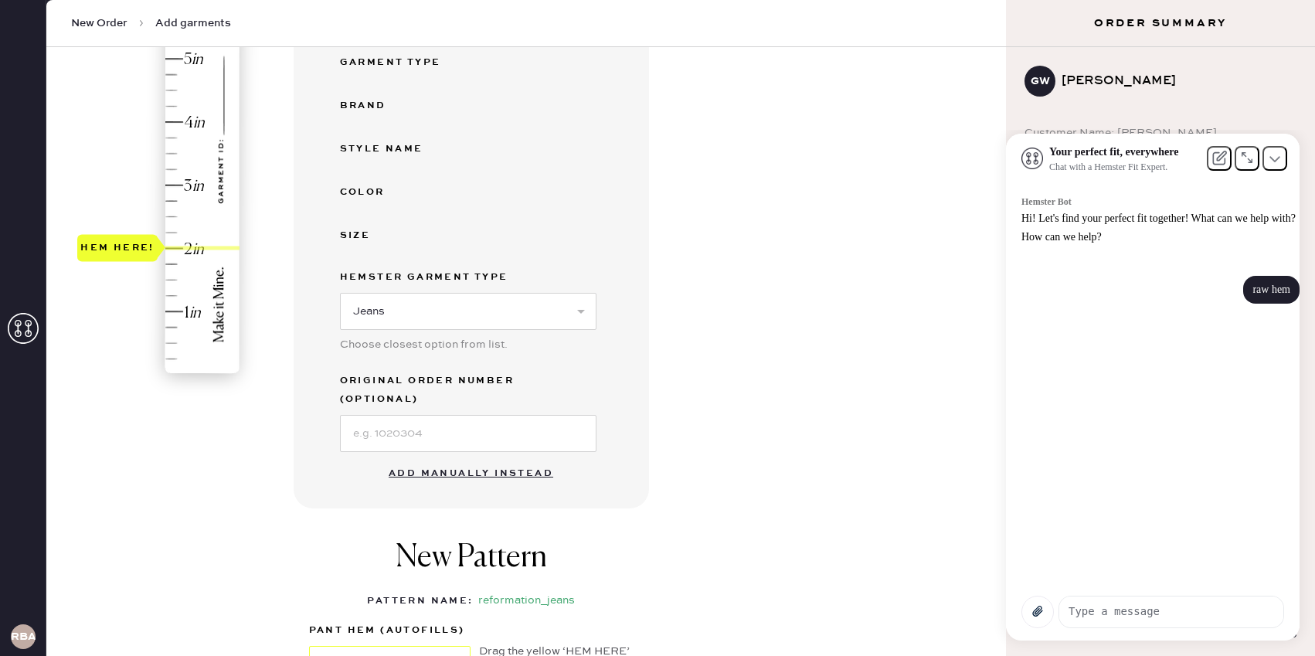
click at [431, 458] on button "Add manually instead" at bounding box center [470, 473] width 183 height 31
select select "2"
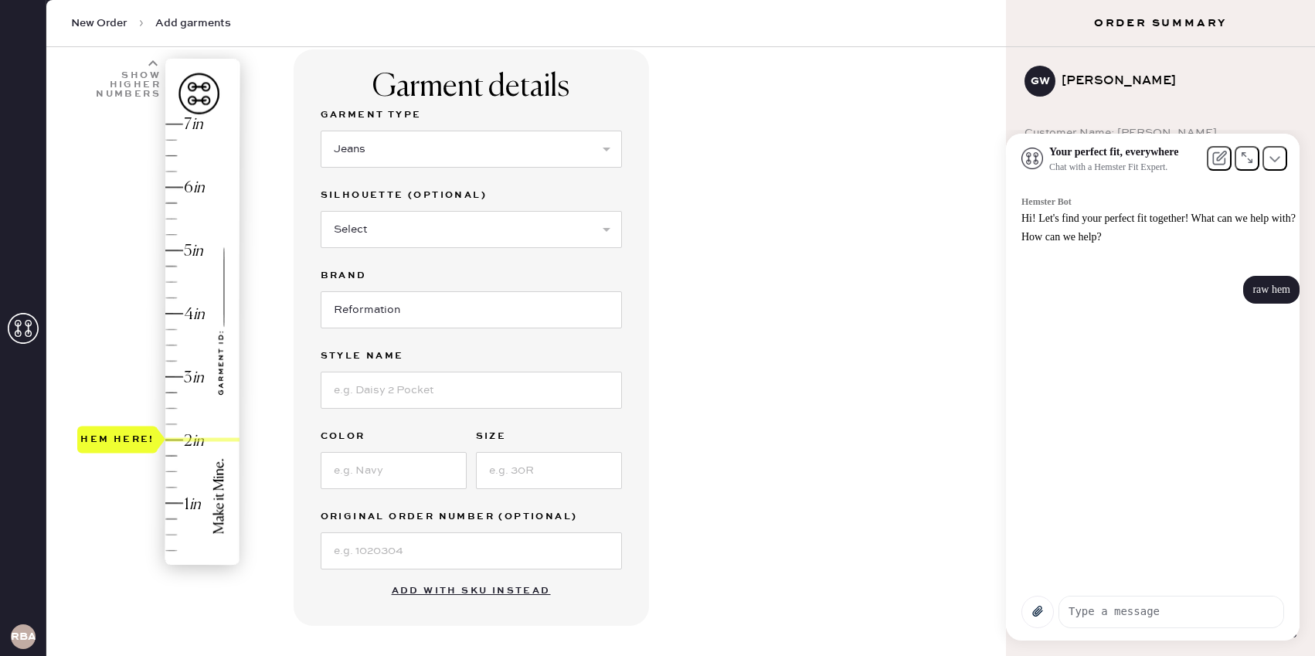
scroll to position [70, 0]
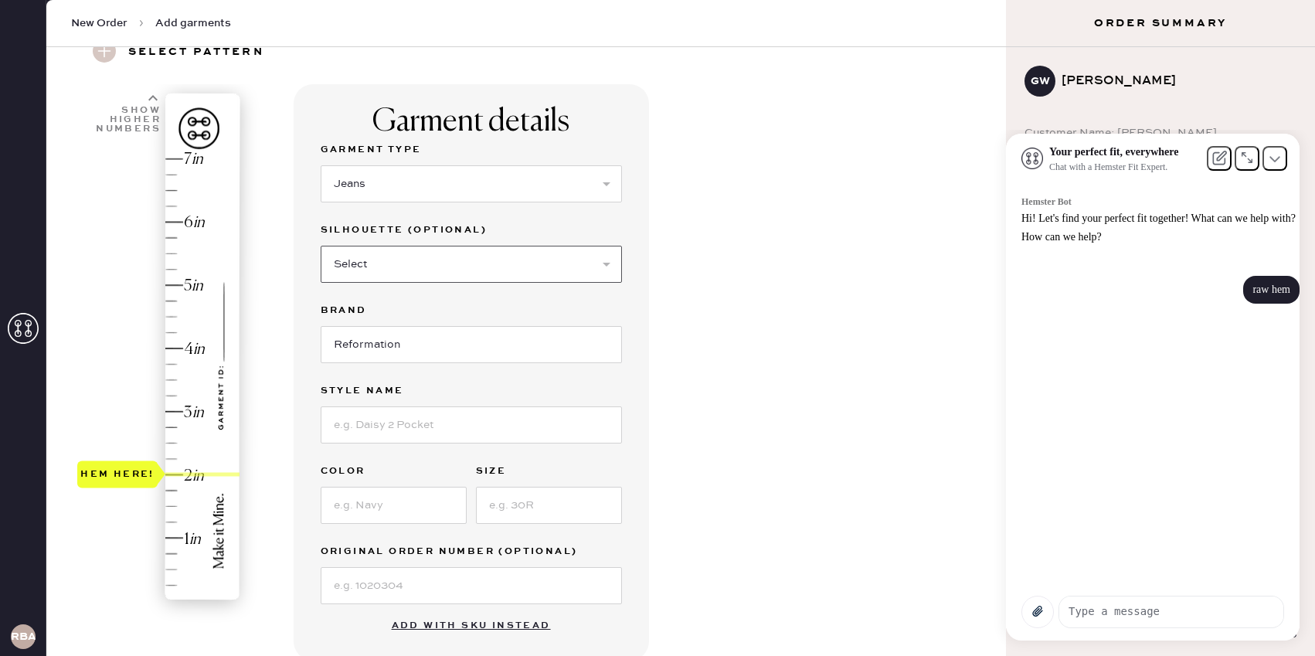
click at [417, 274] on select "Select Shorts Cropped Flare Boot Cut Straight Skinny Other" at bounding box center [471, 264] width 301 height 37
select select "other"
click at [321, 246] on select "Select Shorts Cropped Flare Boot Cut Straight Skinny Other" at bounding box center [471, 264] width 301 height 37
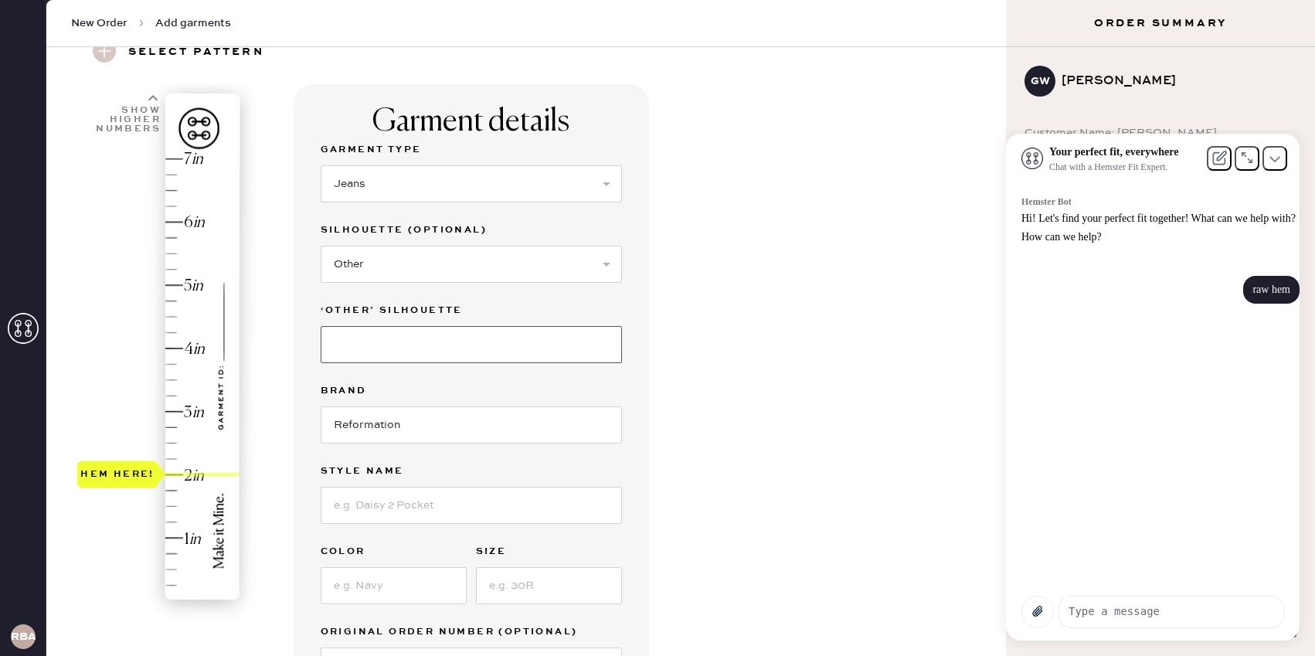
click at [368, 349] on input at bounding box center [471, 344] width 301 height 37
type input "q"
type input "wide"
click at [385, 498] on input at bounding box center [471, 505] width 301 height 37
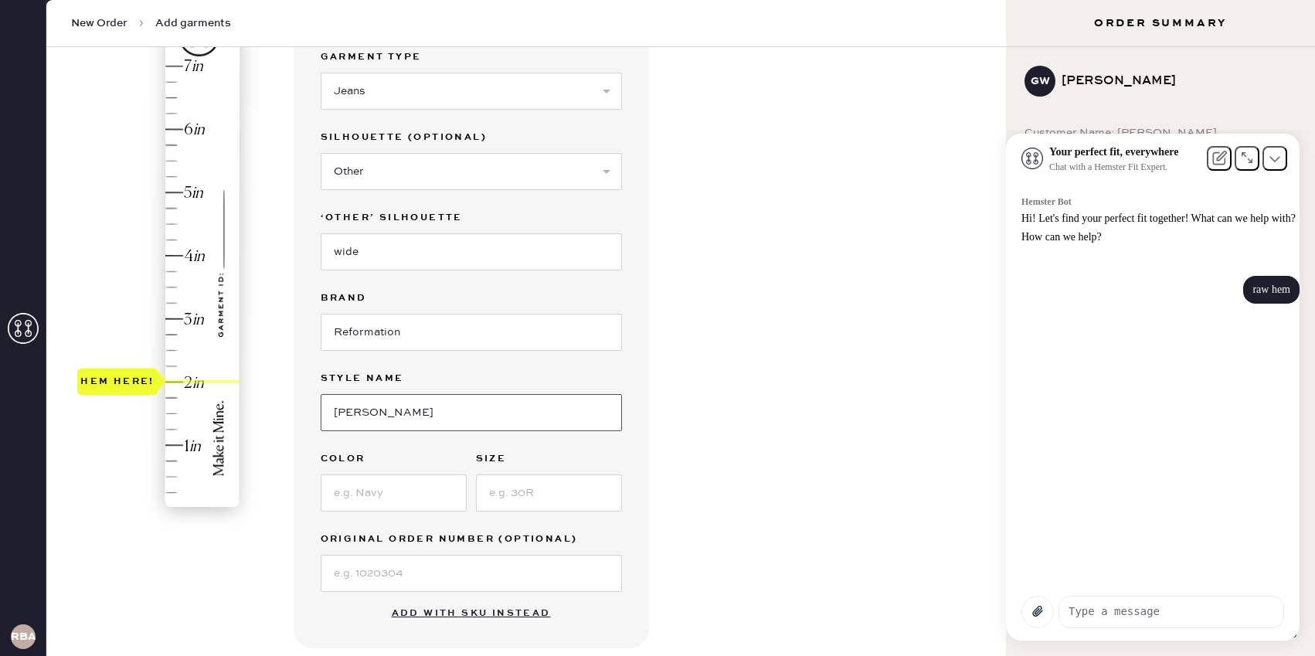
type input "[PERSON_NAME]"
click at [356, 505] on input at bounding box center [394, 493] width 146 height 37
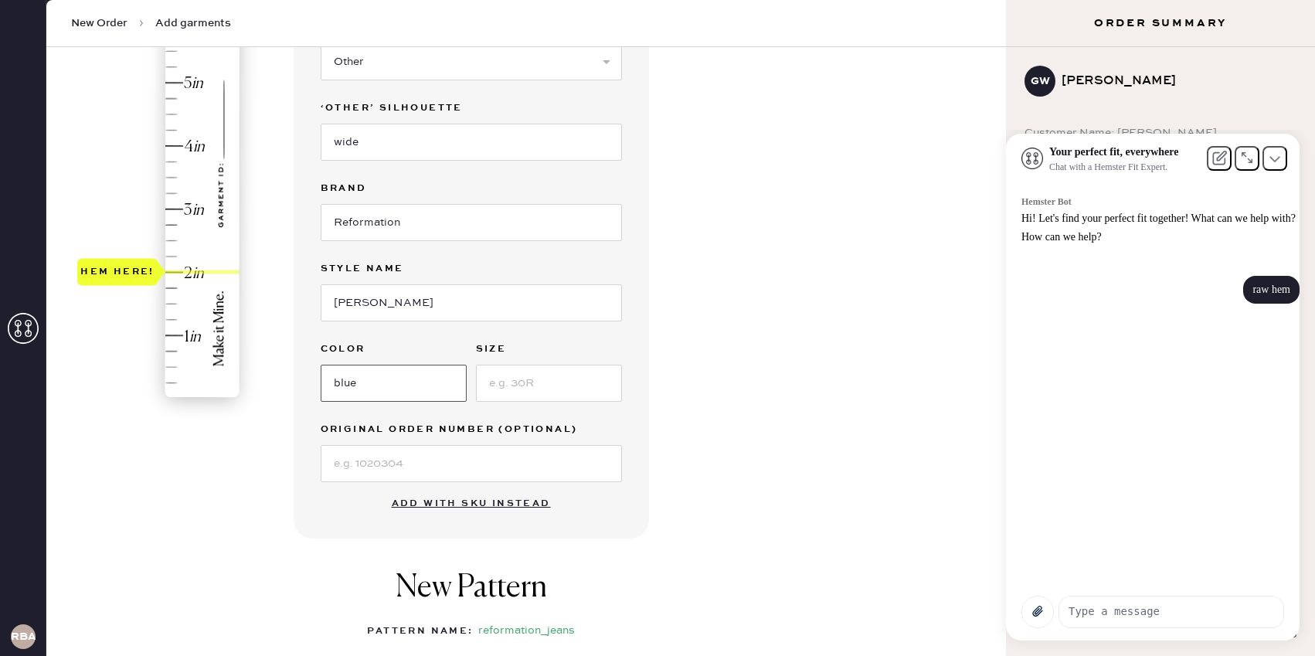
scroll to position [273, 0]
type input "blue"
click at [360, 461] on input at bounding box center [471, 462] width 301 height 37
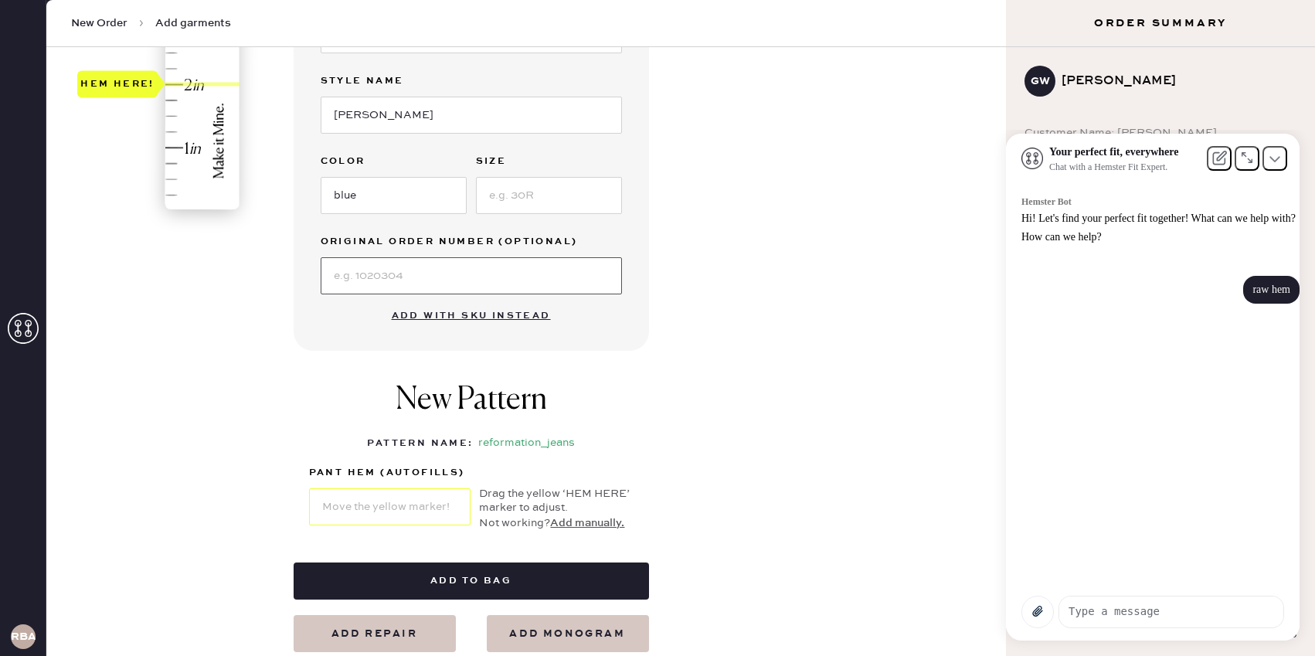
scroll to position [464, 0]
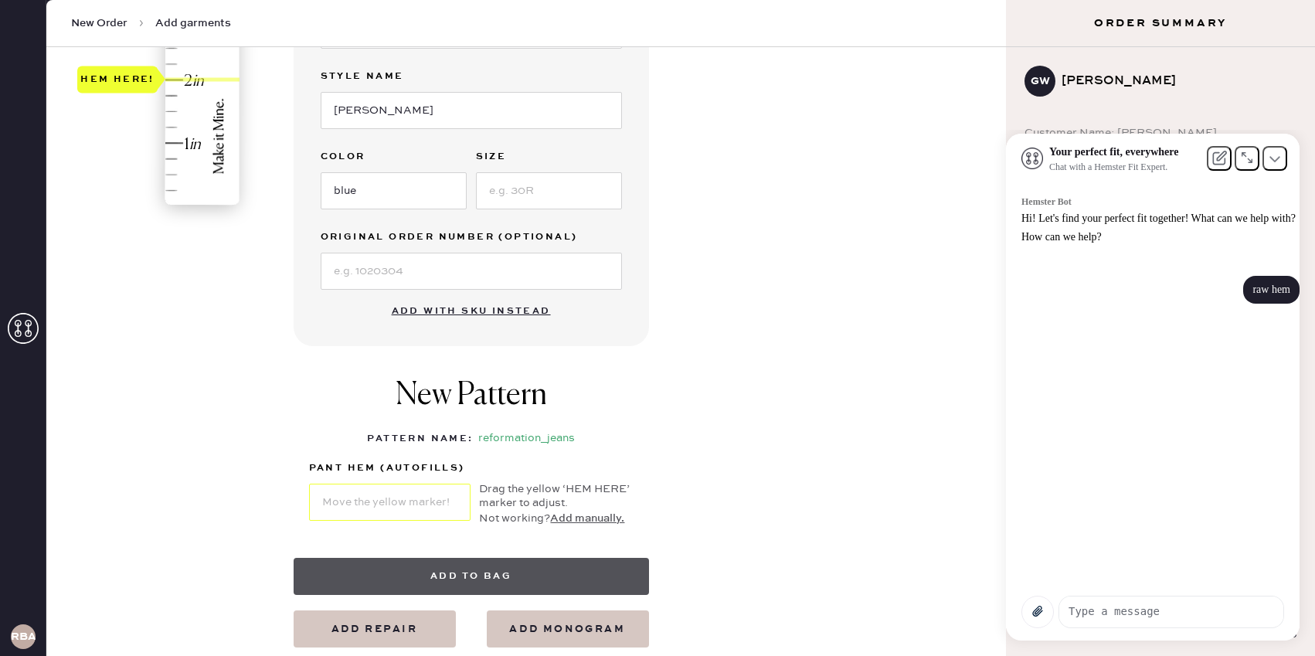
click at [423, 566] on button "Add to bag" at bounding box center [471, 576] width 355 height 37
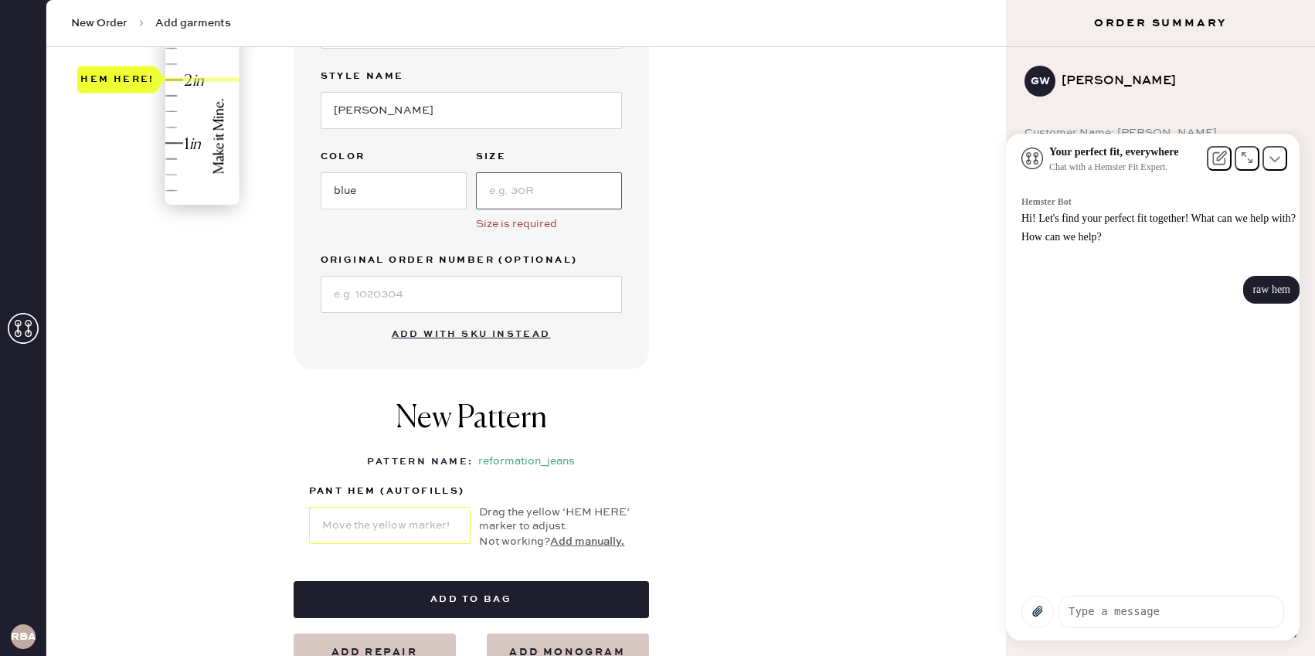
click at [508, 182] on input at bounding box center [549, 190] width 146 height 37
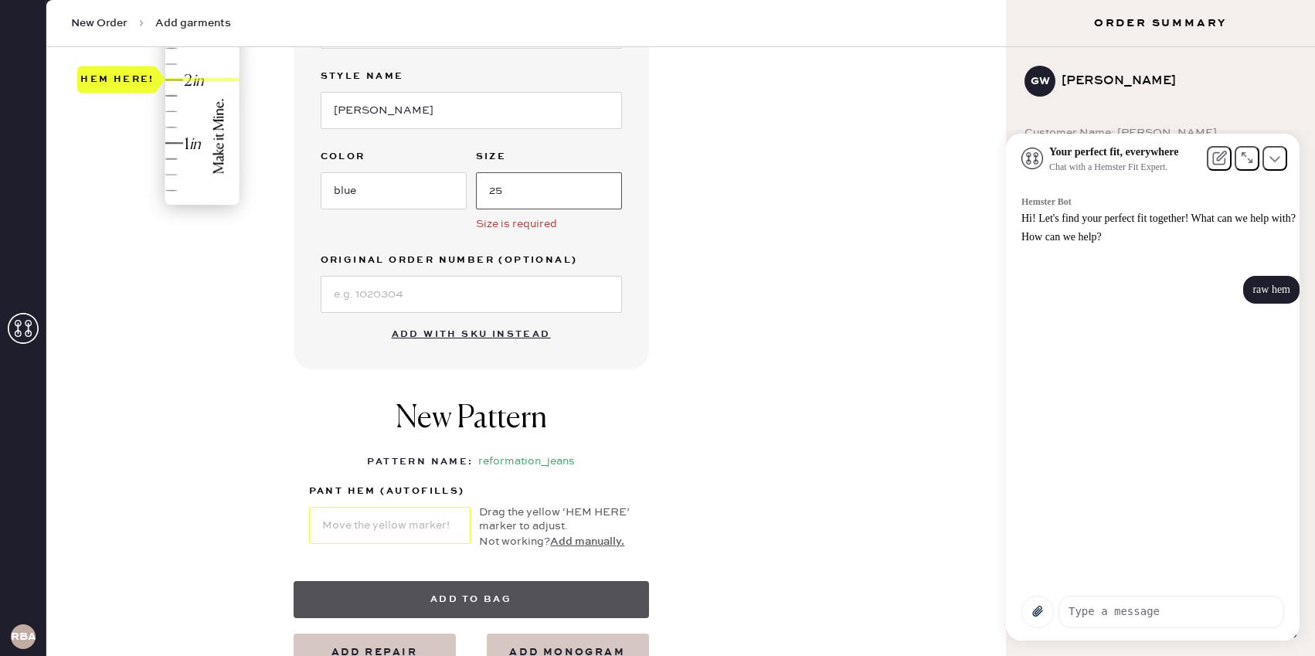
type input "25"
click at [529, 607] on button "Add to bag" at bounding box center [471, 599] width 355 height 37
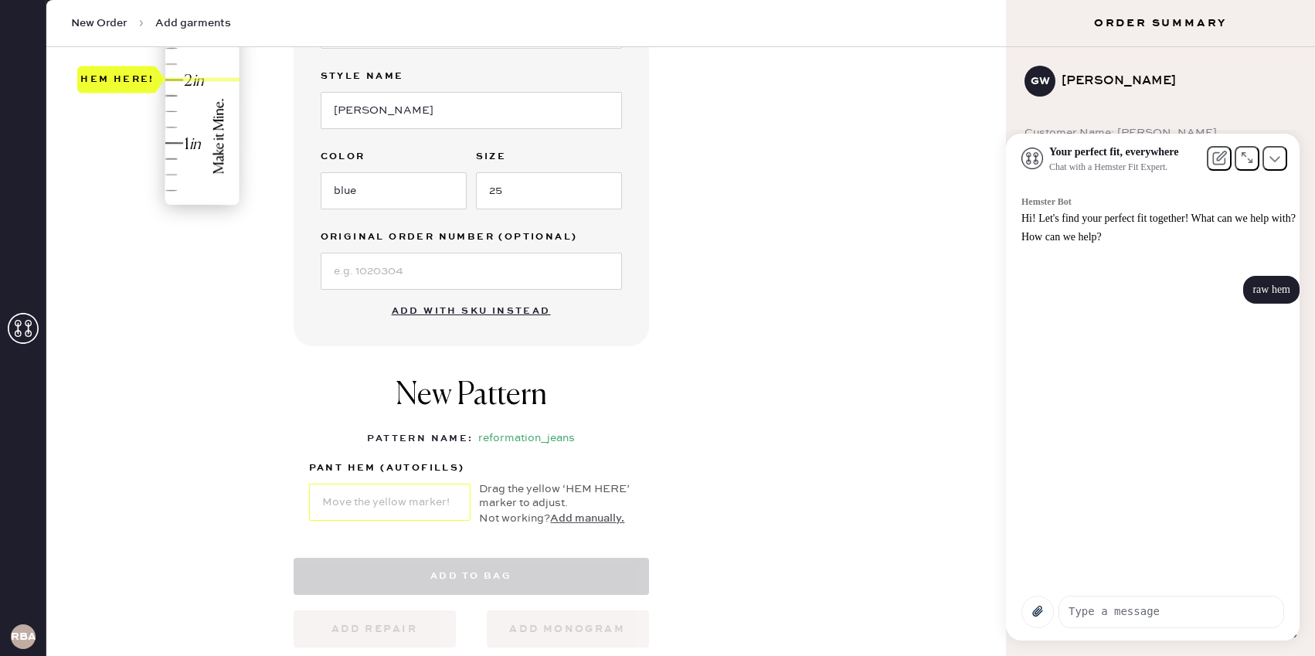
select select "2"
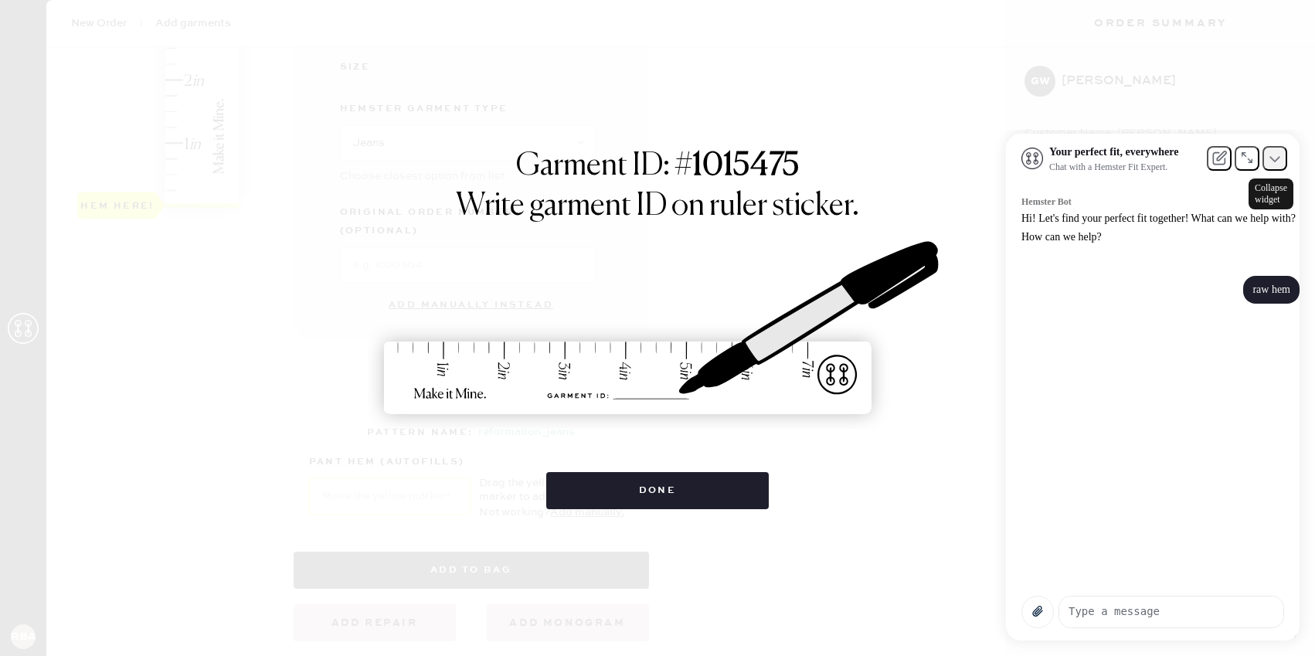
click at [1274, 171] on button at bounding box center [1275, 158] width 25 height 25
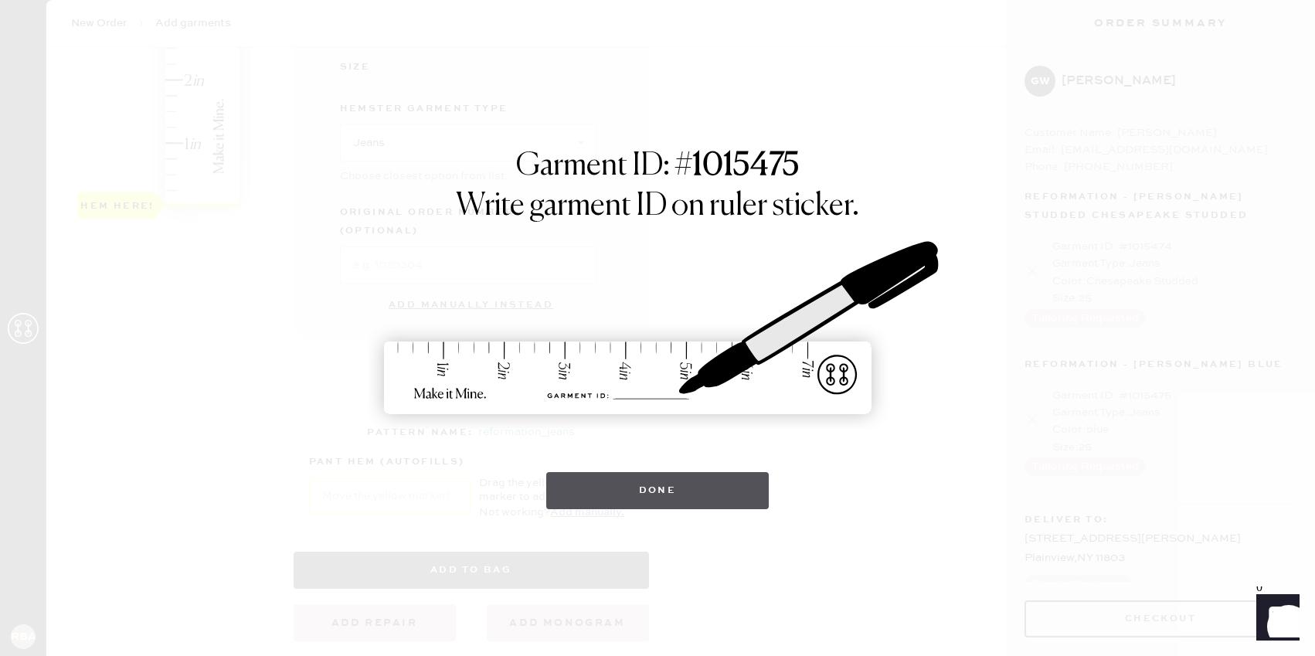
click at [723, 478] on button "Done" at bounding box center [657, 490] width 223 height 37
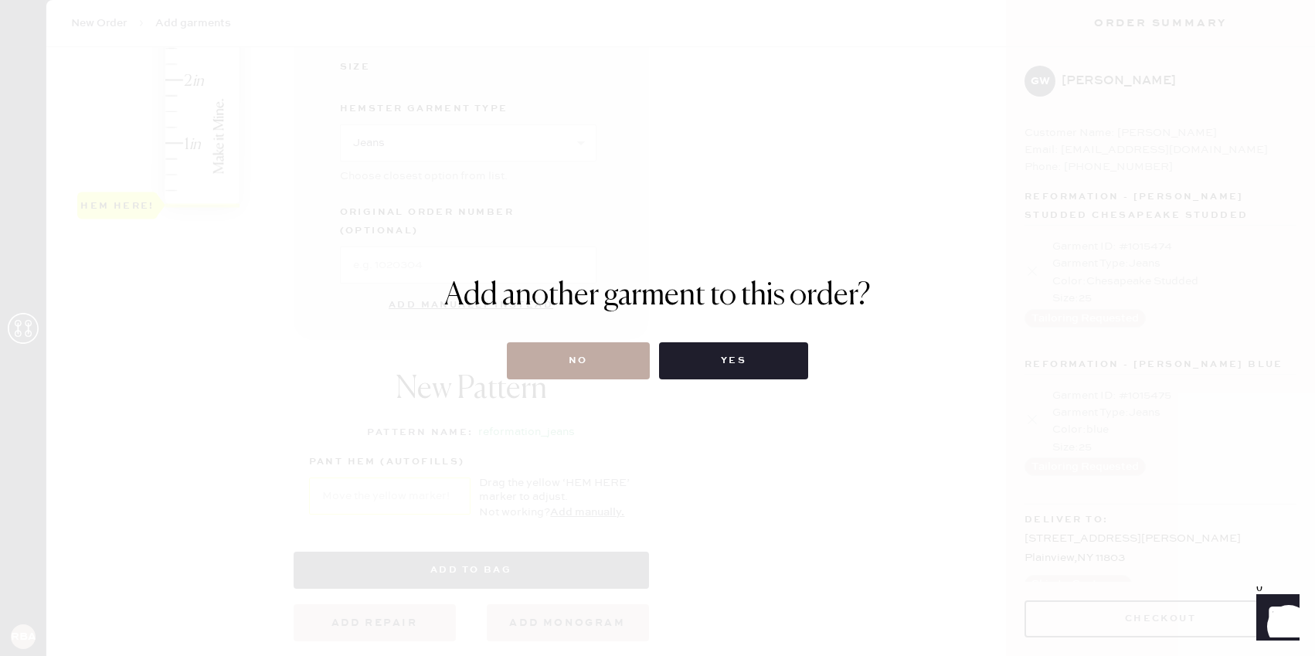
click at [607, 363] on button "No" at bounding box center [578, 360] width 143 height 37
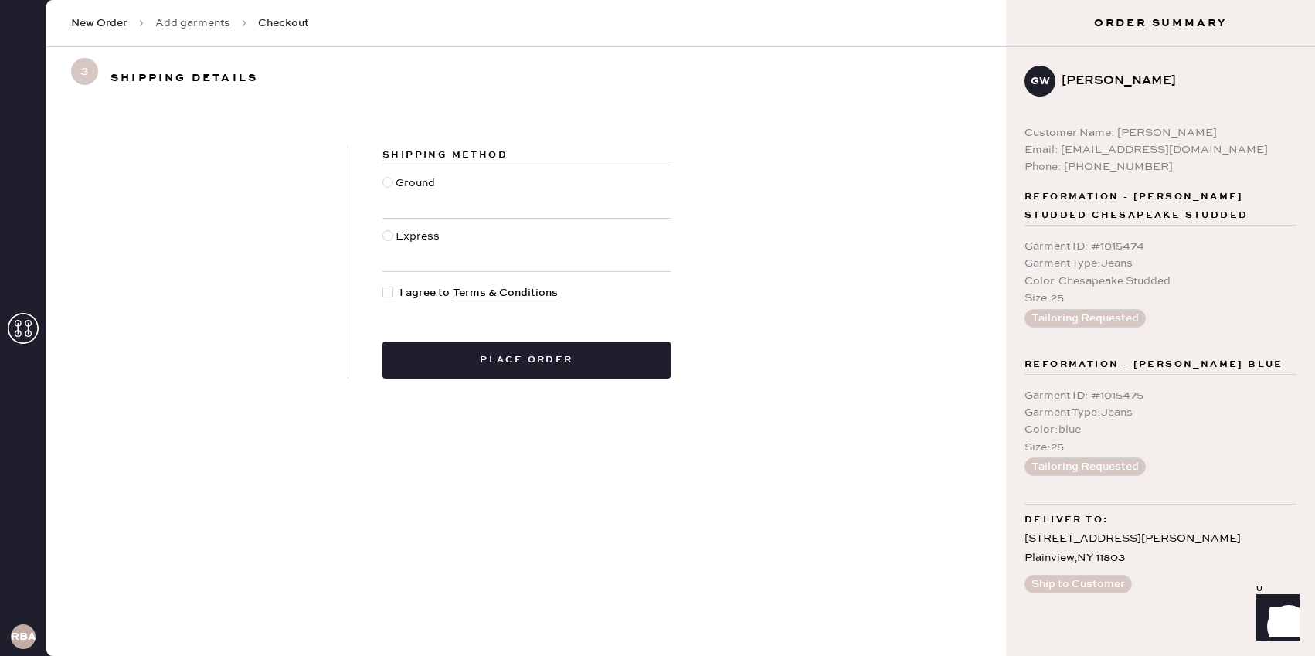
click at [393, 183] on div at bounding box center [389, 192] width 13 height 34
click at [383, 175] on input "Ground" at bounding box center [383, 175] width 1 height 1
radio input "true"
click at [390, 291] on div at bounding box center [388, 292] width 11 height 11
click at [383, 285] on input "I agree to Terms & Conditions" at bounding box center [383, 284] width 1 height 1
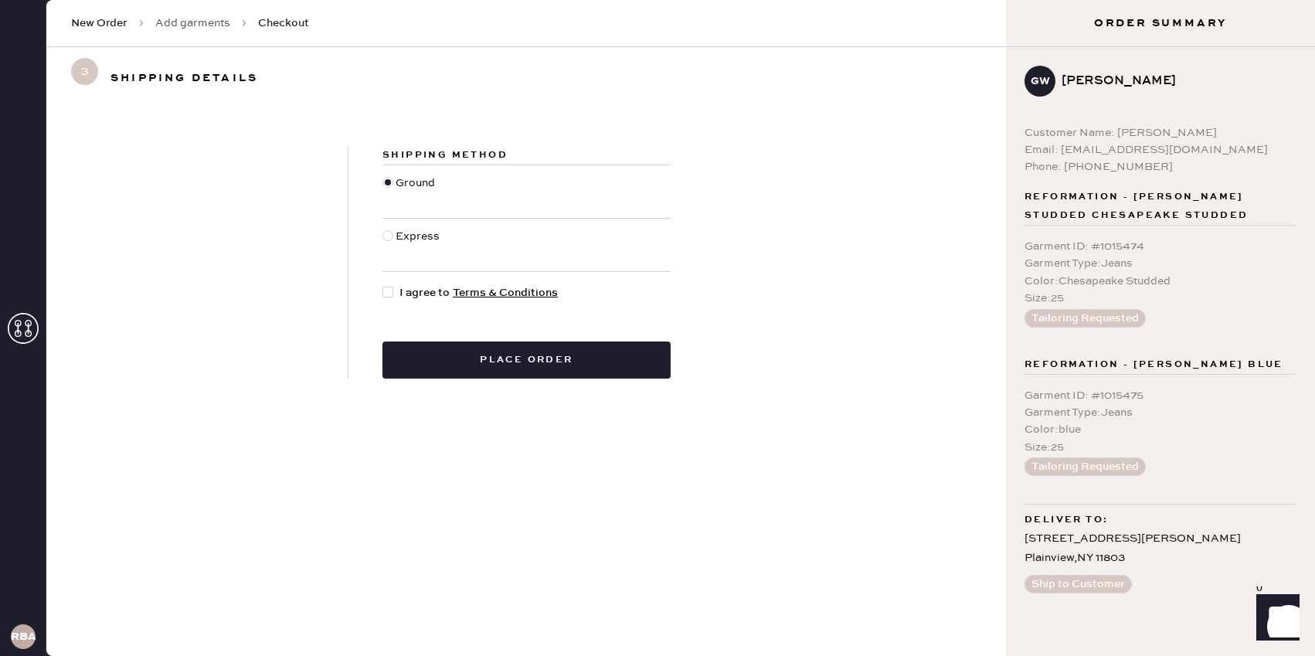
checkbox input "true"
click at [556, 361] on button "Place order" at bounding box center [527, 360] width 288 height 37
